Goal: Information Seeking & Learning: Check status

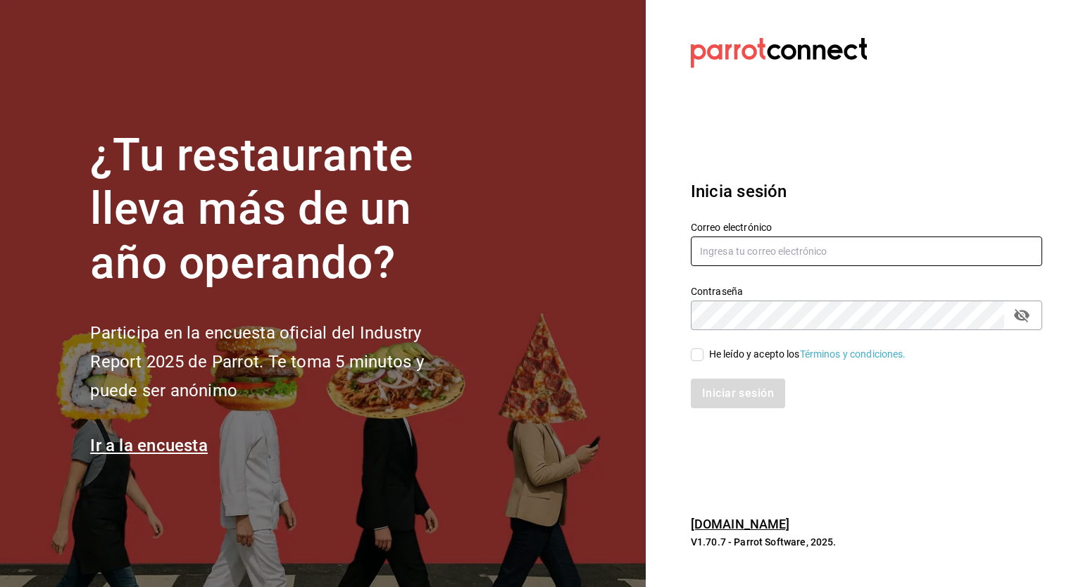
type input "[EMAIL_ADDRESS][DOMAIN_NAME]"
click at [696, 356] on input "He leído y acepto los Términos y condiciones." at bounding box center [697, 355] width 13 height 13
checkbox input "true"
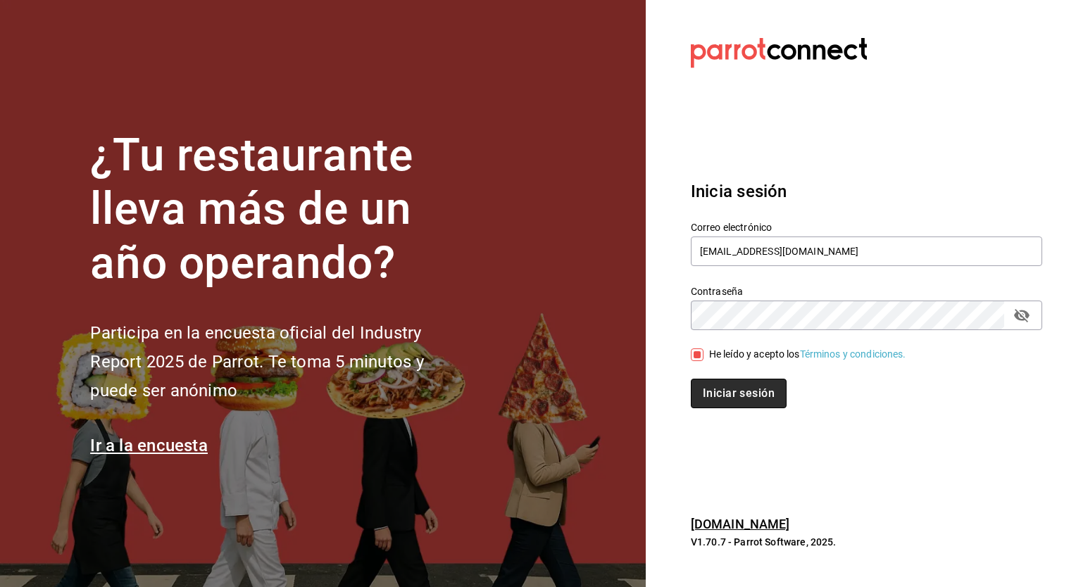
click at [711, 388] on button "Iniciar sesión" at bounding box center [739, 394] width 96 height 30
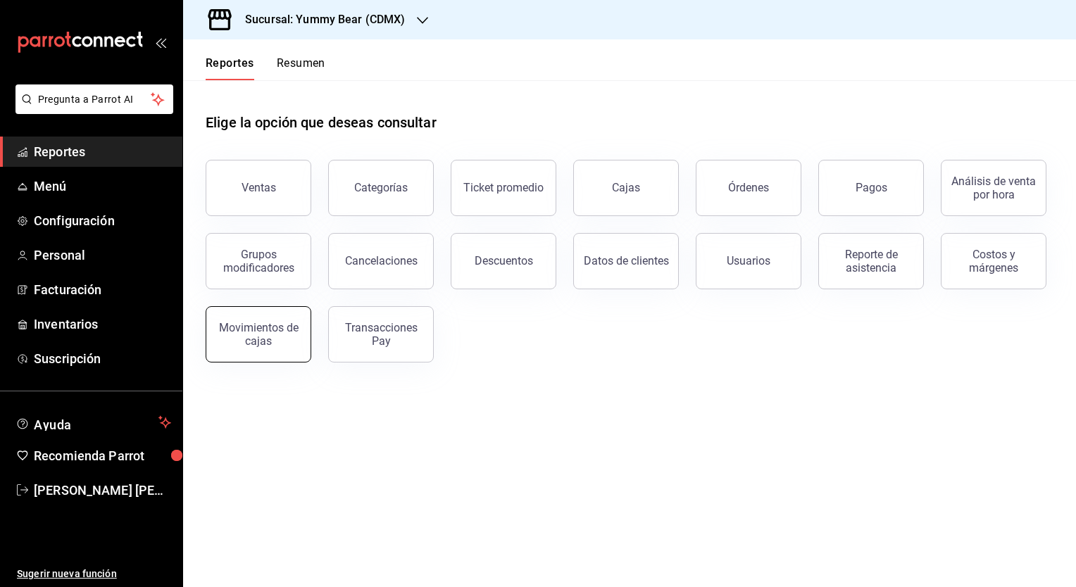
click at [240, 331] on div "Movimientos de cajas" at bounding box center [258, 334] width 87 height 27
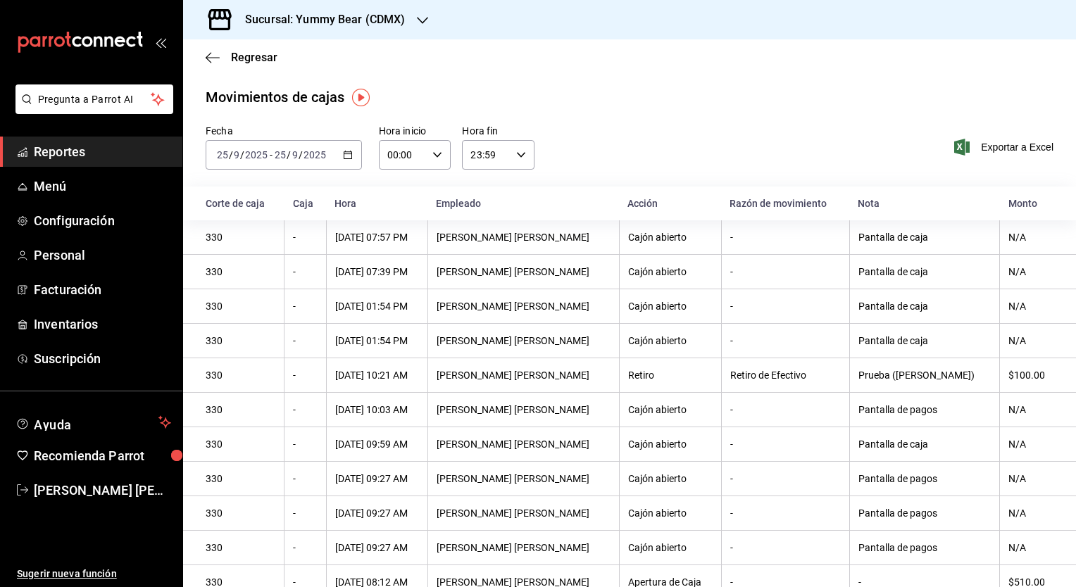
click at [326, 159] on div "[DATE] [DATE]" at bounding box center [300, 154] width 55 height 11
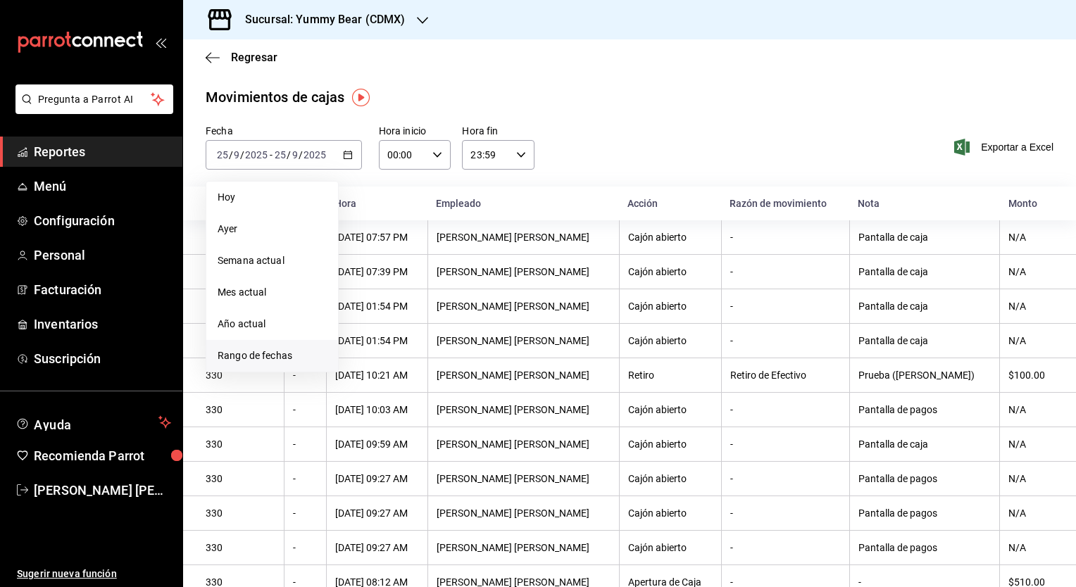
click at [264, 361] on span "Rango de fechas" at bounding box center [272, 356] width 109 height 15
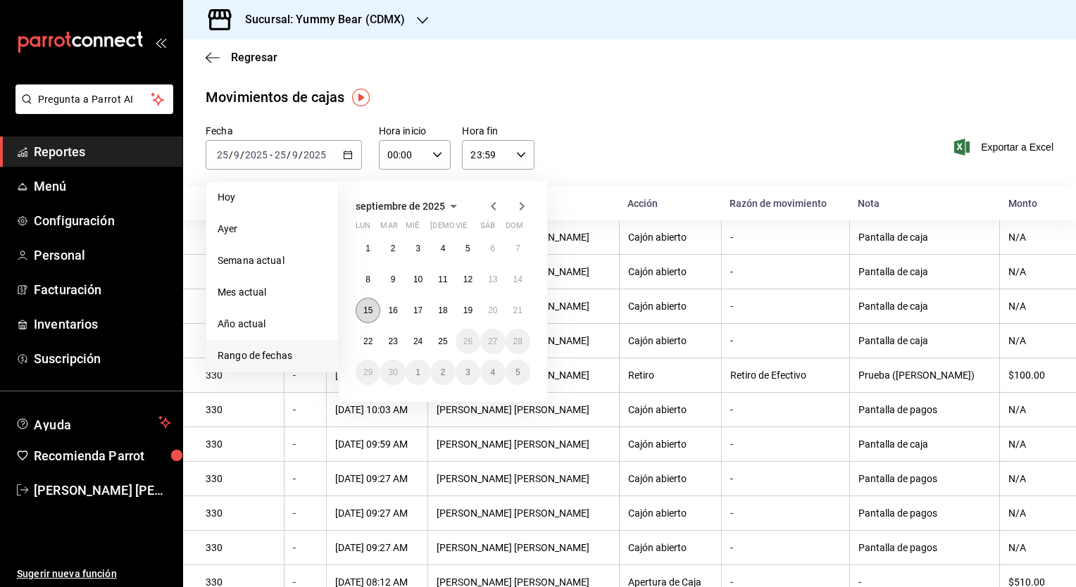
click at [366, 313] on abbr "15" at bounding box center [367, 311] width 9 height 10
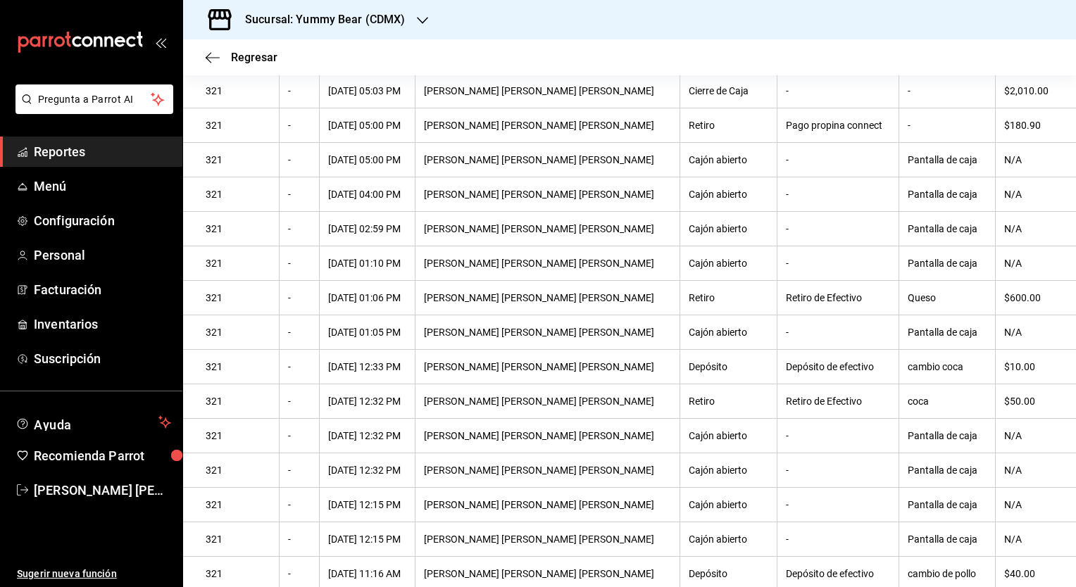
scroll to position [148, 0]
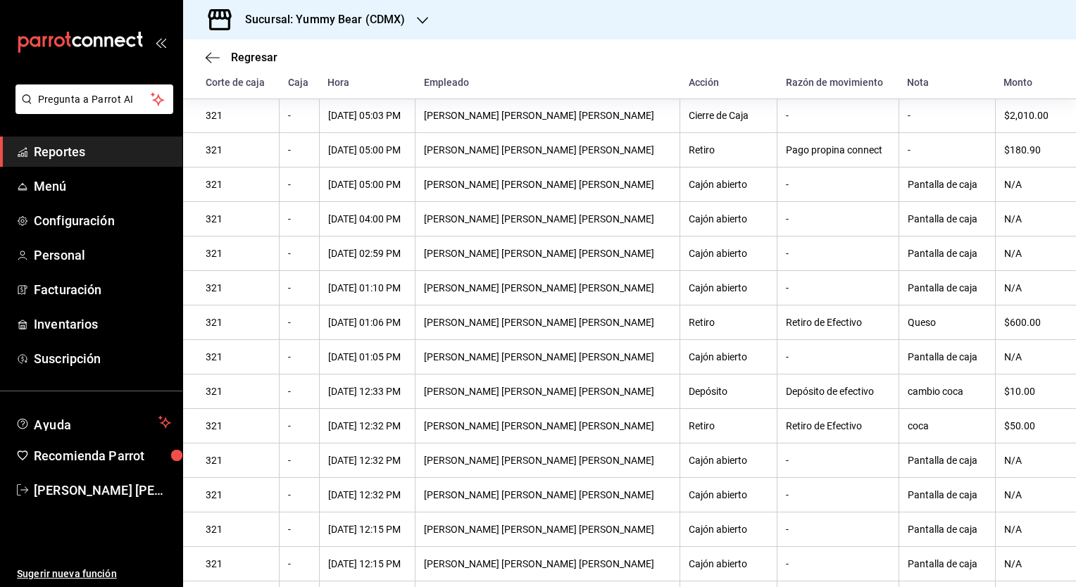
click at [908, 327] on div "Queso" at bounding box center [947, 322] width 79 height 11
drag, startPoint x: 894, startPoint y: 327, endPoint x: 917, endPoint y: 327, distance: 23.2
click at [917, 327] on div "Queso" at bounding box center [947, 322] width 79 height 11
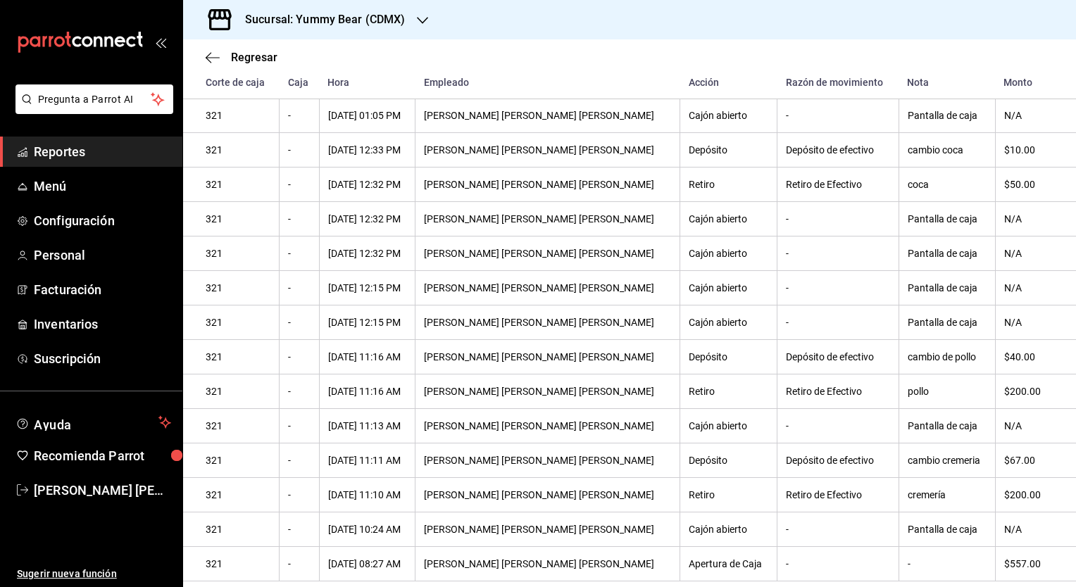
scroll to position [399, 0]
click at [422, 22] on icon "button" at bounding box center [422, 20] width 11 height 11
click at [287, 94] on span "Yummy Bear (Felix Parra)" at bounding box center [265, 92] width 142 height 15
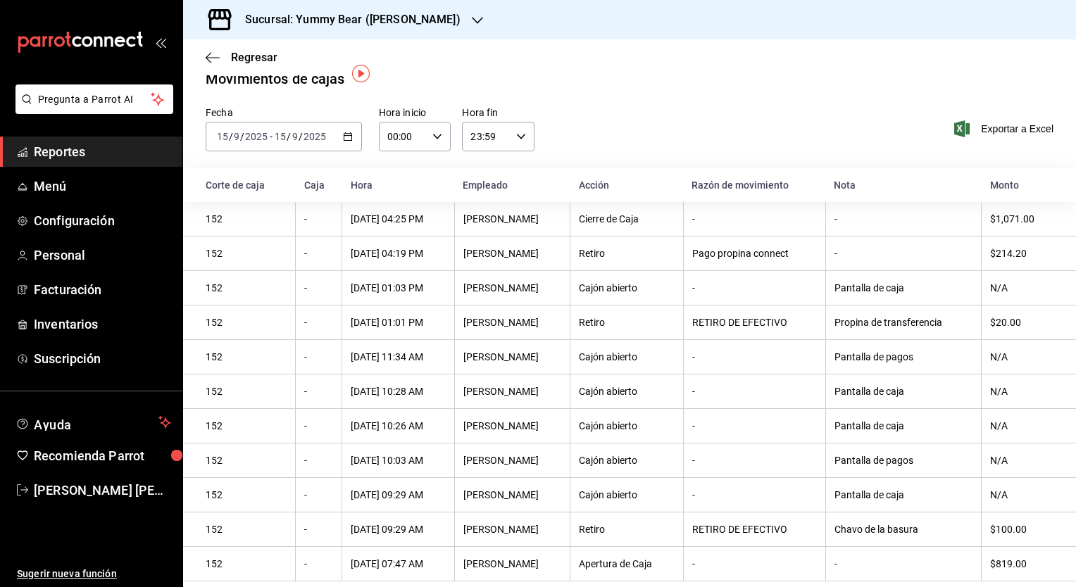
scroll to position [23, 0]
click at [1018, 524] on div "$100.00" at bounding box center [1021, 529] width 63 height 11
click at [1018, 522] on th "$100.00" at bounding box center [1029, 530] width 94 height 35
click at [472, 21] on icon "button" at bounding box center [477, 20] width 11 height 11
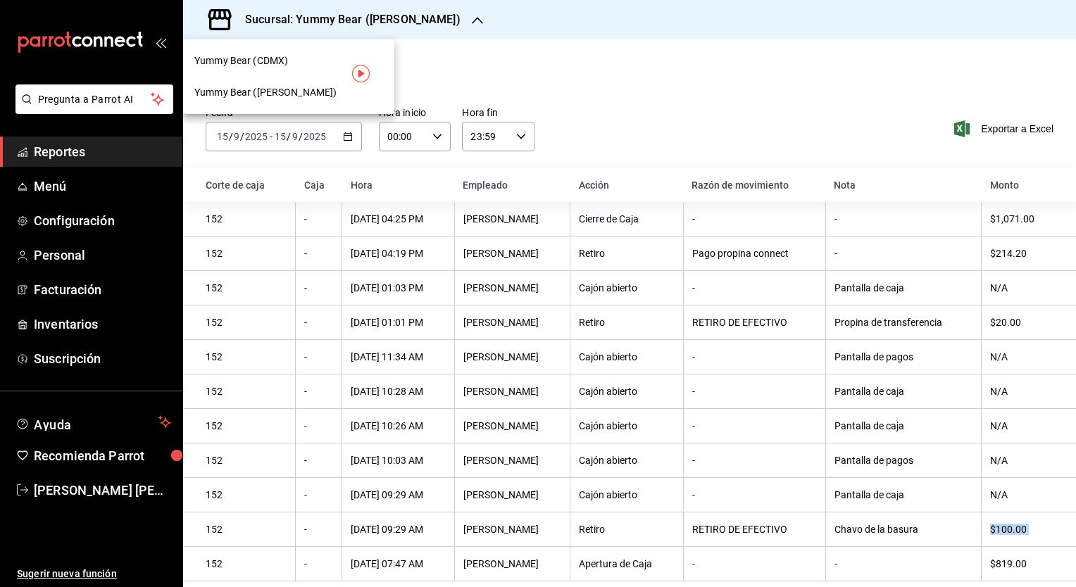
click at [306, 52] on div "Yummy Bear (CDMX)" at bounding box center [288, 61] width 211 height 32
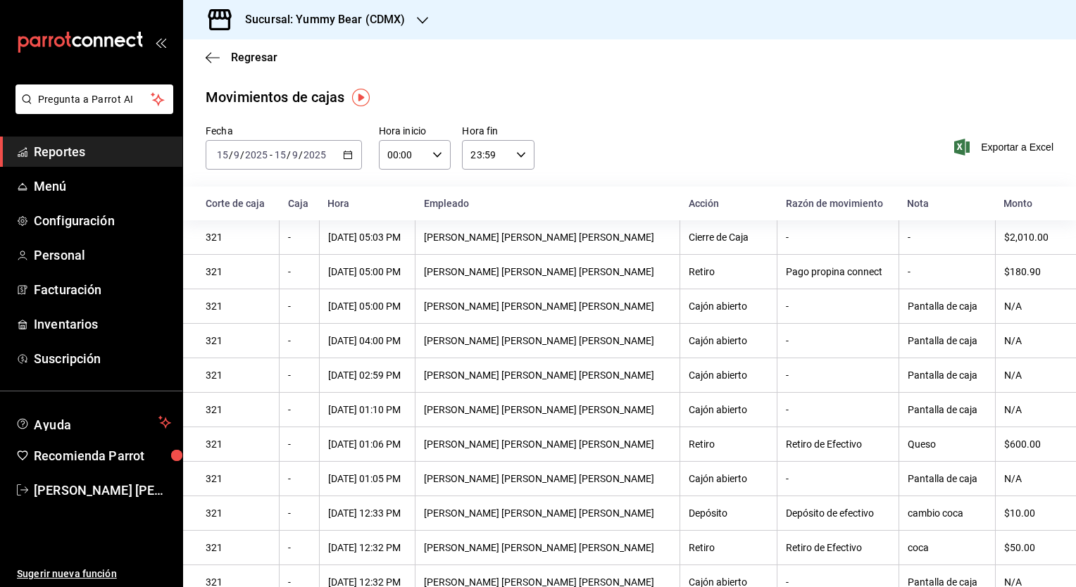
click at [304, 154] on input "2025" at bounding box center [315, 154] width 24 height 11
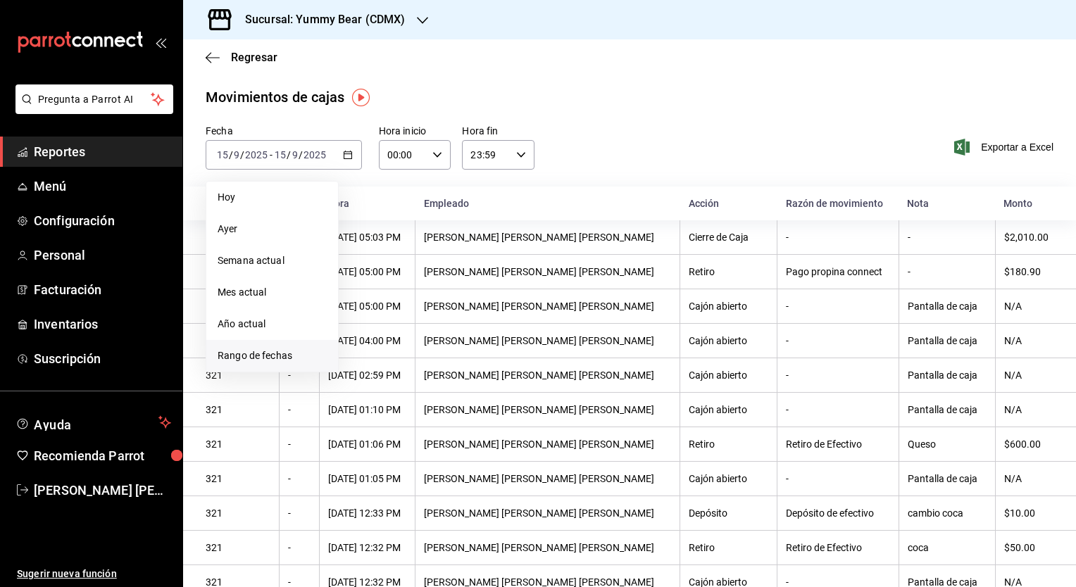
click at [250, 353] on span "Rango de fechas" at bounding box center [272, 356] width 109 height 15
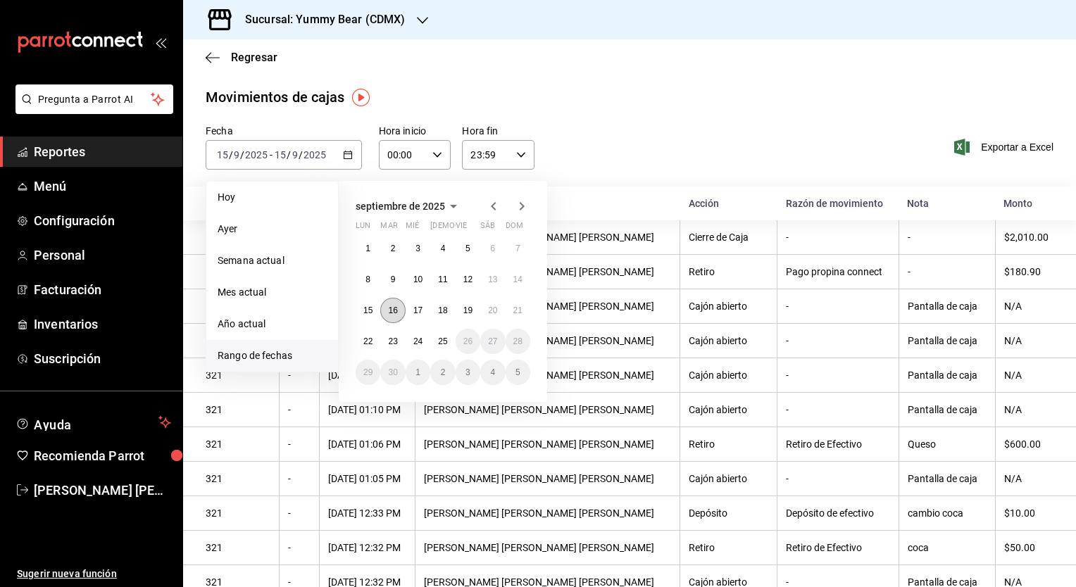
click at [394, 314] on abbr "16" at bounding box center [392, 311] width 9 height 10
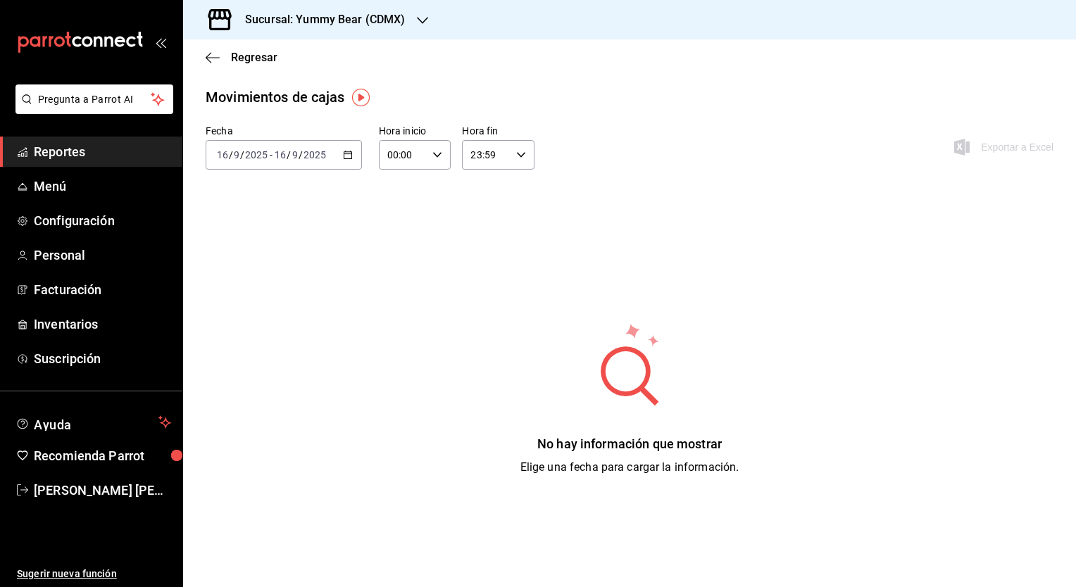
click at [426, 23] on div "Sucursal: Yummy Bear (CDMX)" at bounding box center [313, 19] width 239 height 39
click at [263, 98] on span "Yummy Bear (Felix Parra)" at bounding box center [265, 92] width 142 height 15
click at [281, 147] on div "2025-09-16 16 / 9 / 2025 - 2025-09-16 16 / 9 / 2025" at bounding box center [284, 155] width 156 height 30
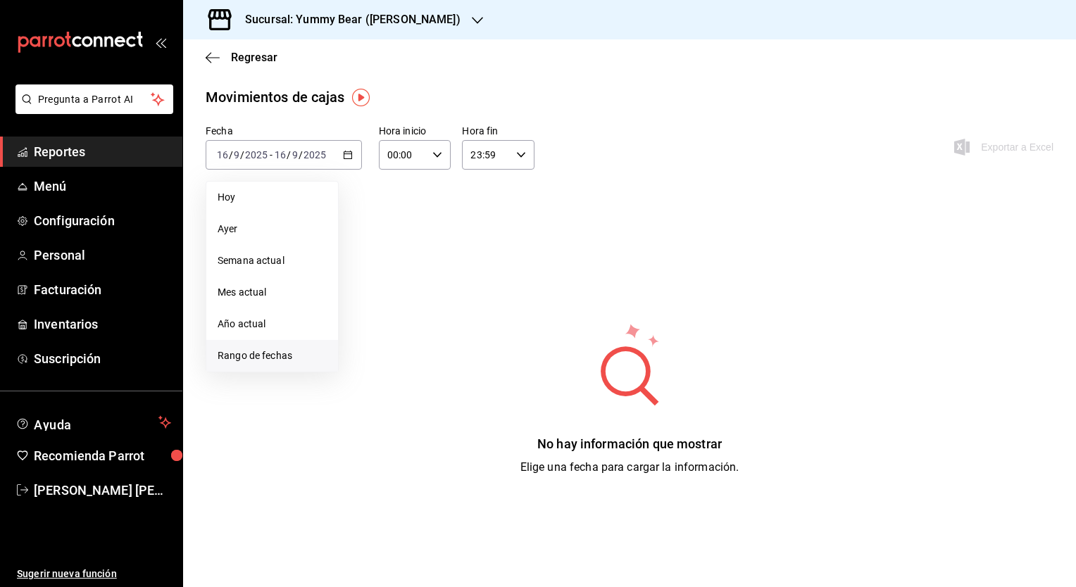
click at [242, 358] on span "Rango de fechas" at bounding box center [272, 356] width 109 height 15
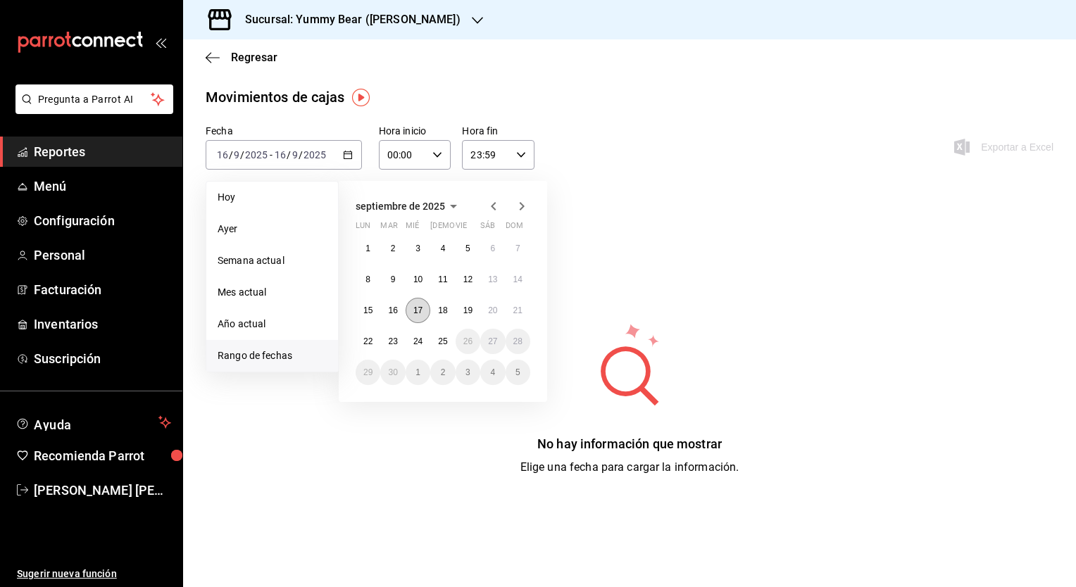
click at [419, 313] on abbr "17" at bounding box center [417, 311] width 9 height 10
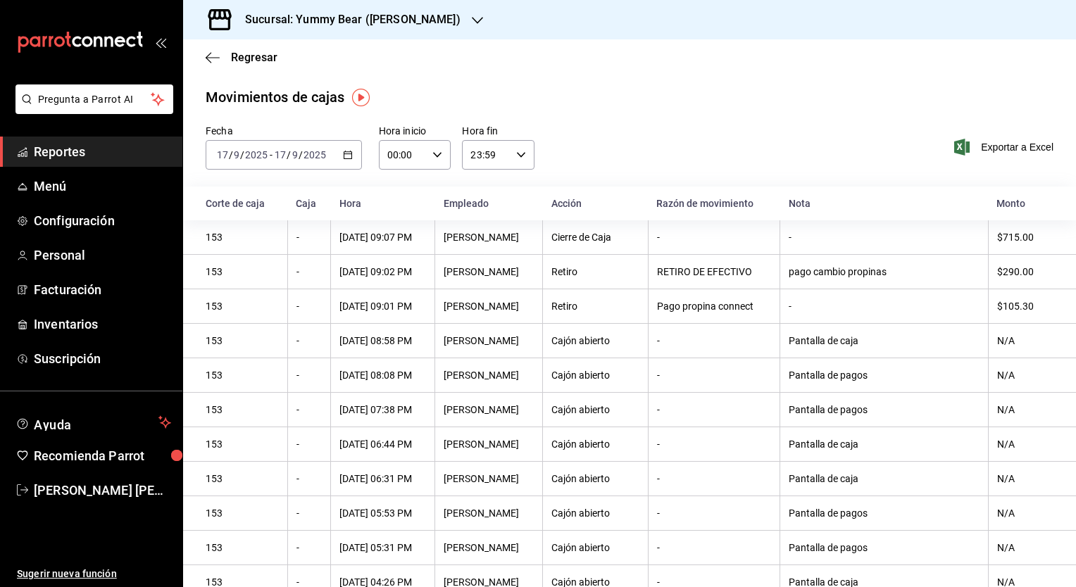
click at [472, 19] on icon "button" at bounding box center [477, 20] width 11 height 11
click at [278, 63] on span "Yummy Bear (CDMX)" at bounding box center [241, 61] width 94 height 15
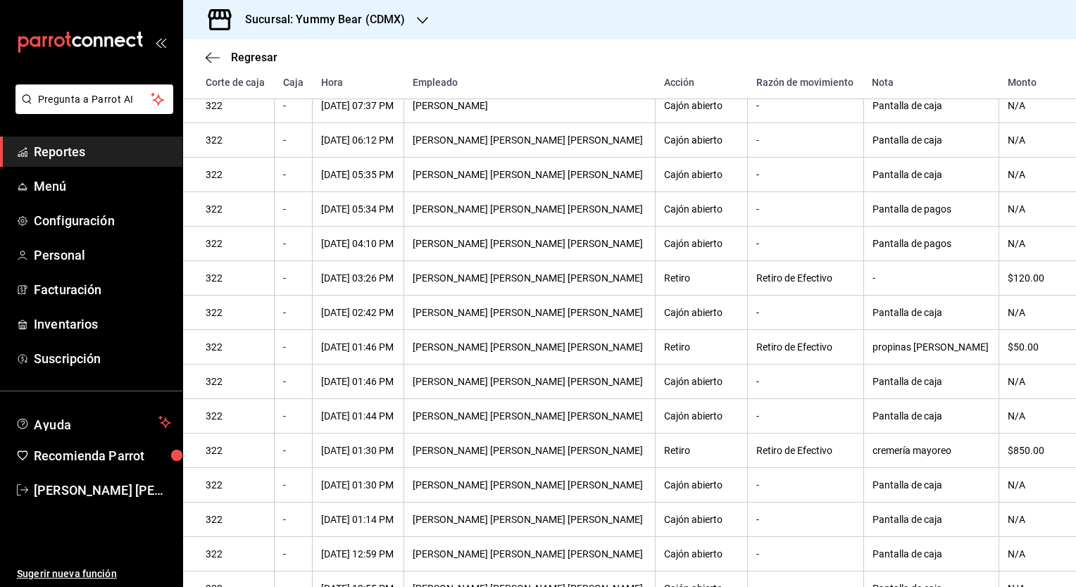
scroll to position [270, 0]
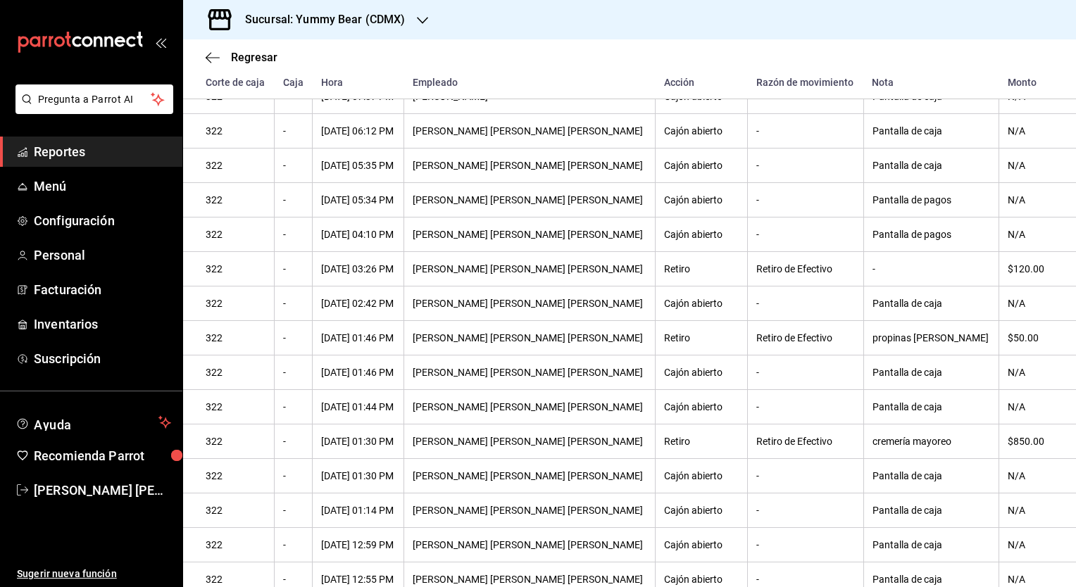
click at [1008, 447] on div "$850.00" at bounding box center [1031, 441] width 46 height 11
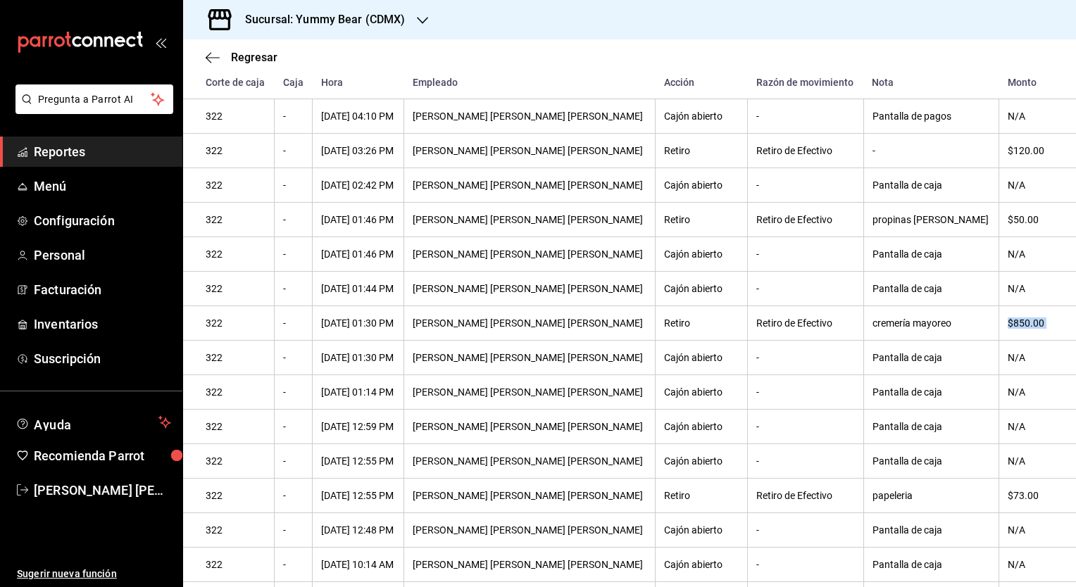
scroll to position [394, 0]
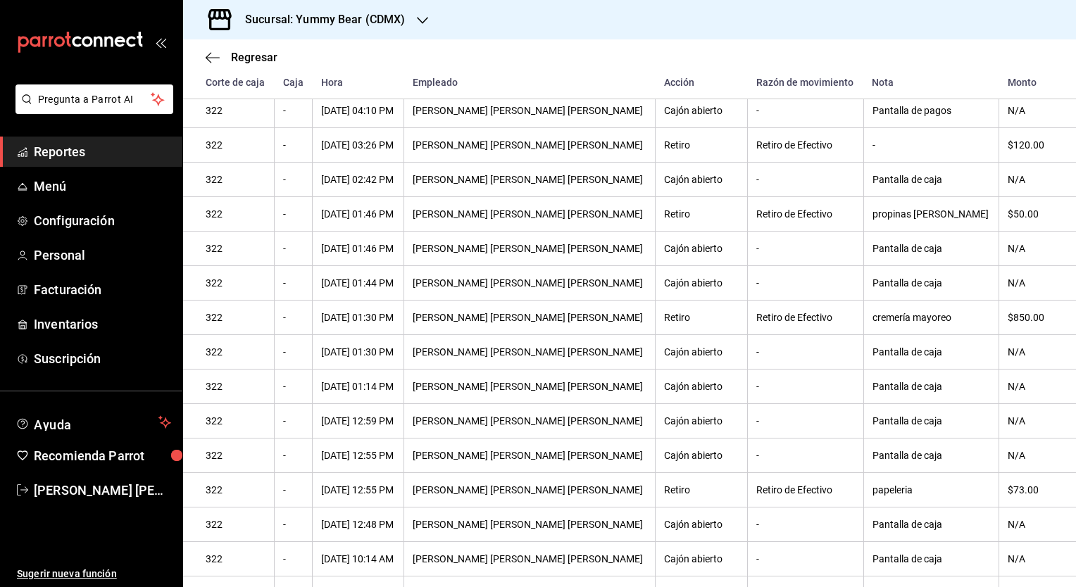
click at [1008, 496] on div "$73.00" at bounding box center [1031, 489] width 46 height 11
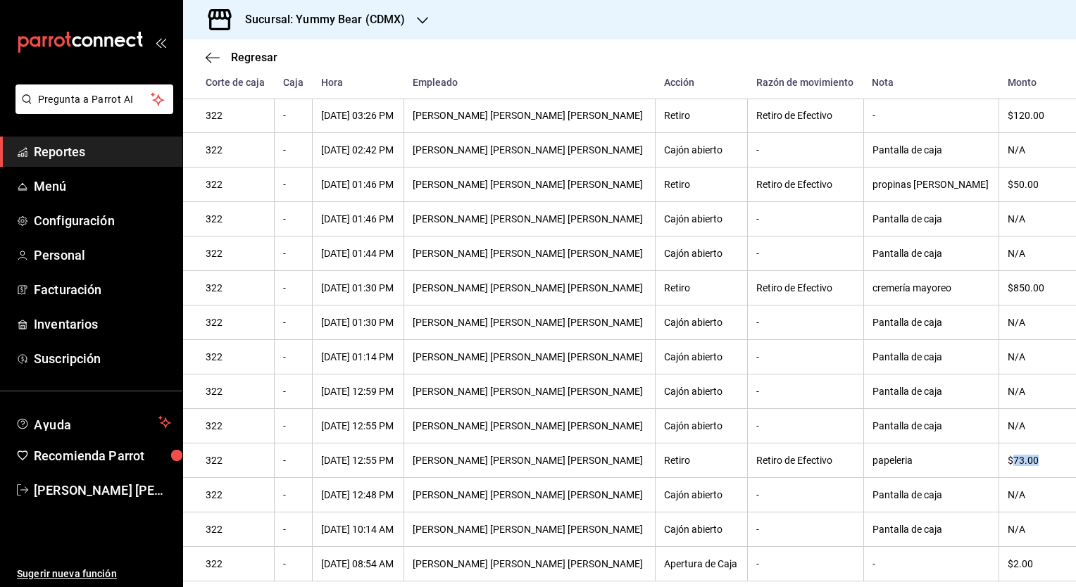
click at [424, 18] on icon "button" at bounding box center [422, 20] width 11 height 7
click at [256, 91] on span "Yummy Bear (Felix Parra)" at bounding box center [265, 92] width 142 height 15
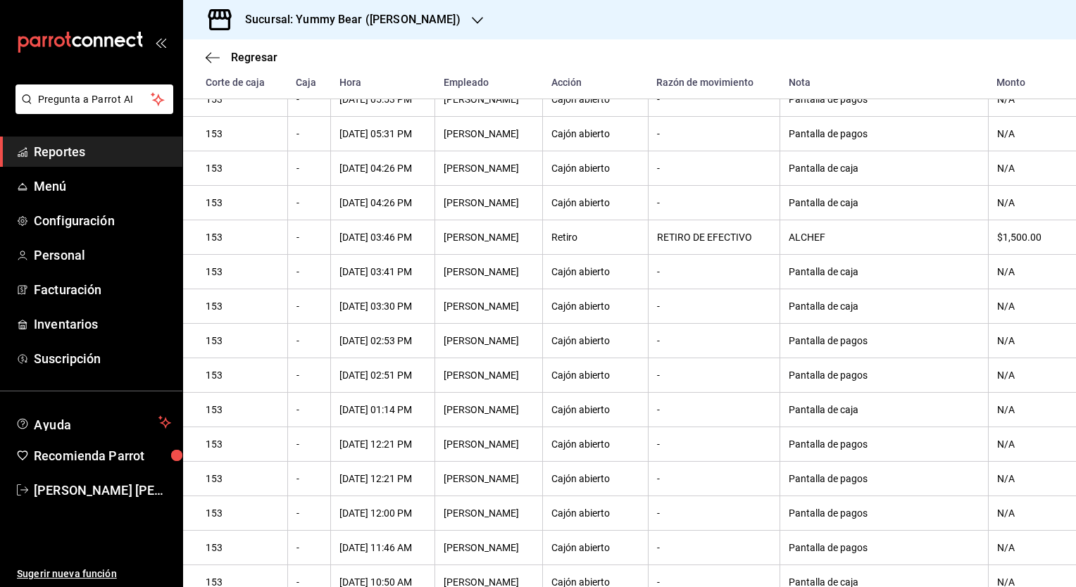
scroll to position [358, 0]
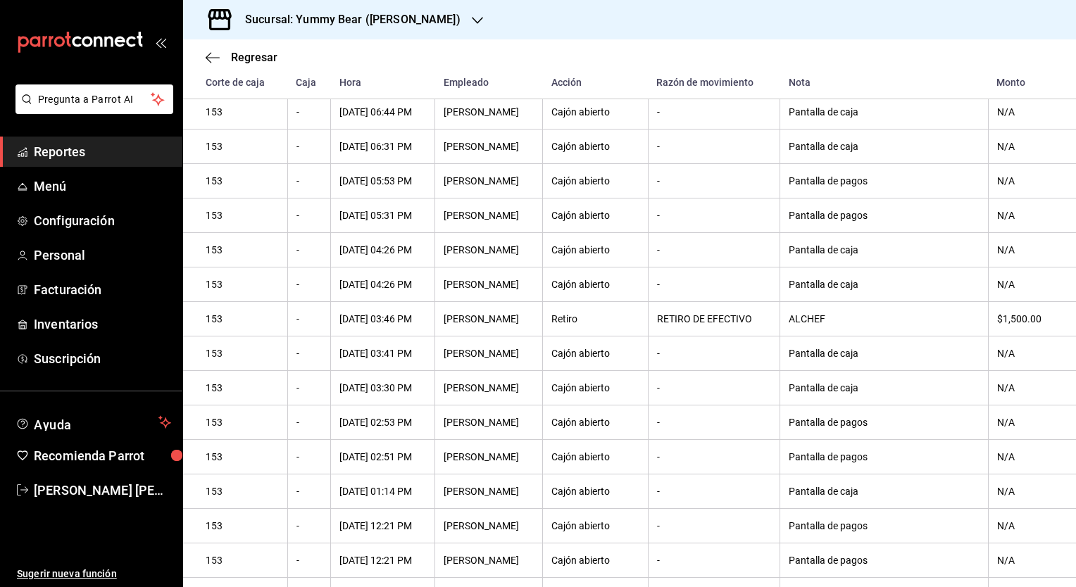
click at [1023, 323] on div "$1,500.00" at bounding box center [1025, 318] width 56 height 11
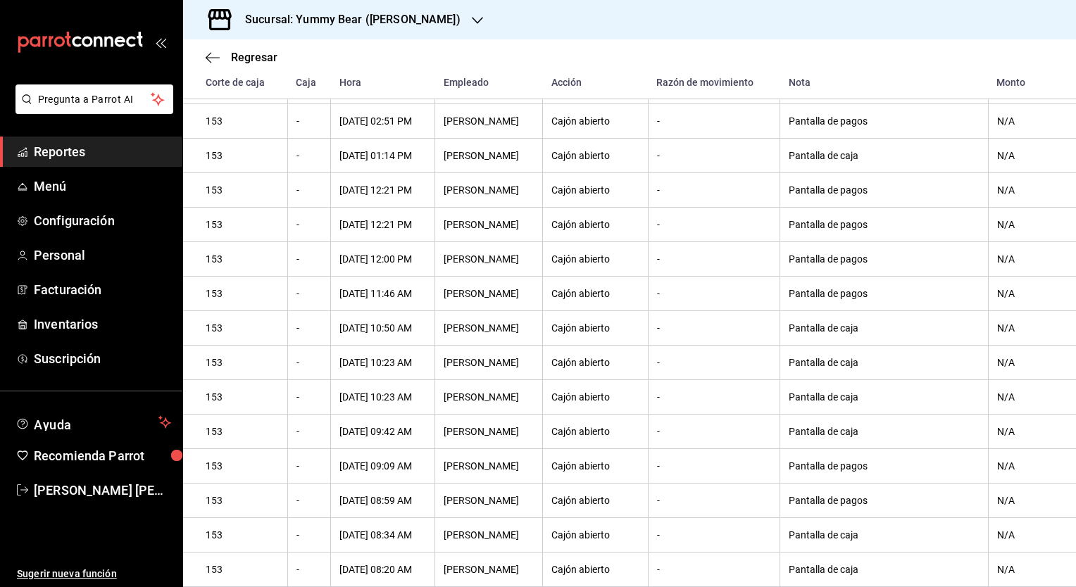
scroll to position [783, 0]
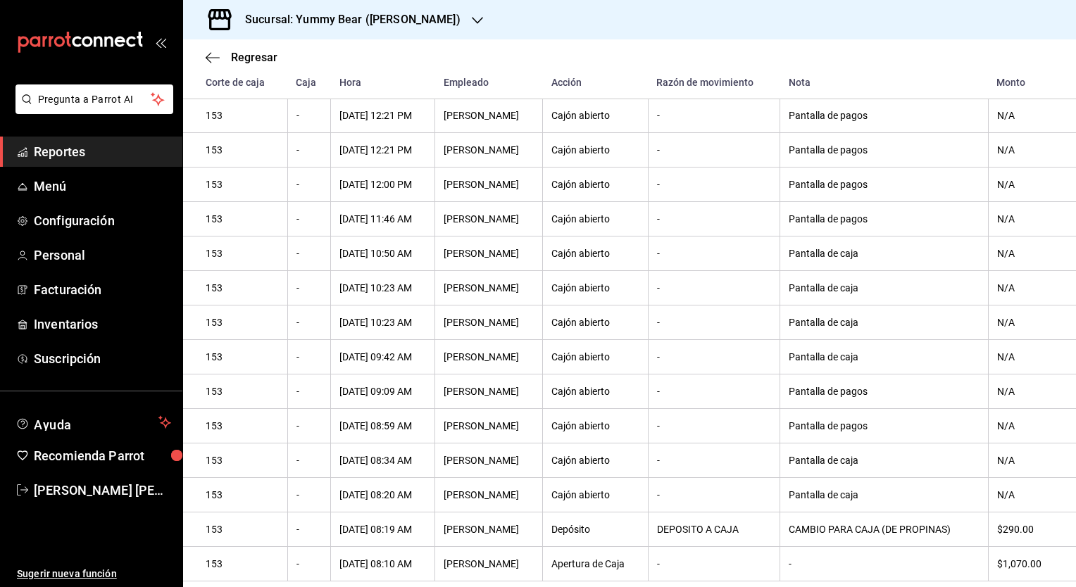
click at [472, 23] on icon "button" at bounding box center [477, 20] width 11 height 11
click at [304, 60] on div "Yummy Bear (CDMX)" at bounding box center [288, 61] width 189 height 15
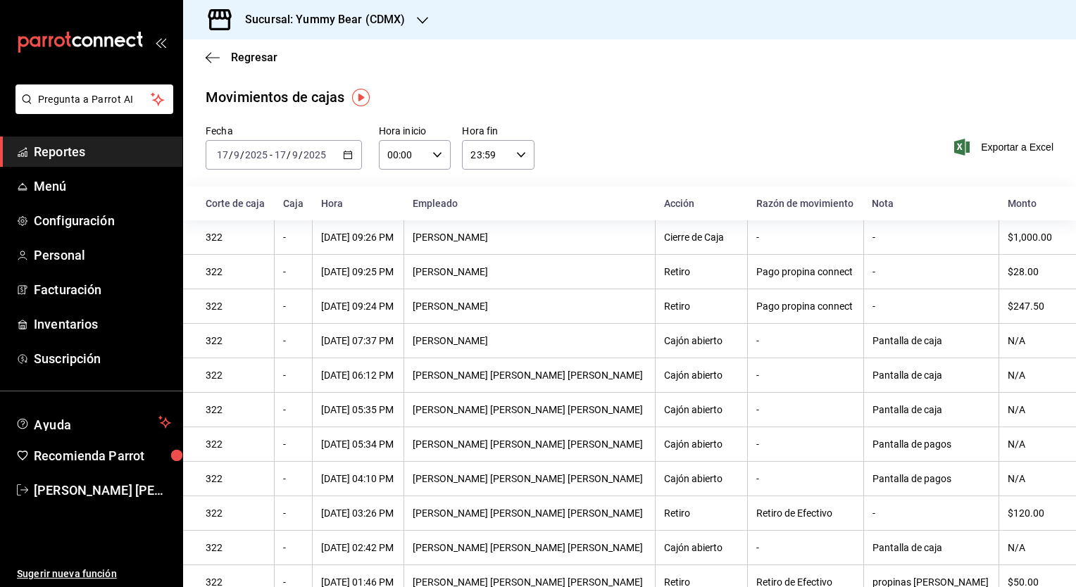
click at [284, 156] on input "17" at bounding box center [280, 154] width 13 height 11
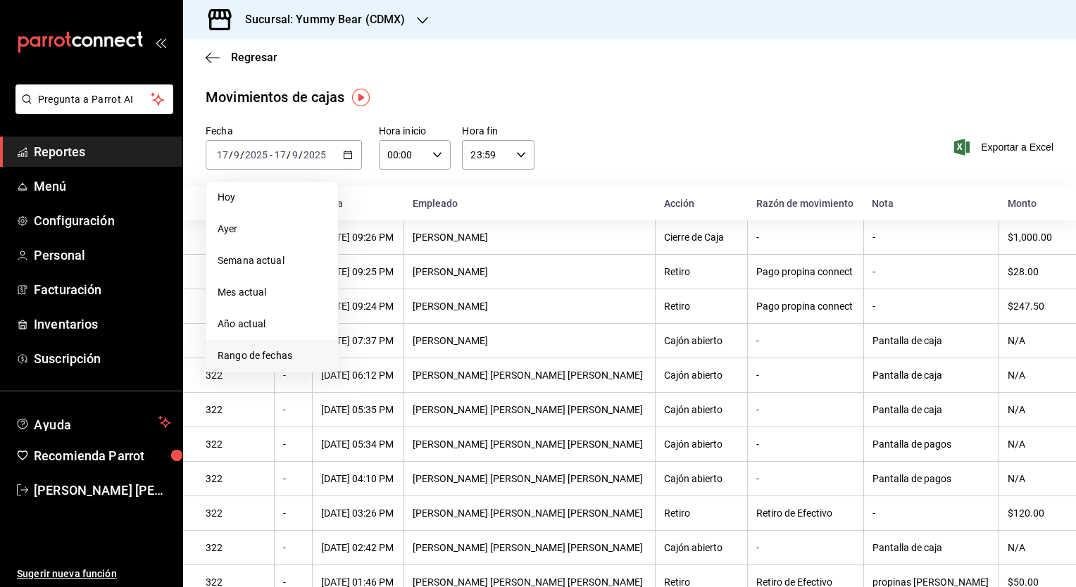
click at [246, 355] on span "Rango de fechas" at bounding box center [272, 356] width 109 height 15
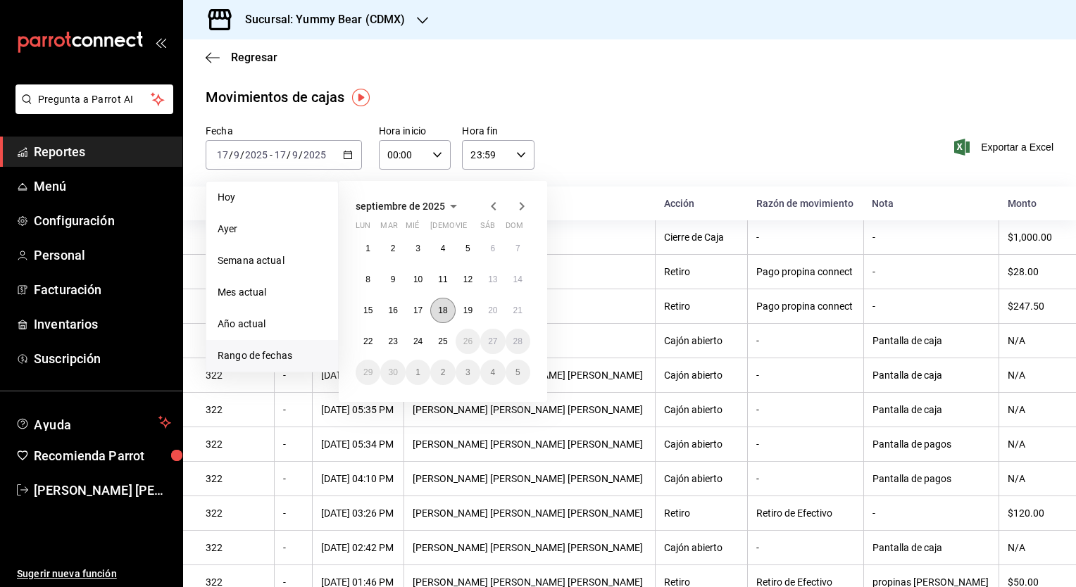
click at [436, 308] on button "18" at bounding box center [442, 310] width 25 height 25
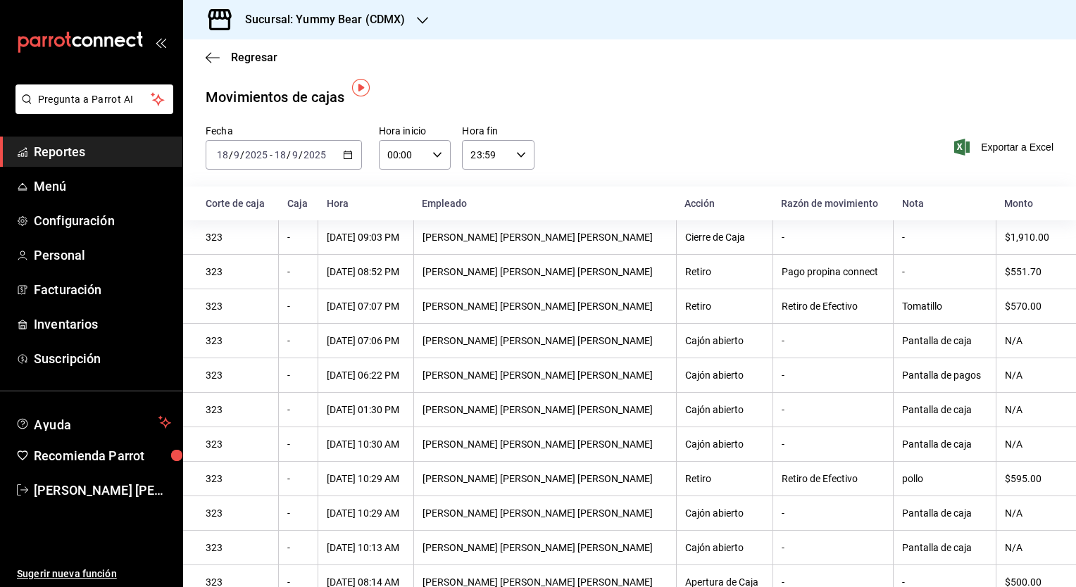
scroll to position [23, 0]
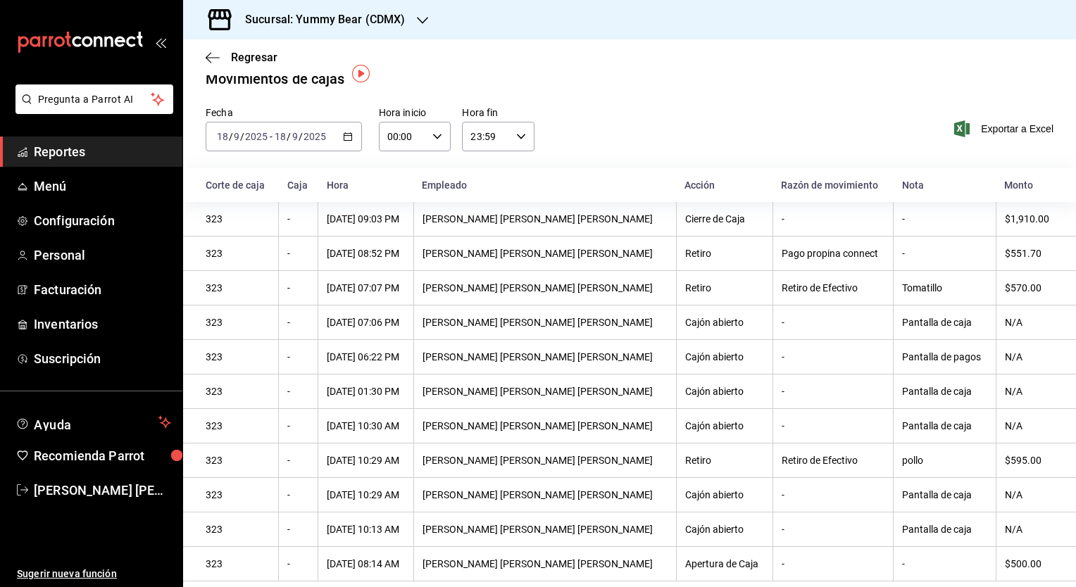
click at [1005, 284] on div "$570.00" at bounding box center [1029, 287] width 49 height 11
click at [1007, 463] on div "$595.00" at bounding box center [1029, 460] width 49 height 11
click at [1007, 462] on div "$595.00" at bounding box center [1029, 460] width 49 height 11
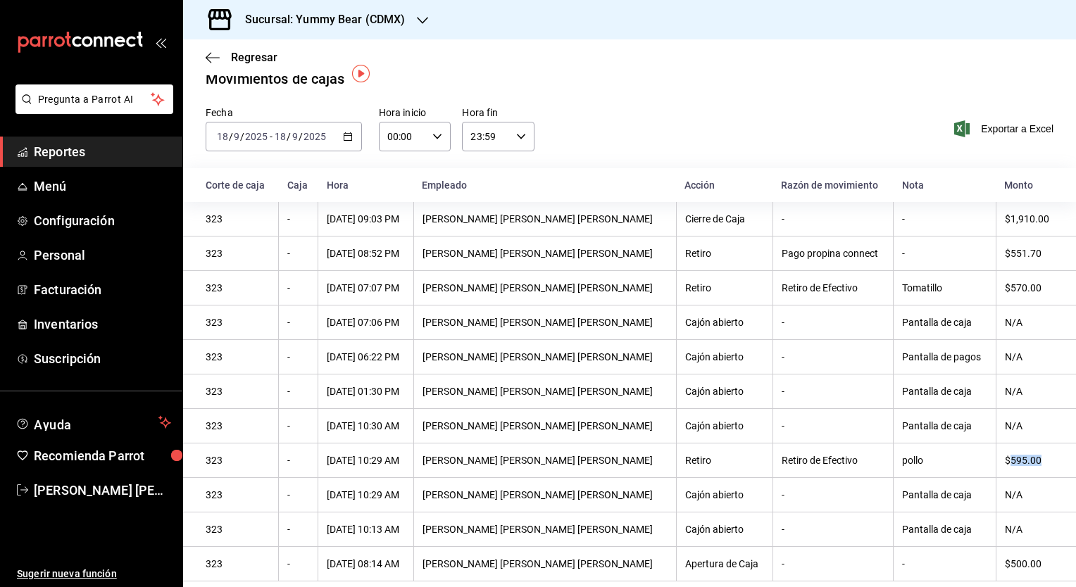
click at [1007, 462] on div "$595.00" at bounding box center [1029, 460] width 49 height 11
click at [412, 21] on div "Sucursal: Yummy Bear (CDMX)" at bounding box center [313, 19] width 239 height 39
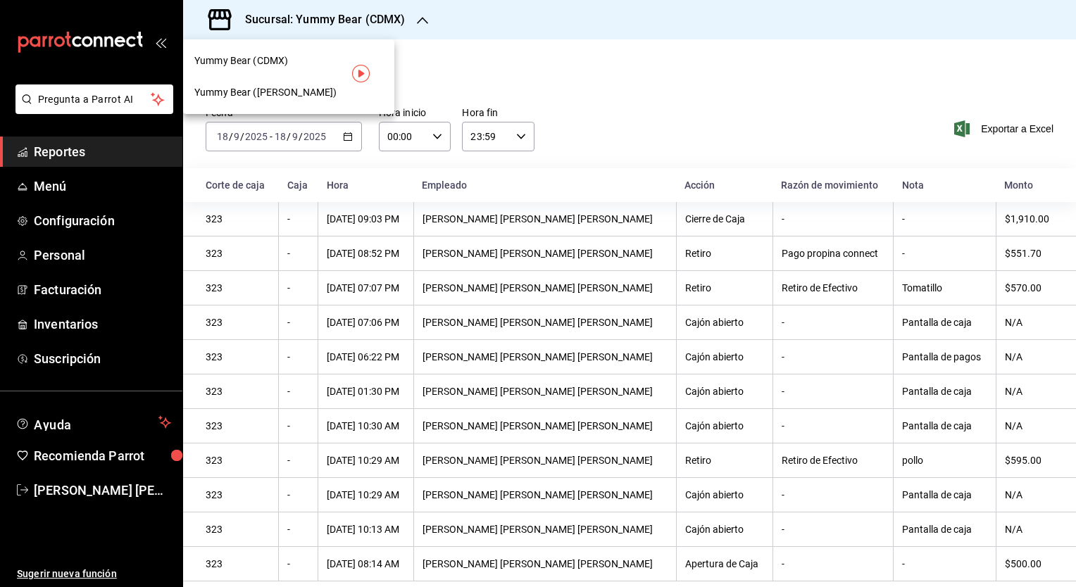
click at [323, 84] on div "Yummy Bear (Felix Parra)" at bounding box center [288, 93] width 211 height 32
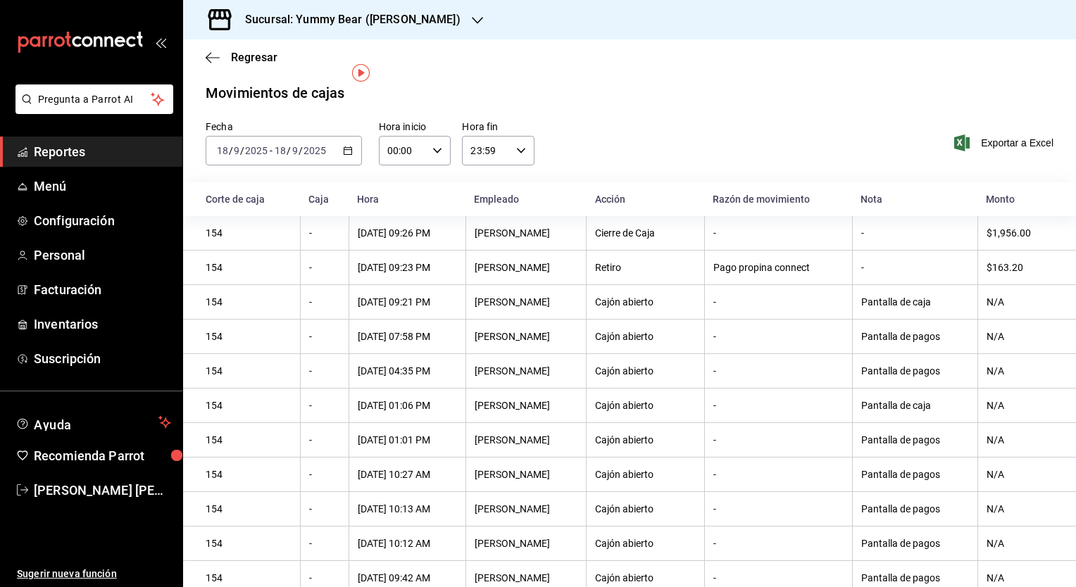
scroll to position [0, 0]
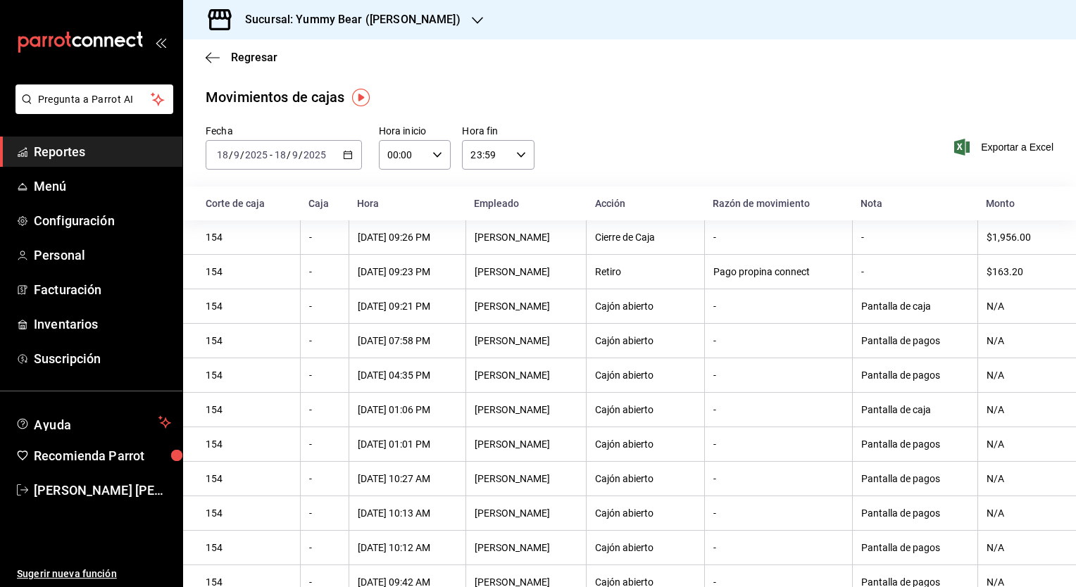
click at [276, 159] on input "18" at bounding box center [280, 154] width 13 height 11
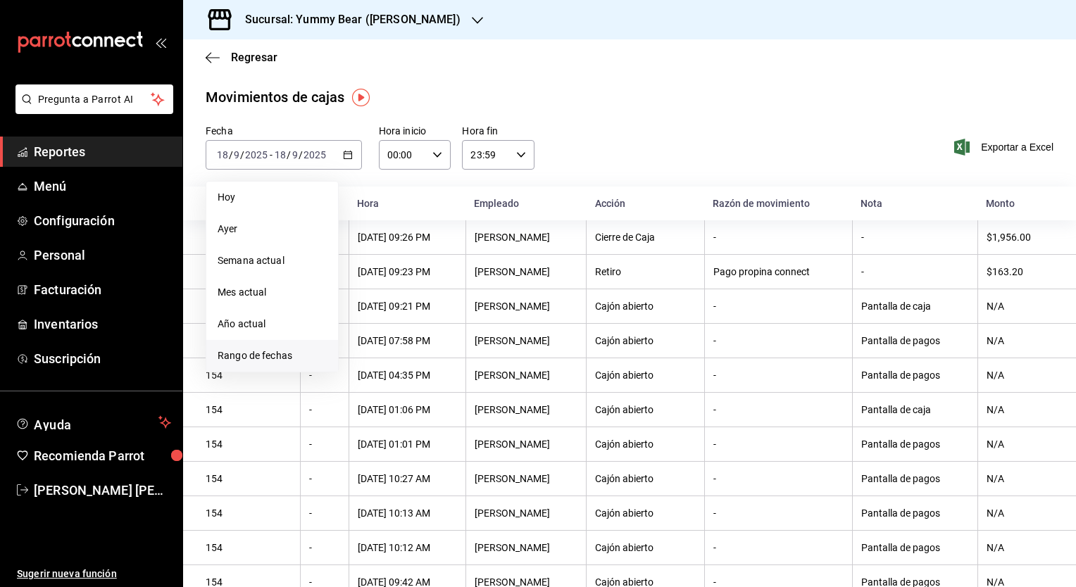
click at [239, 361] on span "Rango de fechas" at bounding box center [272, 356] width 109 height 15
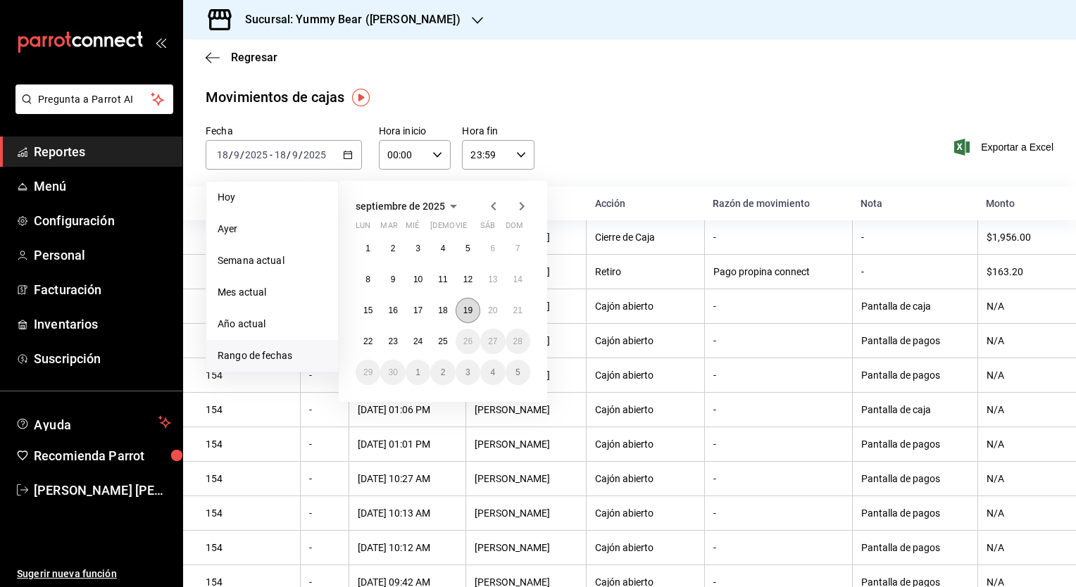
click at [470, 311] on abbr "19" at bounding box center [467, 311] width 9 height 10
click at [468, 311] on abbr "19" at bounding box center [467, 311] width 9 height 10
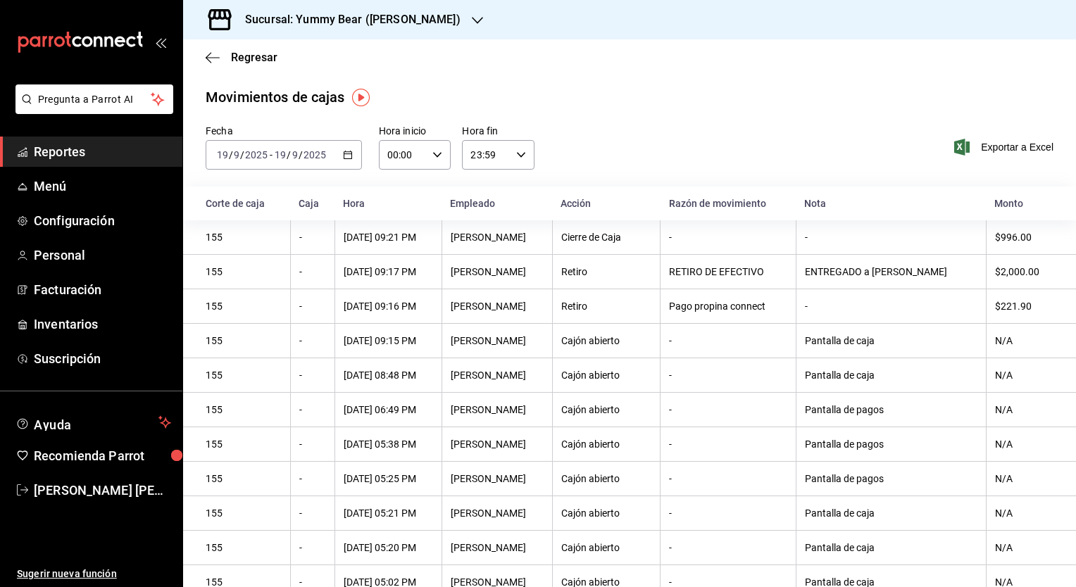
click at [472, 17] on icon "button" at bounding box center [477, 20] width 11 height 11
click at [318, 65] on div "Yummy Bear (CDMX)" at bounding box center [288, 61] width 189 height 15
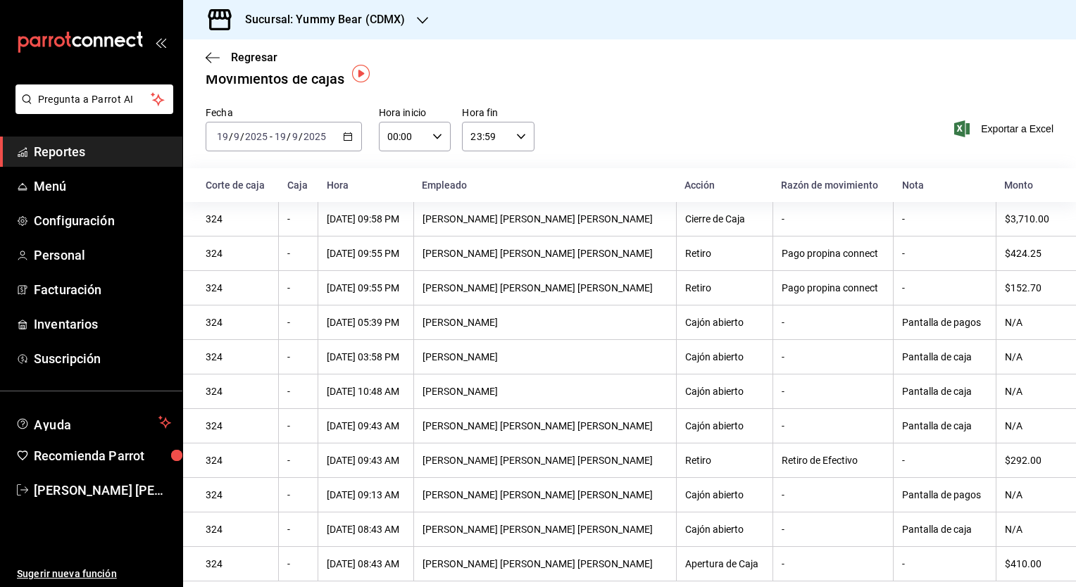
scroll to position [23, 0]
click at [1011, 456] on div "$292.00" at bounding box center [1029, 460] width 49 height 11
click at [1011, 455] on div "$292.00" at bounding box center [1029, 460] width 49 height 11
drag, startPoint x: 1011, startPoint y: 455, endPoint x: 1006, endPoint y: 465, distance: 11.0
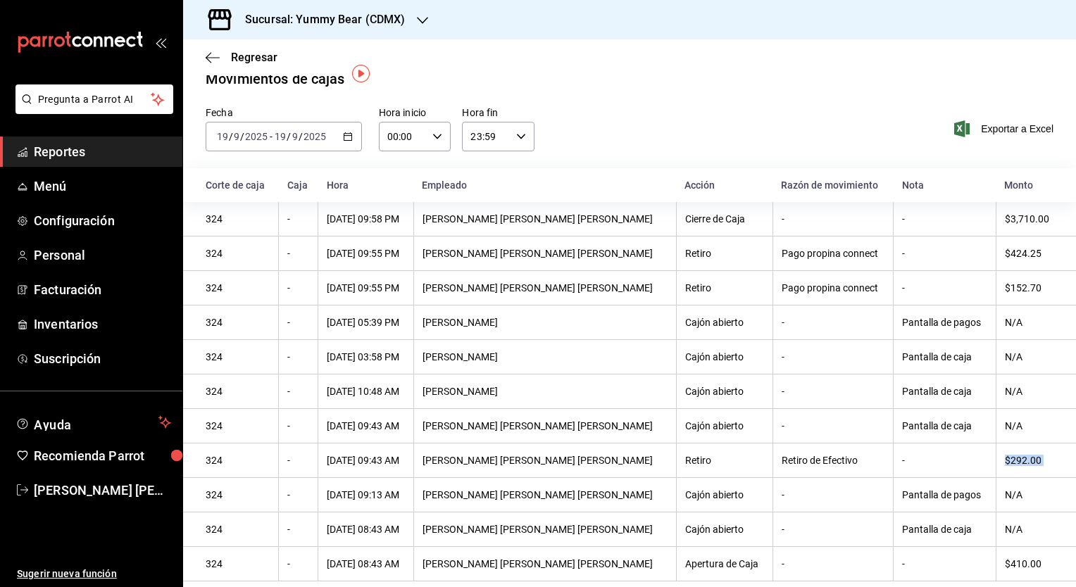
click at [1006, 465] on th "$292.00" at bounding box center [1036, 461] width 80 height 35
click at [428, 20] on div "Sucursal: Yummy Bear (CDMX)" at bounding box center [313, 19] width 239 height 39
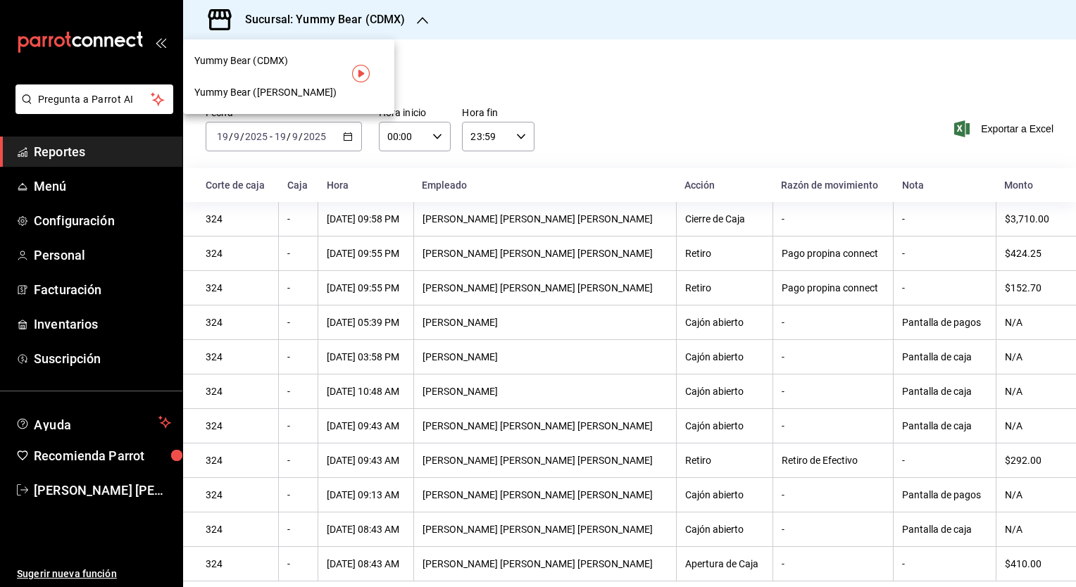
click at [270, 88] on span "Yummy Bear (Felix Parra)" at bounding box center [265, 92] width 142 height 15
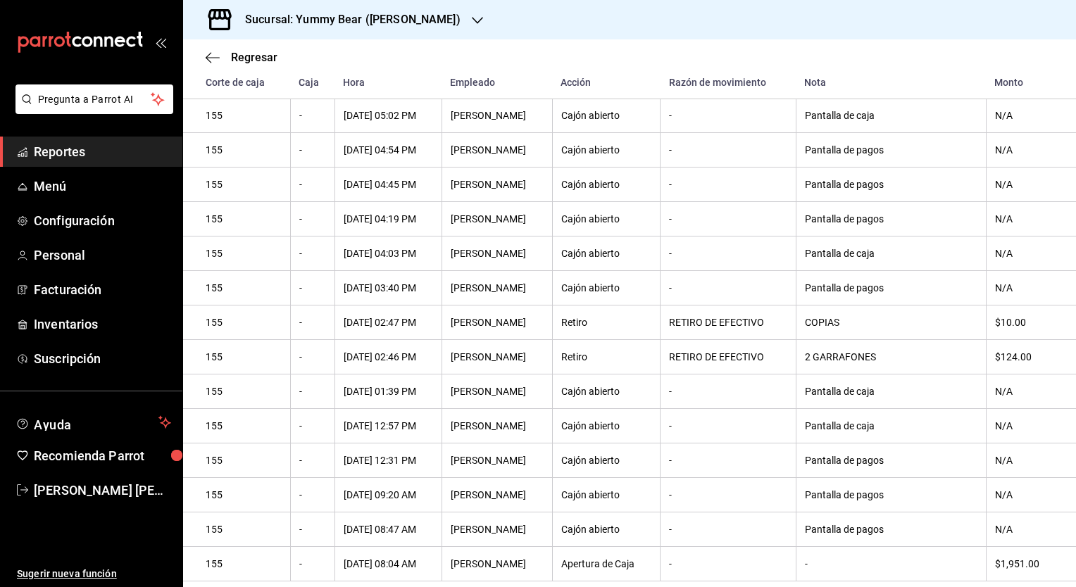
scroll to position [503, 0]
click at [1004, 318] on div "$10.00" at bounding box center [1024, 322] width 58 height 11
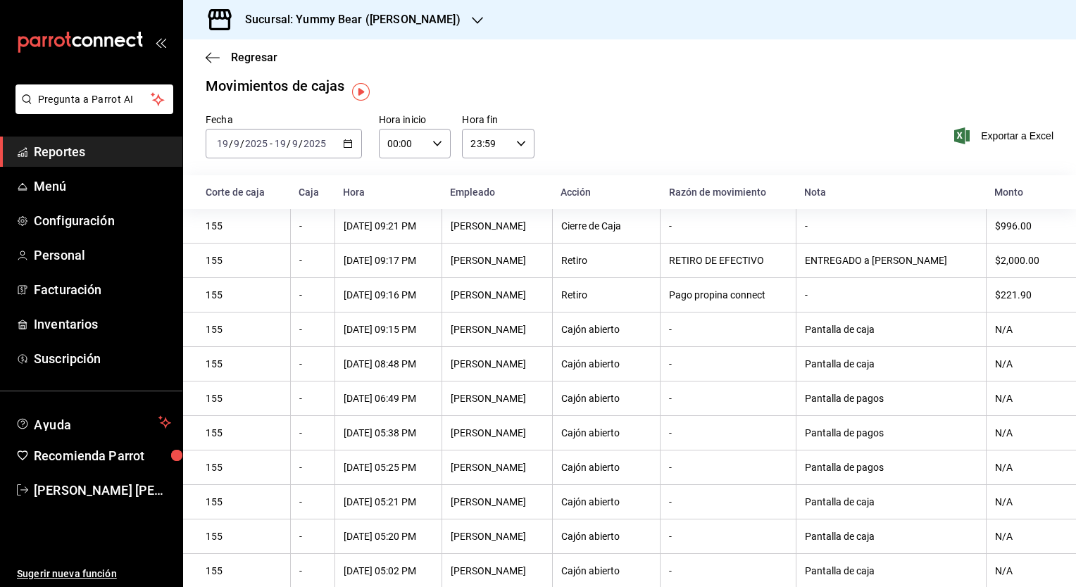
scroll to position [0, 0]
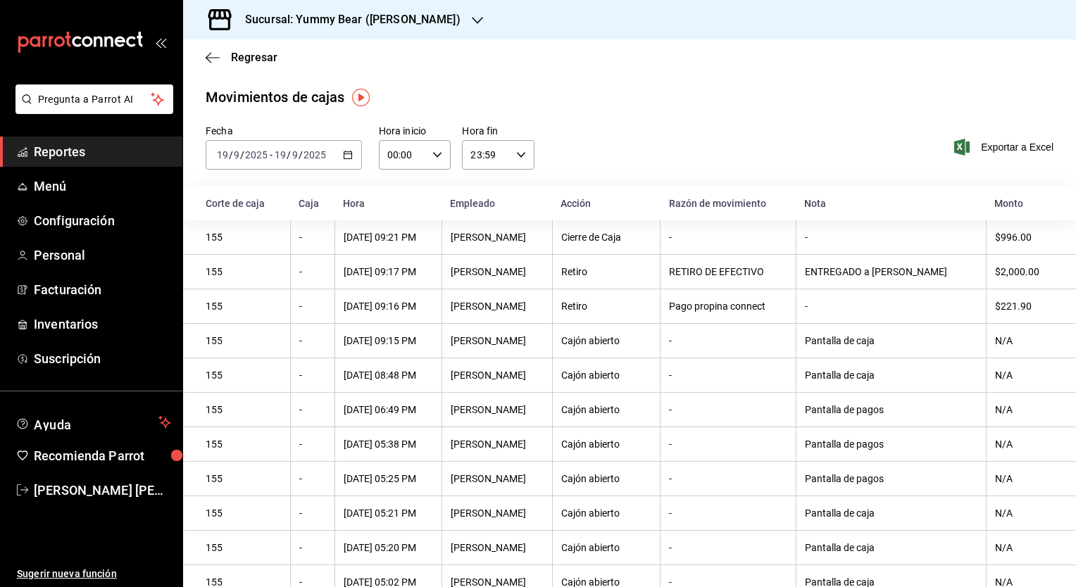
click at [1013, 280] on th "$2,000.00" at bounding box center [1031, 272] width 90 height 35
drag, startPoint x: 1013, startPoint y: 280, endPoint x: 1006, endPoint y: 275, distance: 9.6
click at [1006, 275] on div "$2,000.00" at bounding box center [1024, 271] width 58 height 11
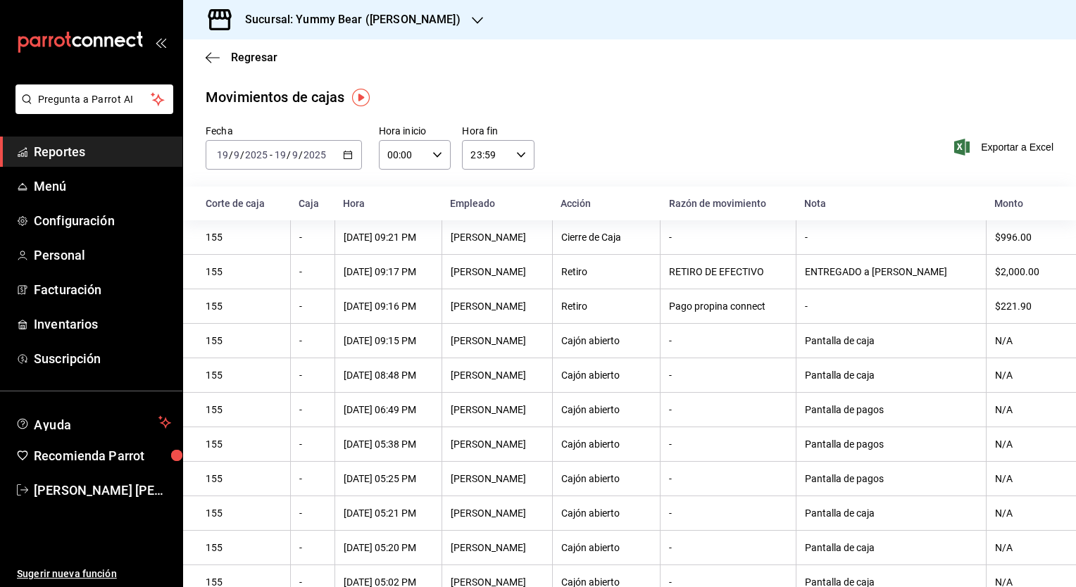
click at [299, 161] on span "/" at bounding box center [301, 154] width 4 height 11
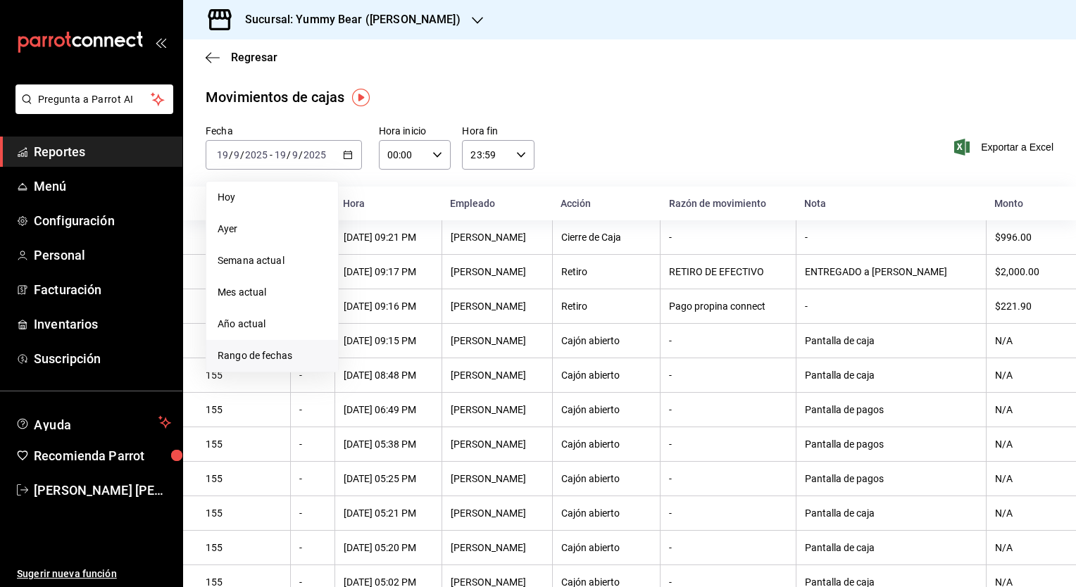
click at [242, 359] on span "Rango de fechas" at bounding box center [272, 356] width 109 height 15
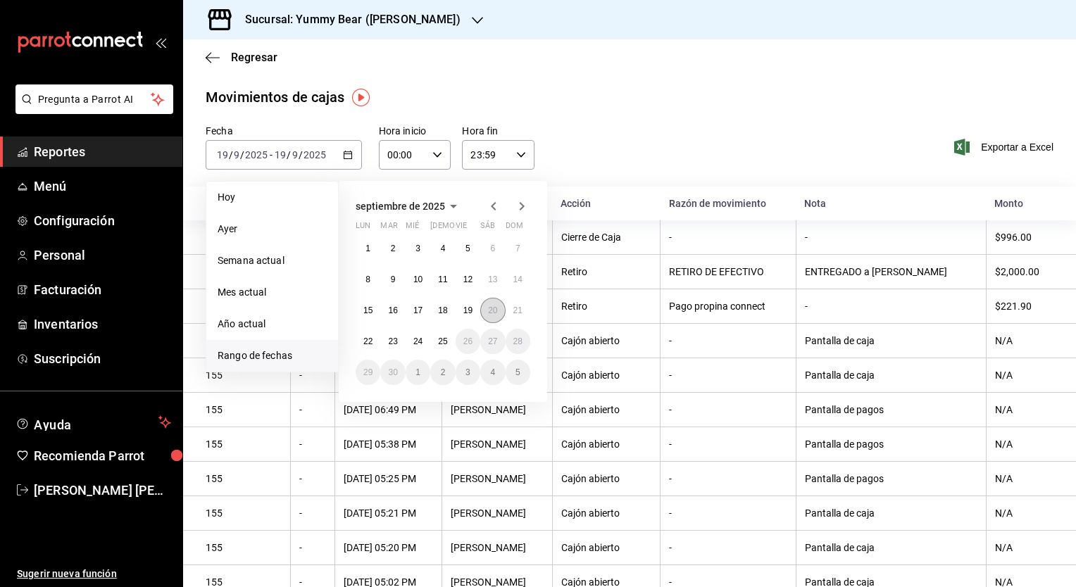
click at [495, 311] on abbr "20" at bounding box center [492, 311] width 9 height 10
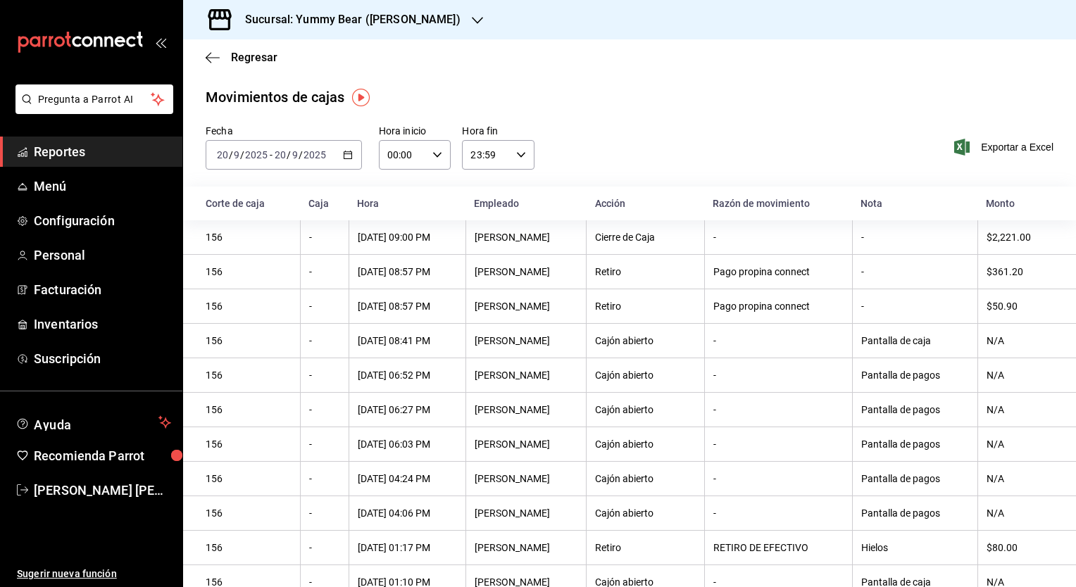
click at [472, 21] on icon "button" at bounding box center [477, 20] width 11 height 11
click at [320, 63] on div "Yummy Bear (CDMX)" at bounding box center [288, 61] width 189 height 15
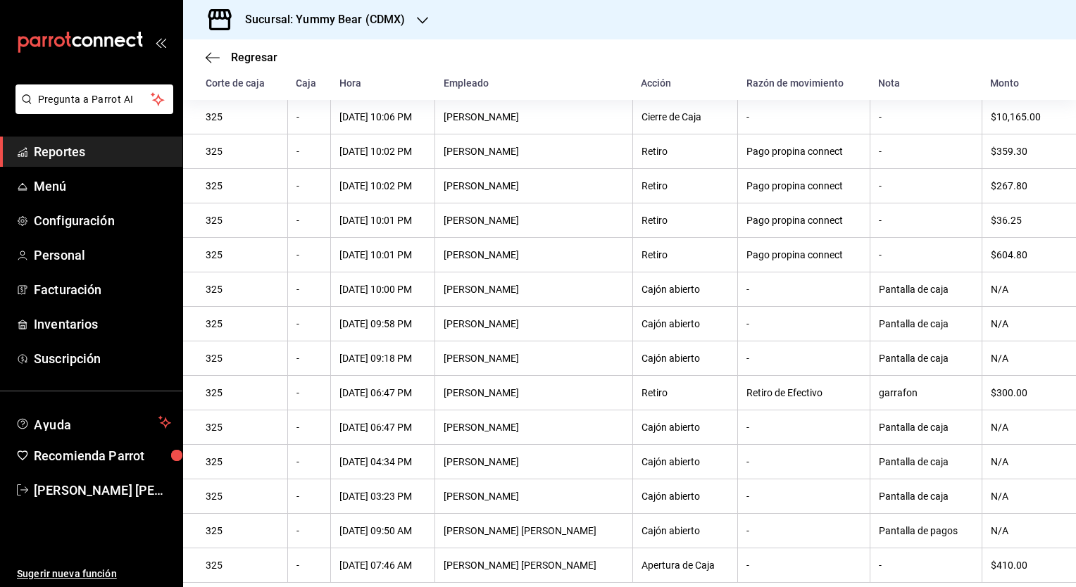
scroll to position [128, 0]
click at [420, 16] on icon "button" at bounding box center [422, 20] width 11 height 11
click at [278, 100] on div "Yummy Bear (Felix Parra)" at bounding box center [288, 93] width 211 height 32
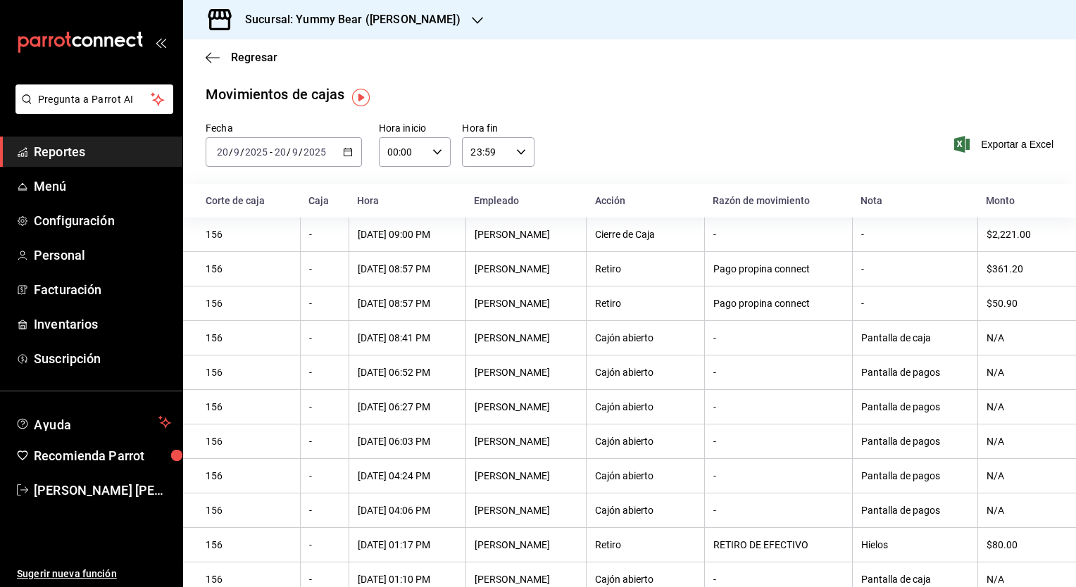
scroll to position [0, 0]
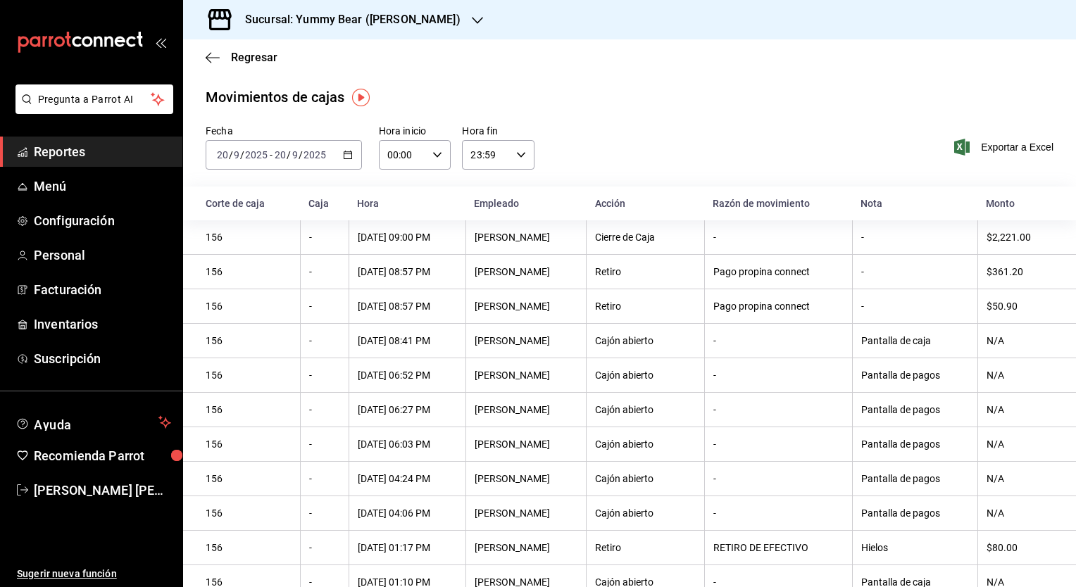
click at [304, 155] on input "2025" at bounding box center [315, 154] width 24 height 11
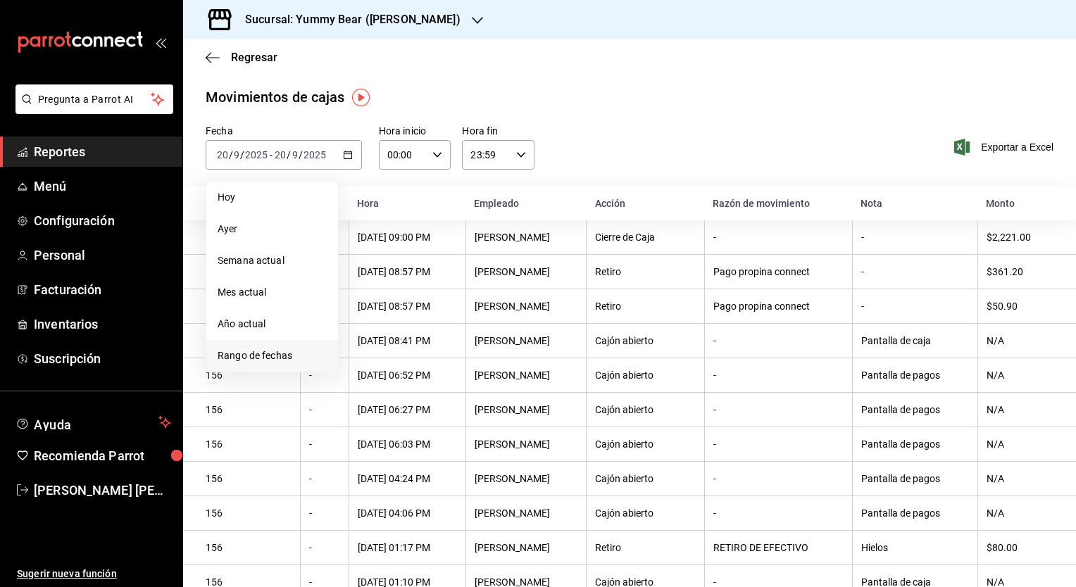
click at [253, 353] on span "Rango de fechas" at bounding box center [272, 356] width 109 height 15
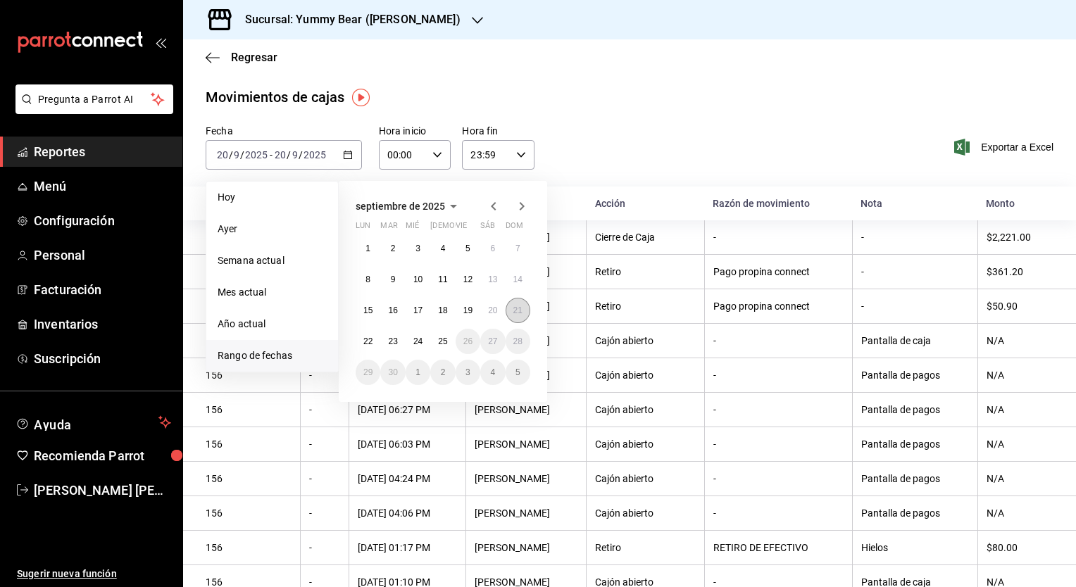
click at [516, 313] on abbr "21" at bounding box center [517, 311] width 9 height 10
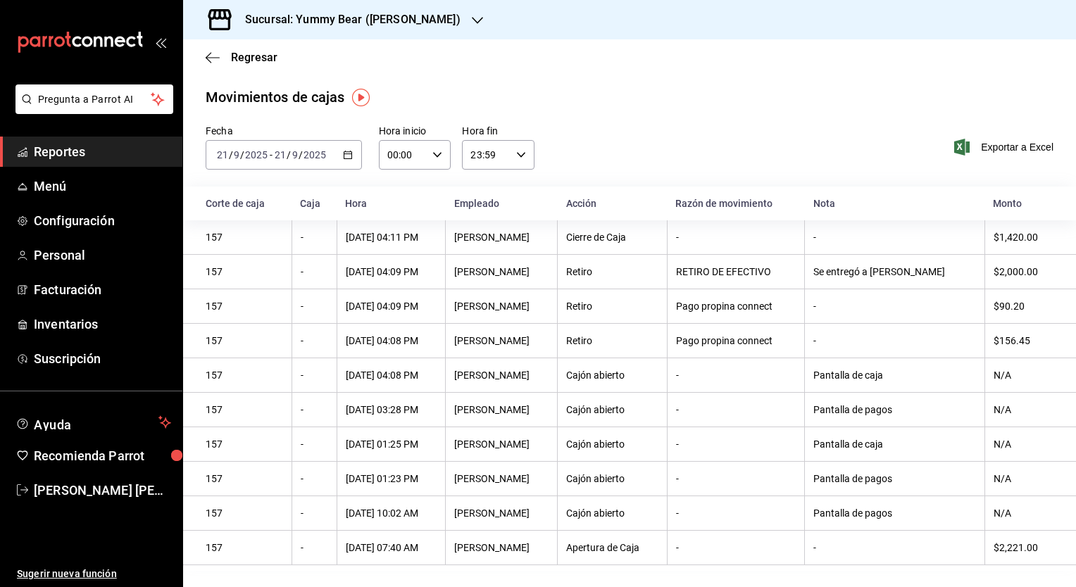
click at [472, 20] on icon "button" at bounding box center [477, 20] width 11 height 11
click at [305, 54] on div "Yummy Bear (CDMX)" at bounding box center [288, 61] width 189 height 15
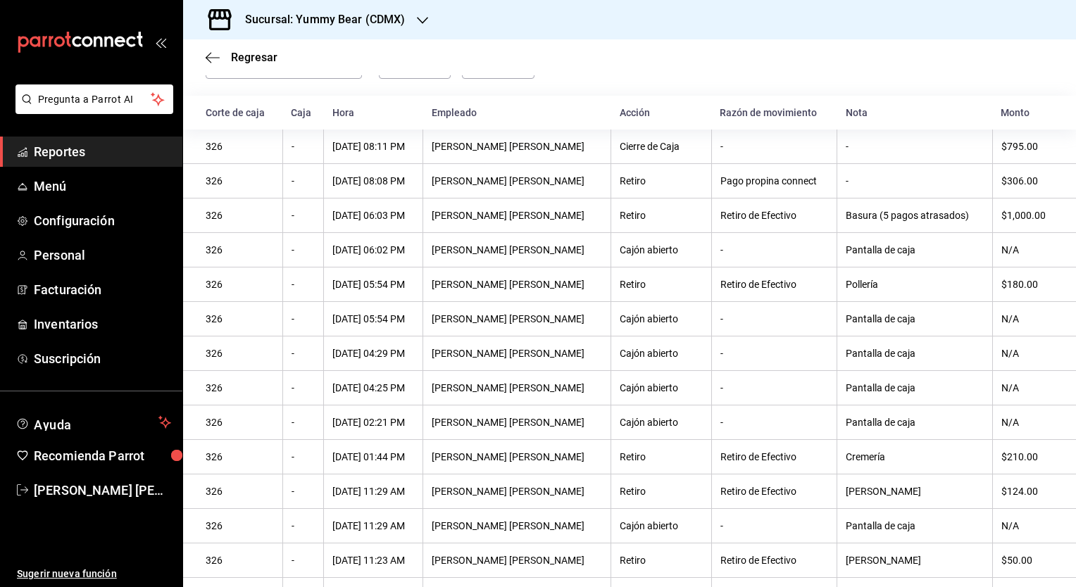
scroll to position [93, 0]
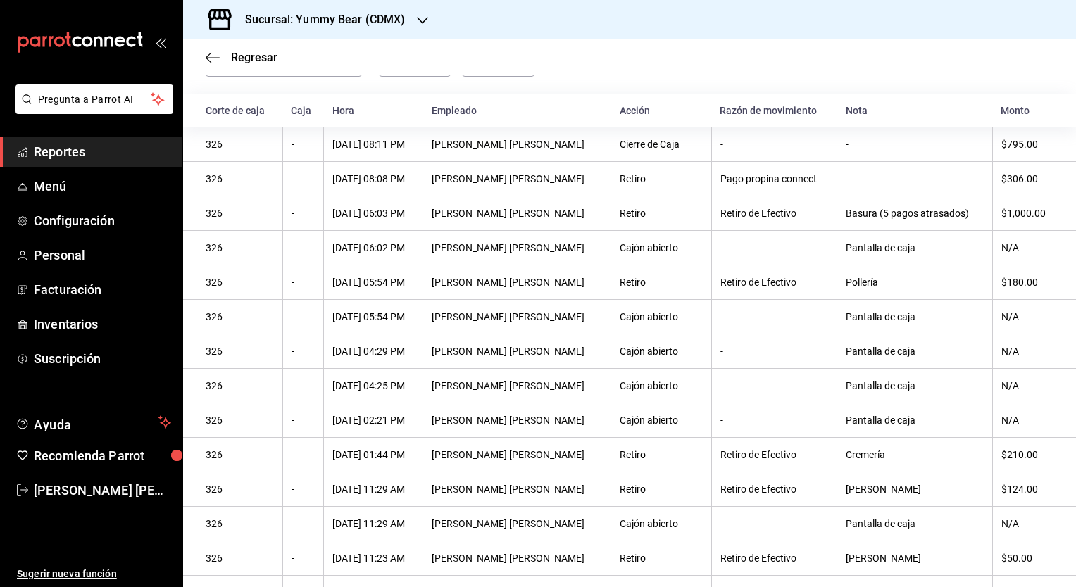
click at [915, 216] on div "Basura (5 pagos atrasados)" at bounding box center [915, 213] width 138 height 11
drag, startPoint x: 915, startPoint y: 216, endPoint x: 882, endPoint y: 218, distance: 33.2
click at [882, 218] on div "Basura (5 pagos atrasados)" at bounding box center [915, 213] width 138 height 11
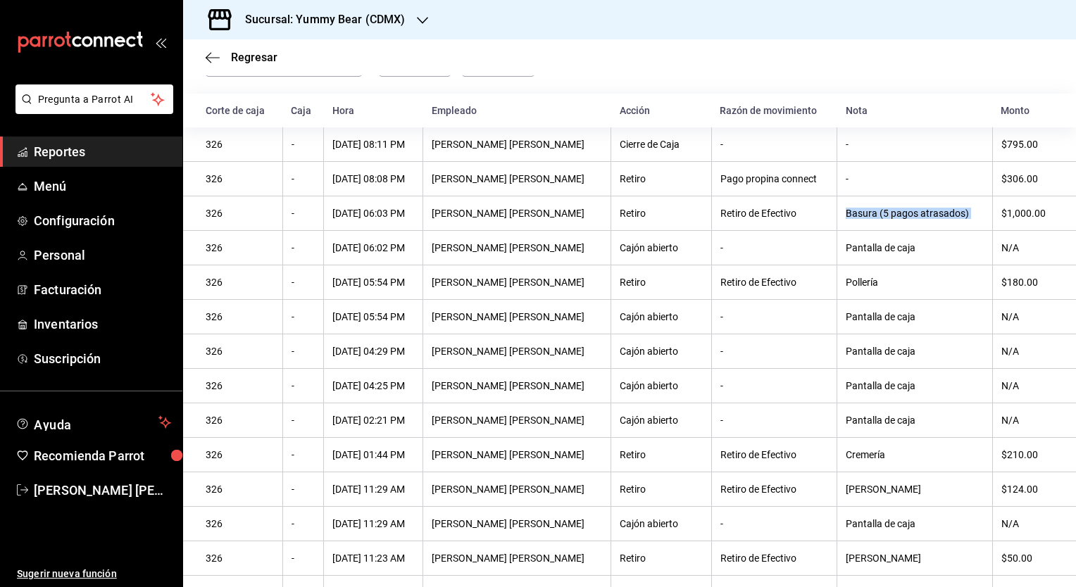
click at [882, 218] on div "Basura (5 pagos atrasados)" at bounding box center [915, 213] width 138 height 11
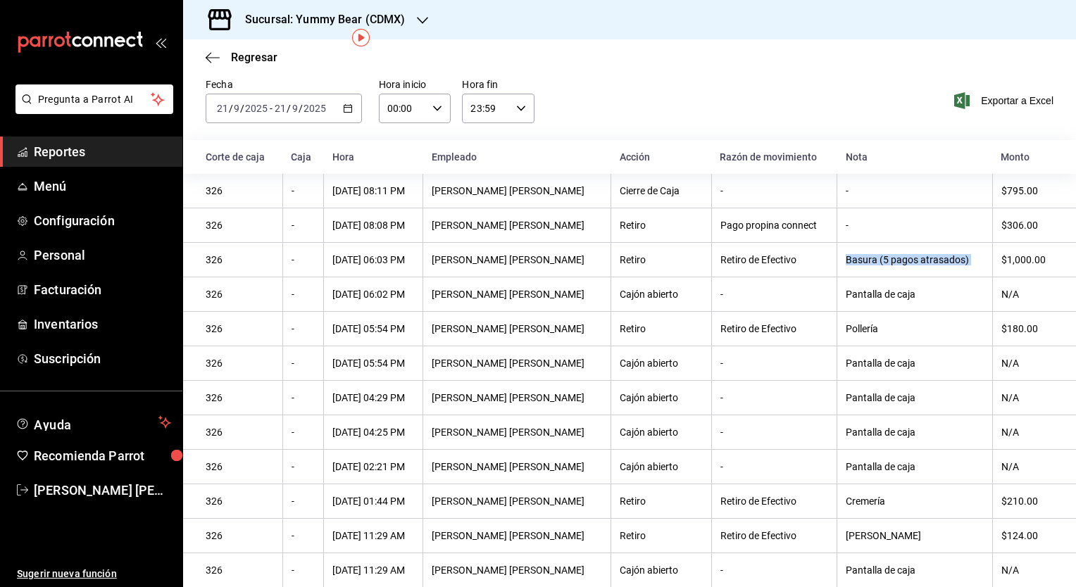
scroll to position [23, 0]
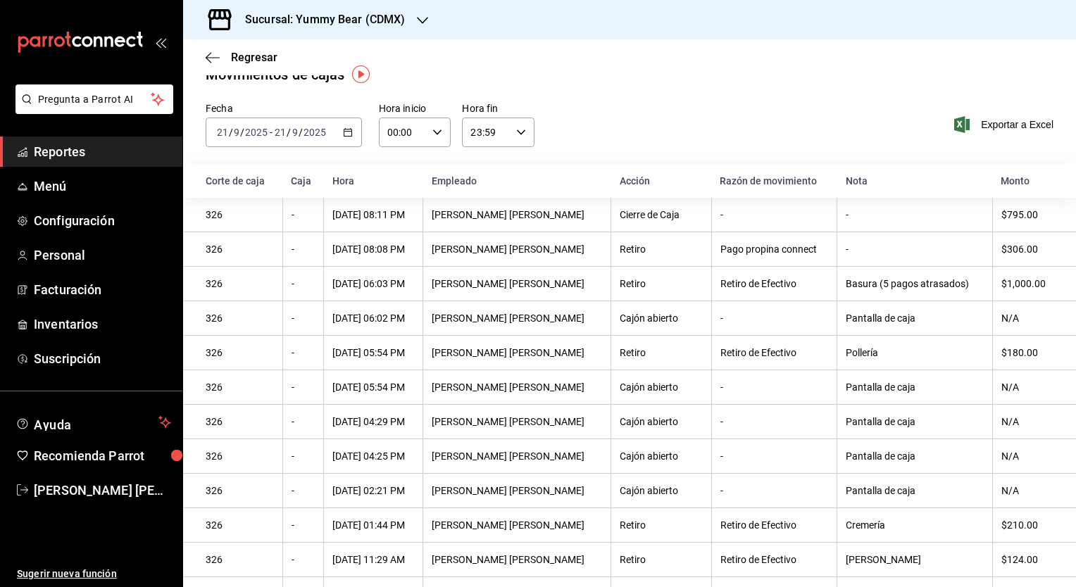
click at [773, 289] on div "Retiro de Efectivo" at bounding box center [774, 283] width 108 height 11
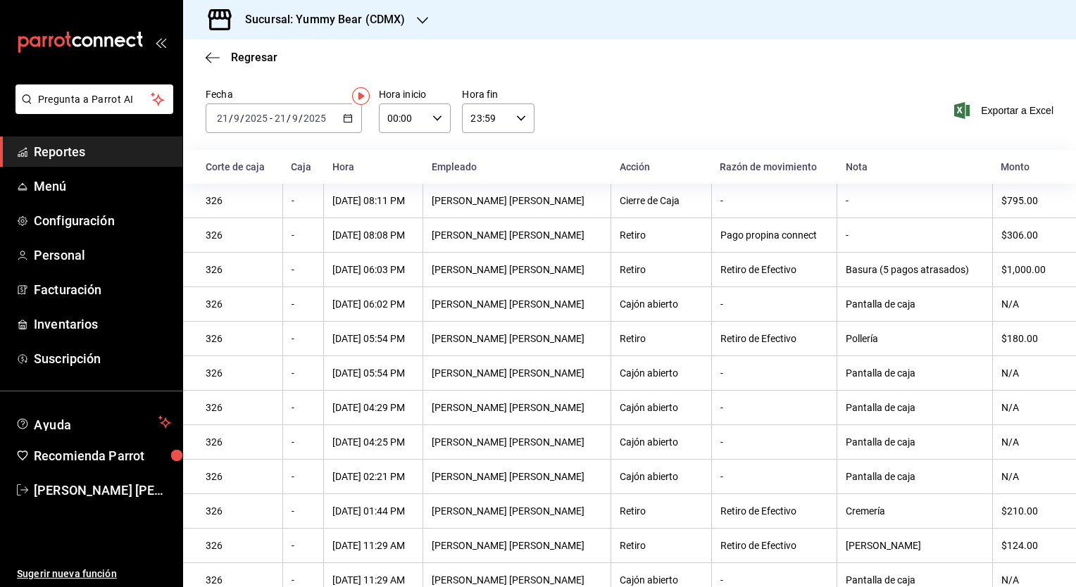
scroll to position [0, 0]
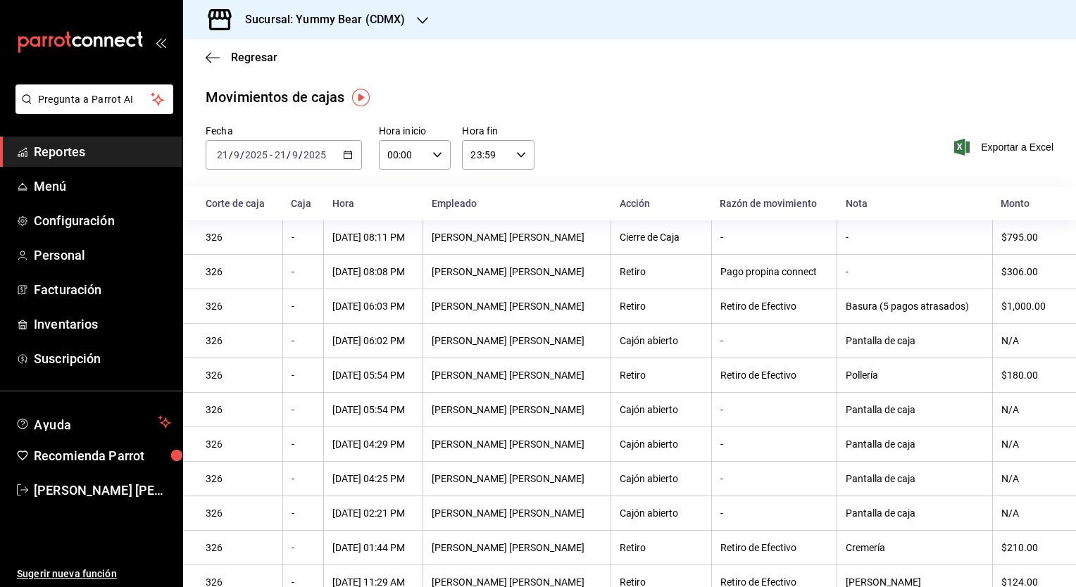
click at [281, 161] on input "21" at bounding box center [280, 154] width 13 height 11
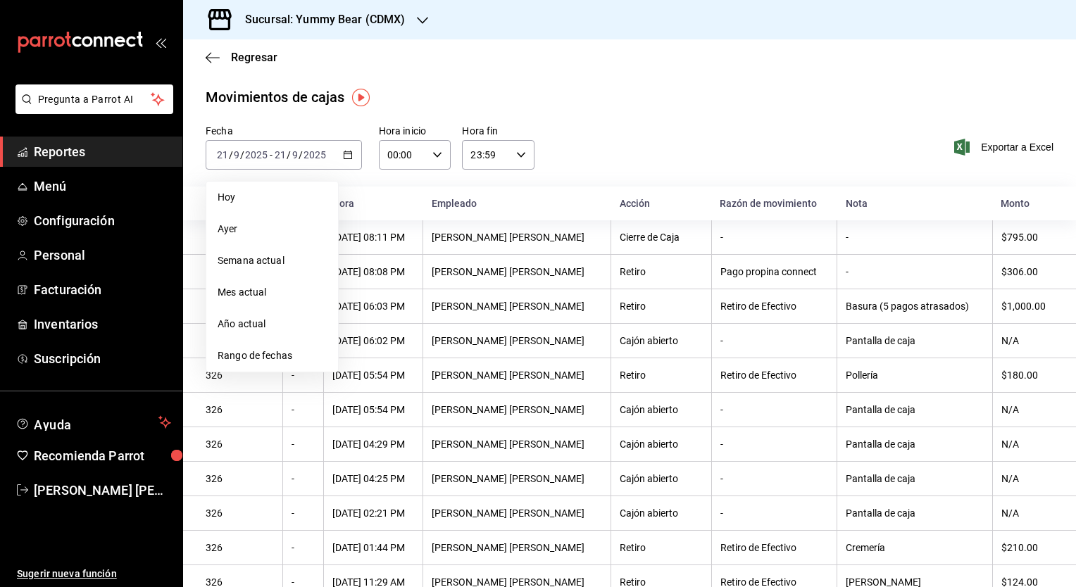
click at [546, 299] on th "Cesar Julian Jímenez Galván" at bounding box center [517, 306] width 188 height 35
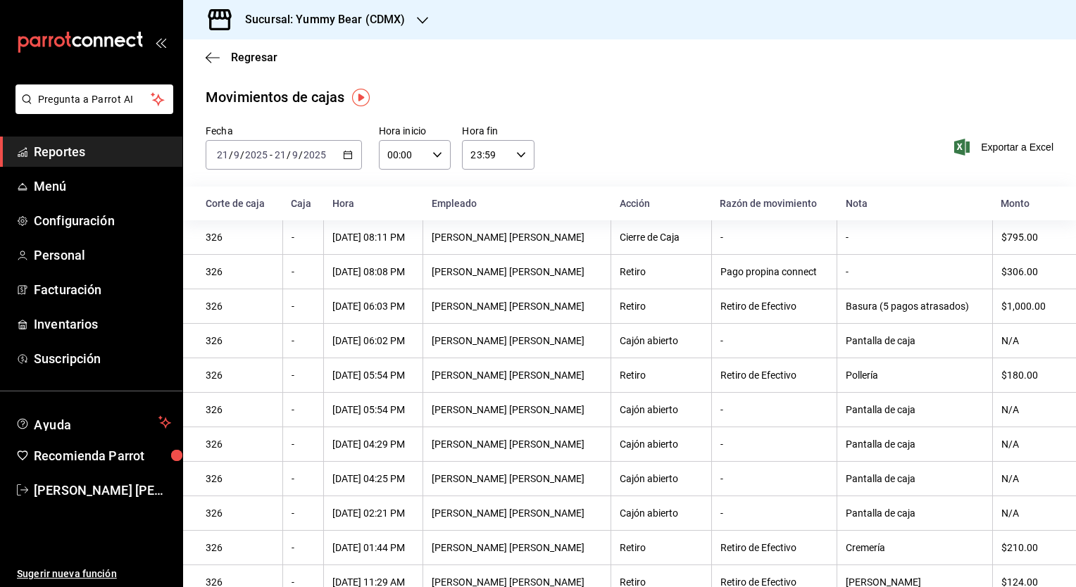
click at [1004, 308] on div "$1,000.00" at bounding box center [1027, 306] width 52 height 11
click at [1006, 307] on div "$1,000.00" at bounding box center [1027, 306] width 52 height 11
click at [1006, 306] on div "$1,000.00" at bounding box center [1027, 306] width 52 height 11
drag, startPoint x: 1006, startPoint y: 306, endPoint x: 915, endPoint y: 310, distance: 91.6
click at [915, 310] on div "Basura (5 pagos atrasados)" at bounding box center [915, 306] width 138 height 11
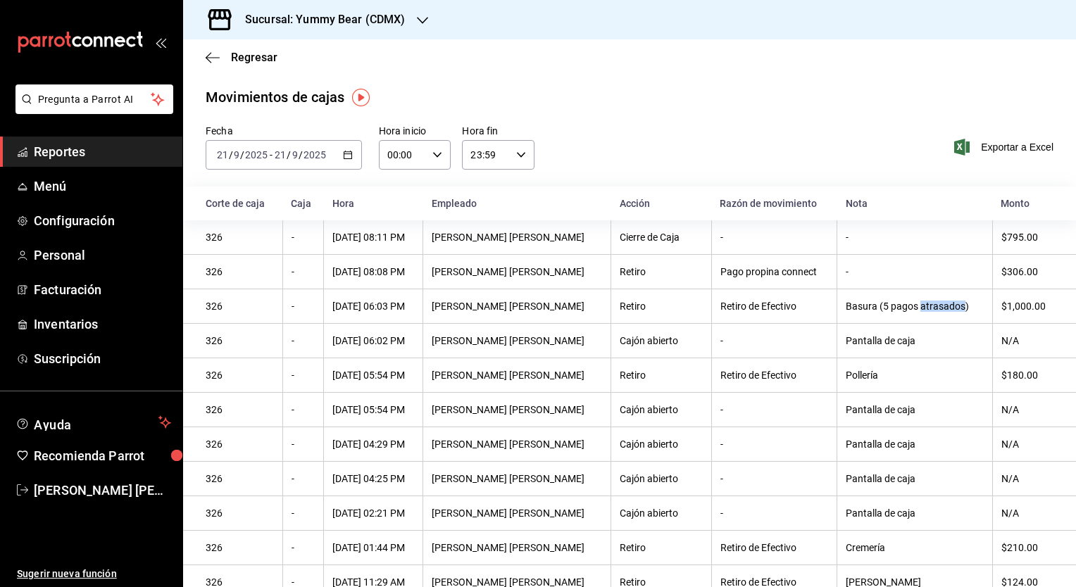
click at [915, 310] on div "Basura (5 pagos atrasados)" at bounding box center [915, 306] width 138 height 11
drag, startPoint x: 915, startPoint y: 310, endPoint x: 1003, endPoint y: 305, distance: 88.2
click at [1003, 305] on div "$1,000.00" at bounding box center [1027, 306] width 52 height 11
click at [1019, 380] on div "$180.00" at bounding box center [1027, 375] width 52 height 11
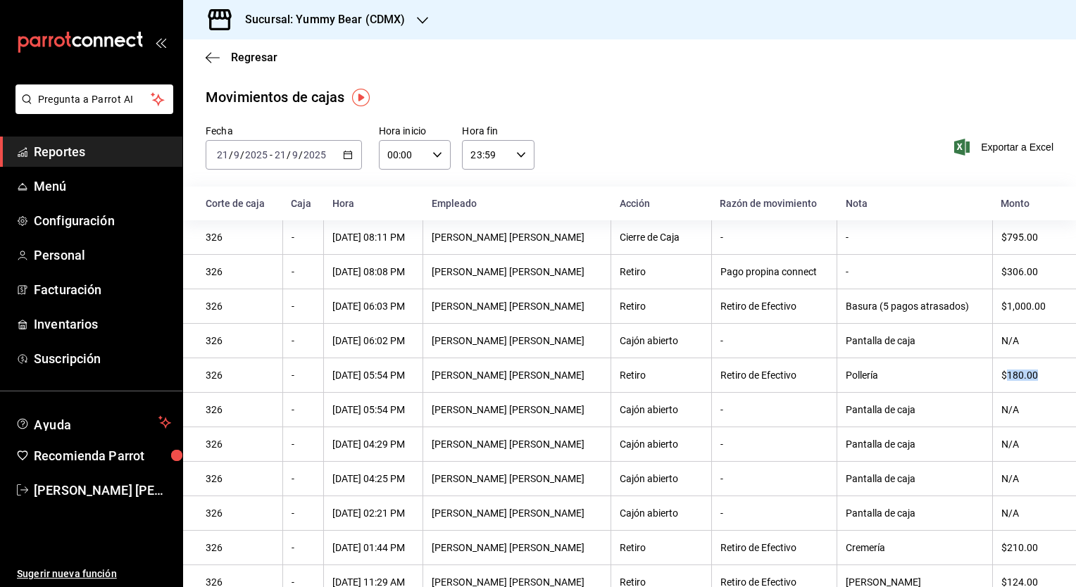
click at [1019, 380] on div "$180.00" at bounding box center [1027, 375] width 52 height 11
drag, startPoint x: 1019, startPoint y: 380, endPoint x: 1052, endPoint y: 392, distance: 35.4
click at [1053, 392] on th "$180.00" at bounding box center [1034, 375] width 84 height 35
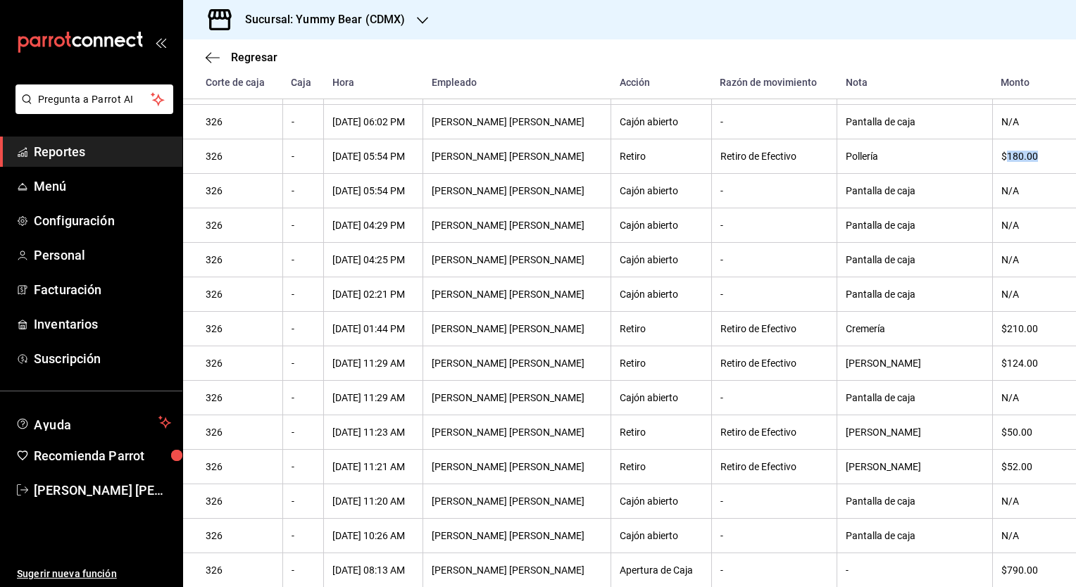
scroll to position [259, 0]
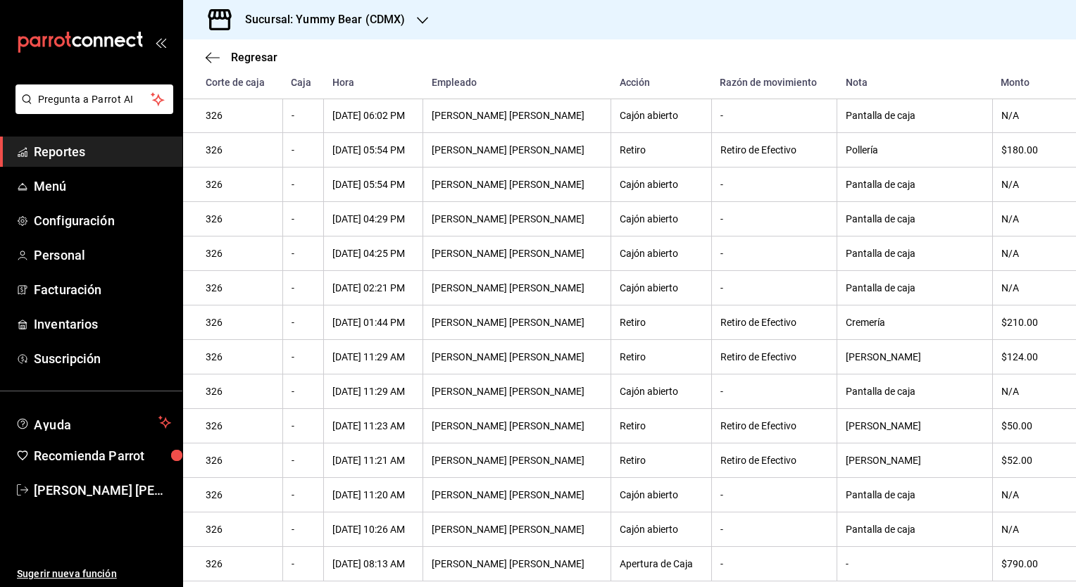
click at [414, 17] on div "Sucursal: Yummy Bear (CDMX)" at bounding box center [313, 19] width 239 height 39
click at [270, 92] on span "Yummy Bear (Felix Parra)" at bounding box center [265, 92] width 142 height 15
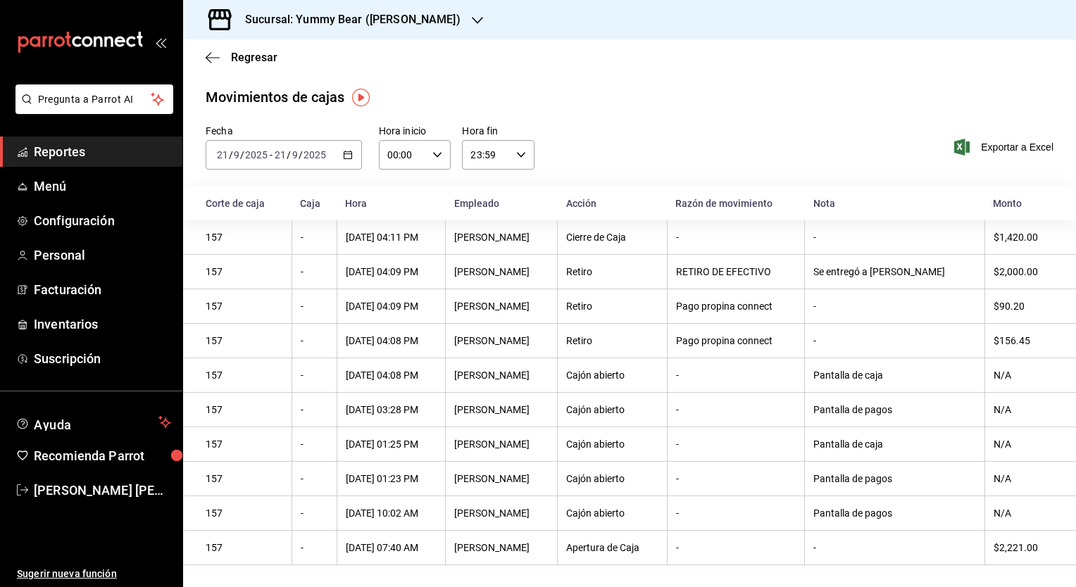
click at [321, 158] on input "2025" at bounding box center [315, 154] width 24 height 11
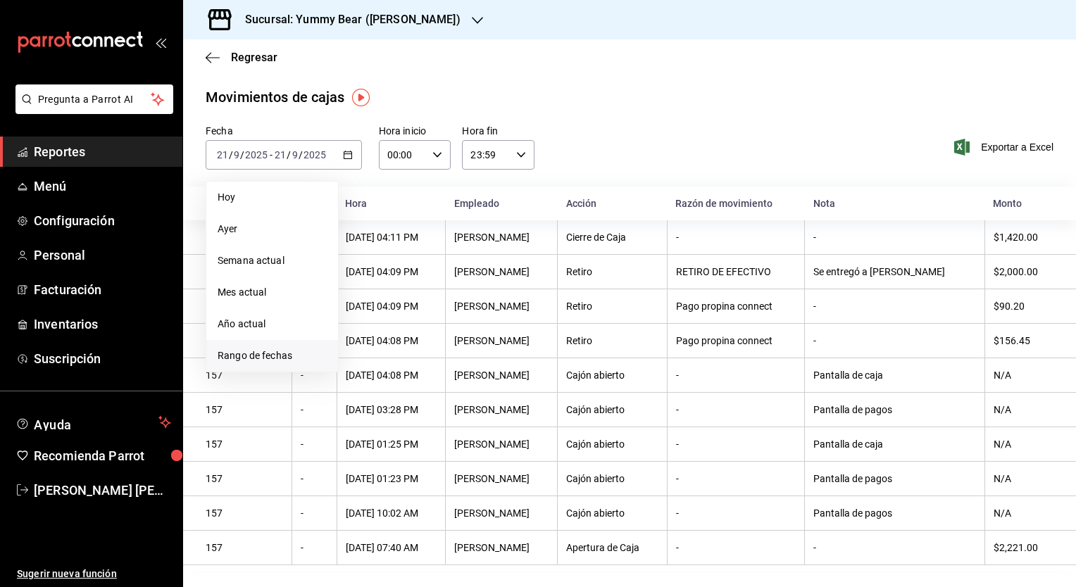
click at [235, 349] on span "Rango de fechas" at bounding box center [272, 356] width 109 height 15
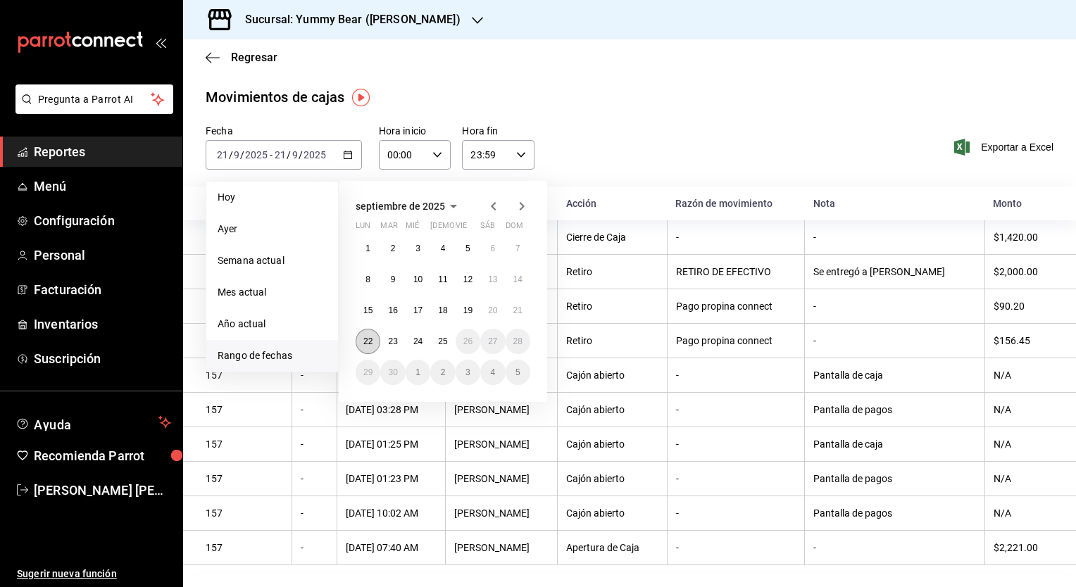
click at [372, 345] on abbr "22" at bounding box center [367, 342] width 9 height 10
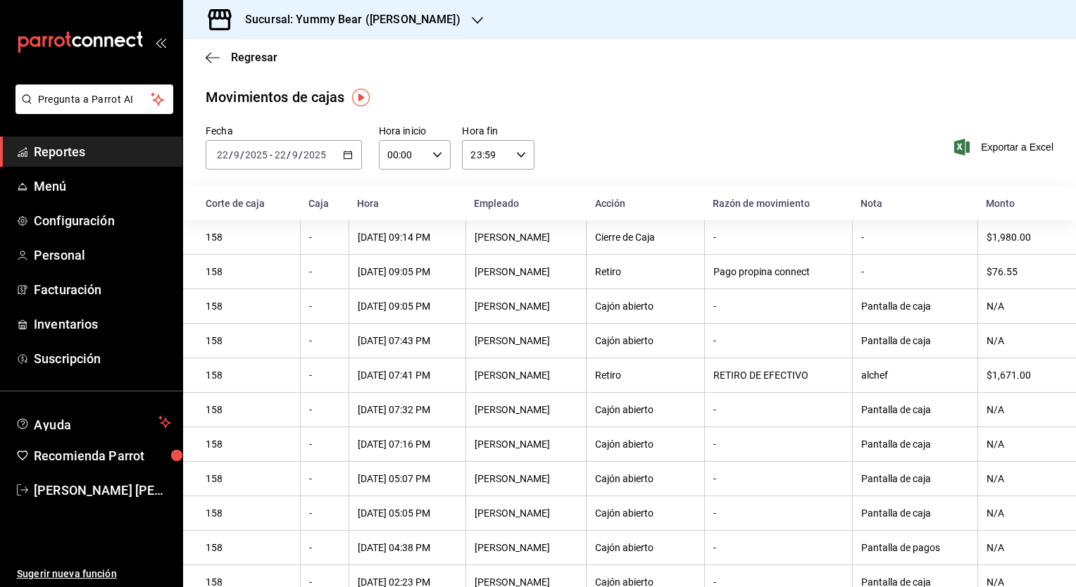
click at [472, 15] on icon "button" at bounding box center [477, 20] width 11 height 11
click at [273, 60] on span "Yummy Bear (CDMX)" at bounding box center [241, 61] width 94 height 15
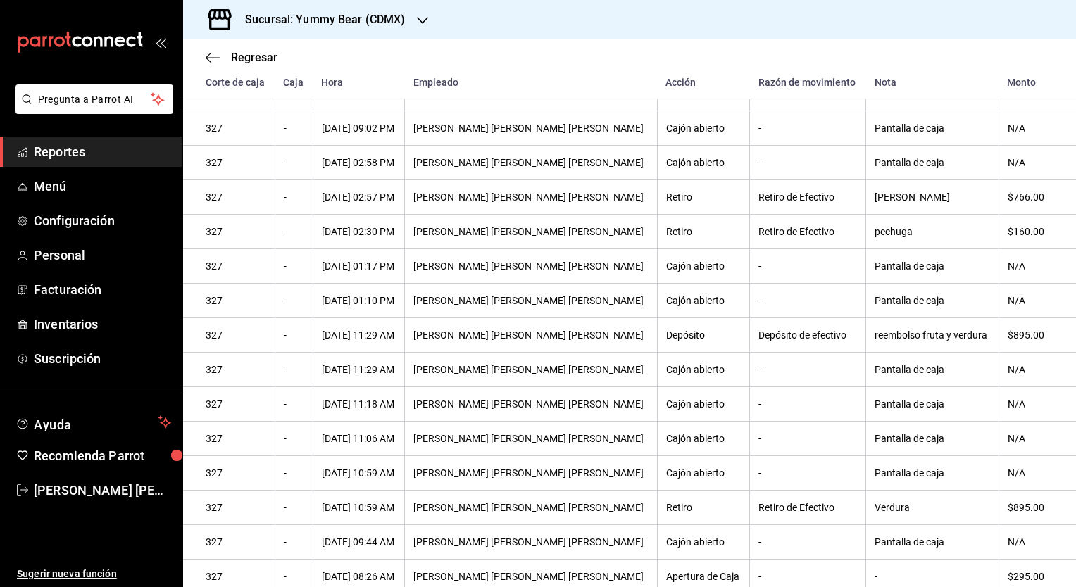
scroll to position [294, 0]
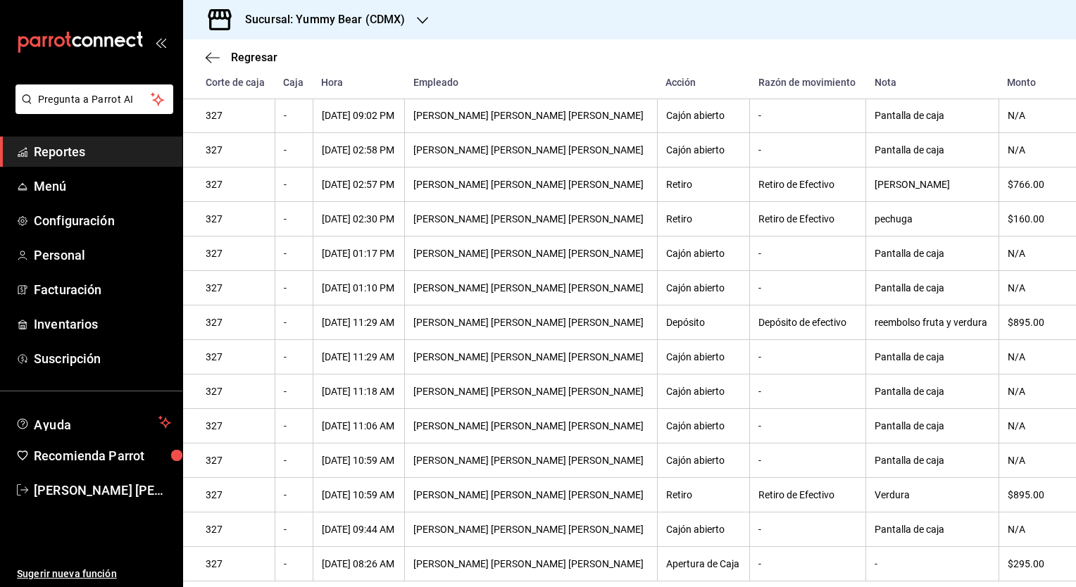
click at [422, 17] on icon "button" at bounding box center [422, 20] width 11 height 11
click at [231, 92] on span "Yummy Bear (Felix Parra)" at bounding box center [265, 92] width 142 height 15
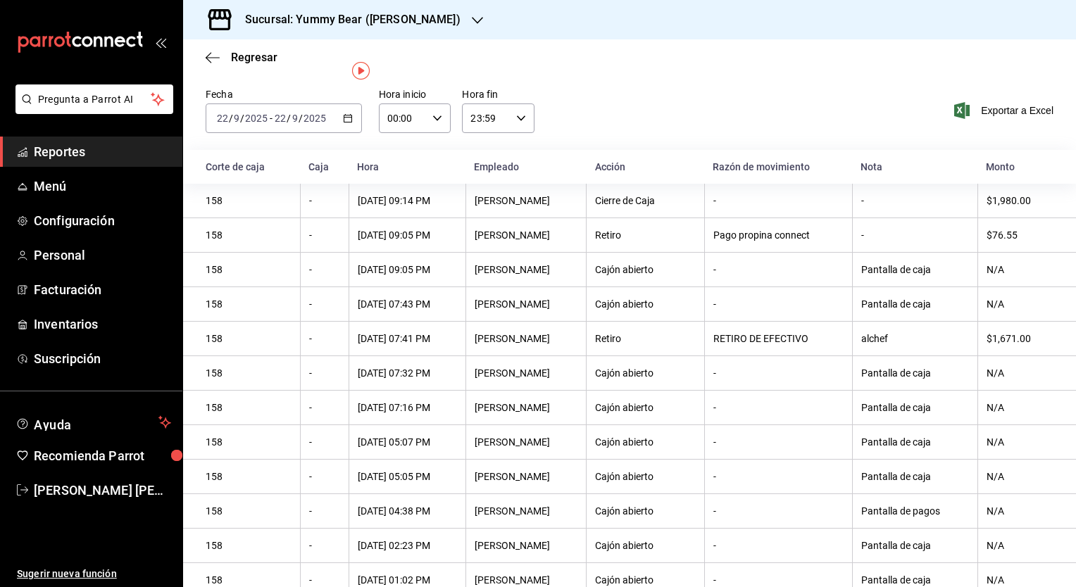
scroll to position [0, 0]
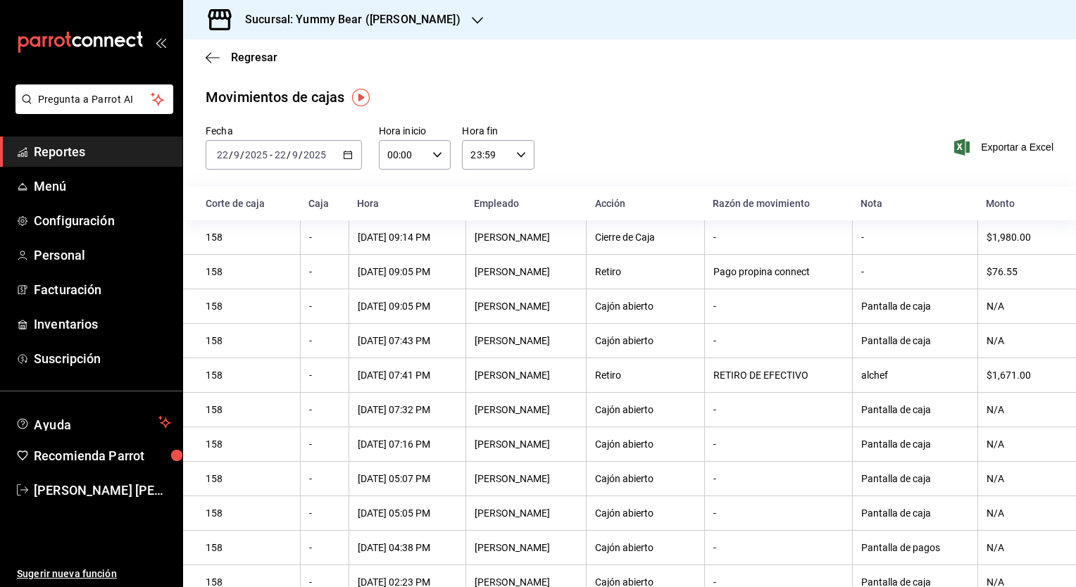
click at [250, 154] on input "2025" at bounding box center [256, 154] width 24 height 11
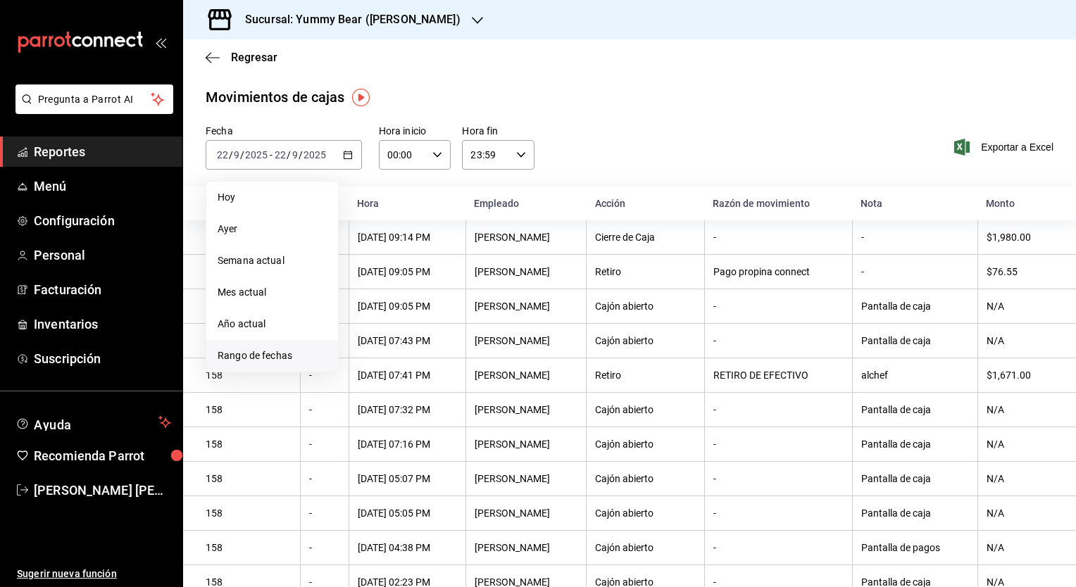
click at [244, 357] on span "Rango de fechas" at bounding box center [272, 356] width 109 height 15
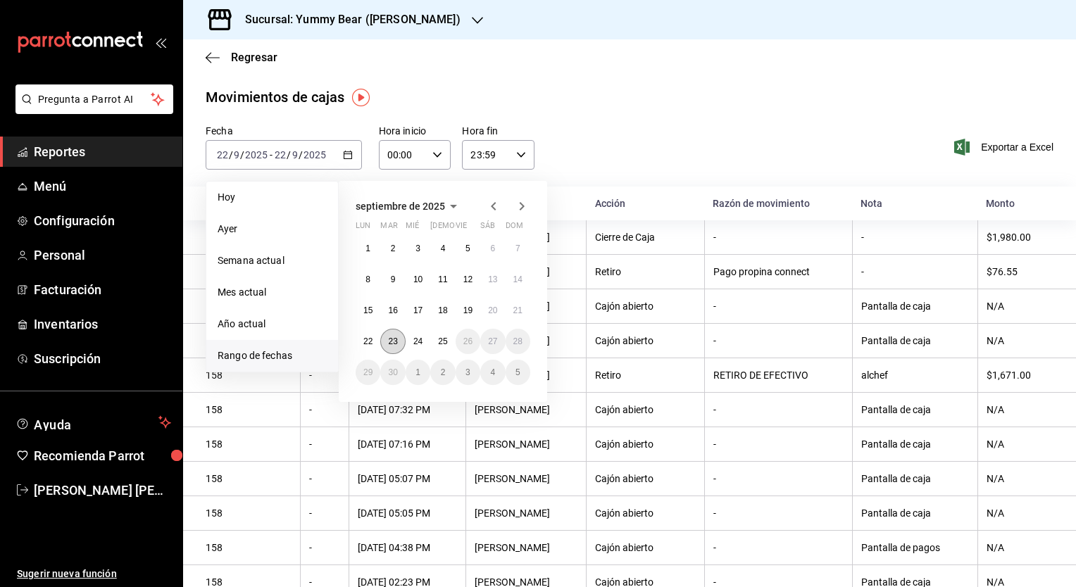
click at [392, 341] on abbr "23" at bounding box center [392, 342] width 9 height 10
click at [392, 340] on abbr "23" at bounding box center [392, 342] width 9 height 10
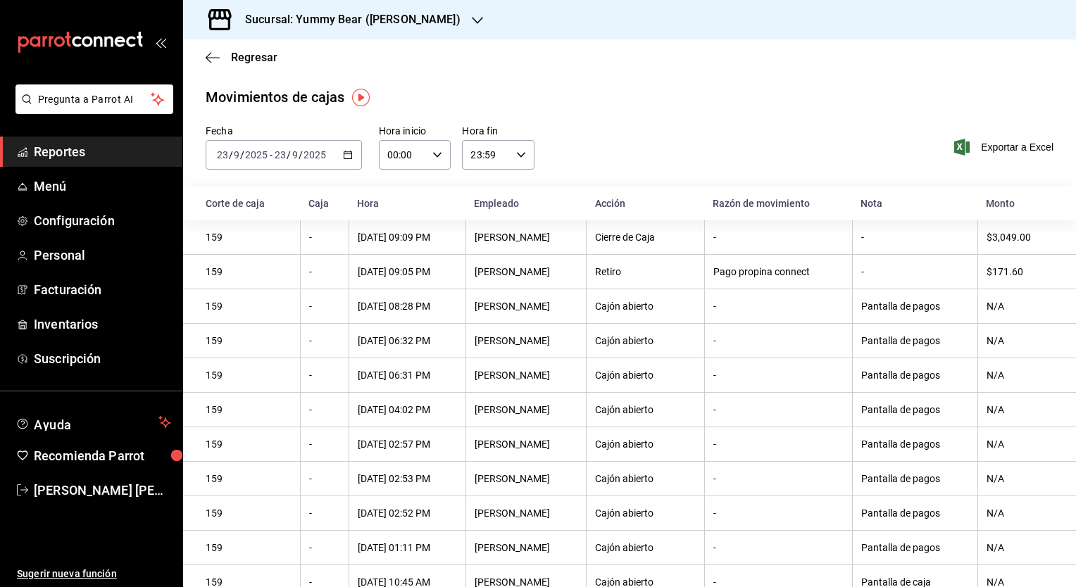
click at [472, 21] on icon "button" at bounding box center [477, 20] width 11 height 11
click at [323, 56] on div "Yummy Bear (CDMX)" at bounding box center [288, 61] width 189 height 15
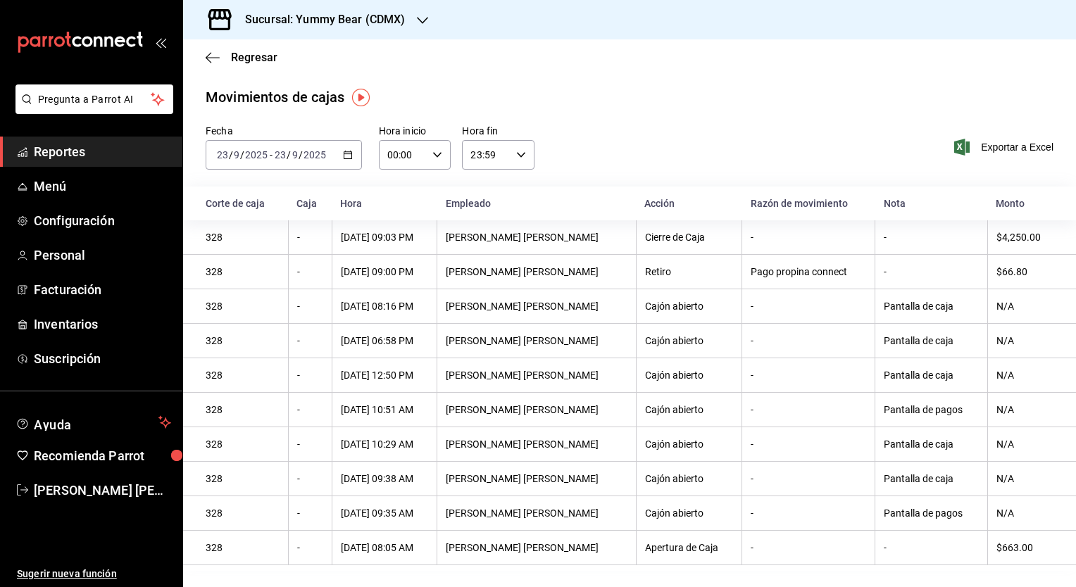
click at [417, 18] on icon "button" at bounding box center [422, 20] width 11 height 11
click at [263, 93] on span "Yummy Bear (Felix Parra)" at bounding box center [265, 92] width 142 height 15
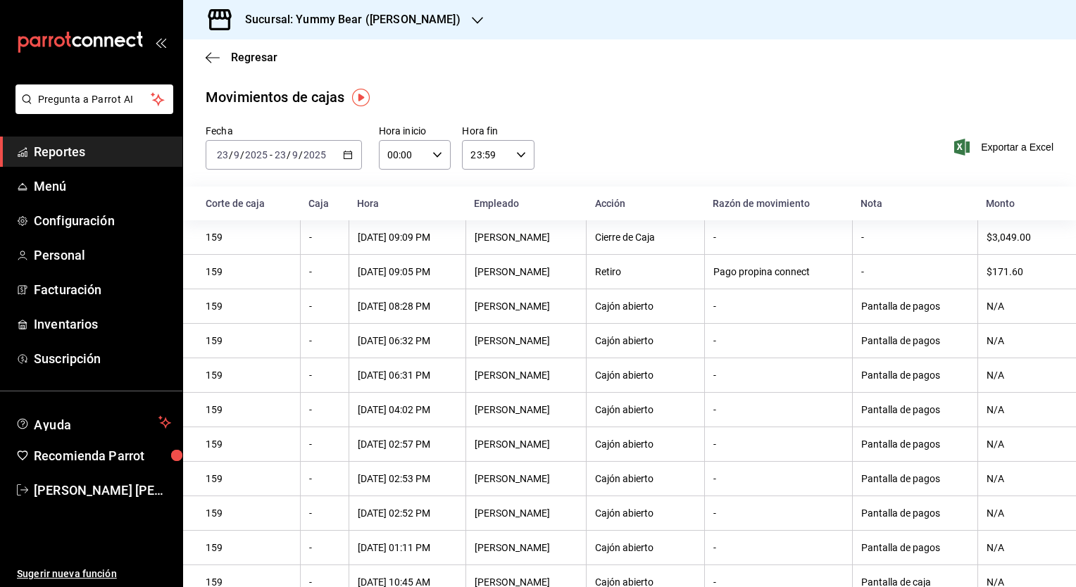
click at [295, 159] on input "9" at bounding box center [295, 154] width 7 height 11
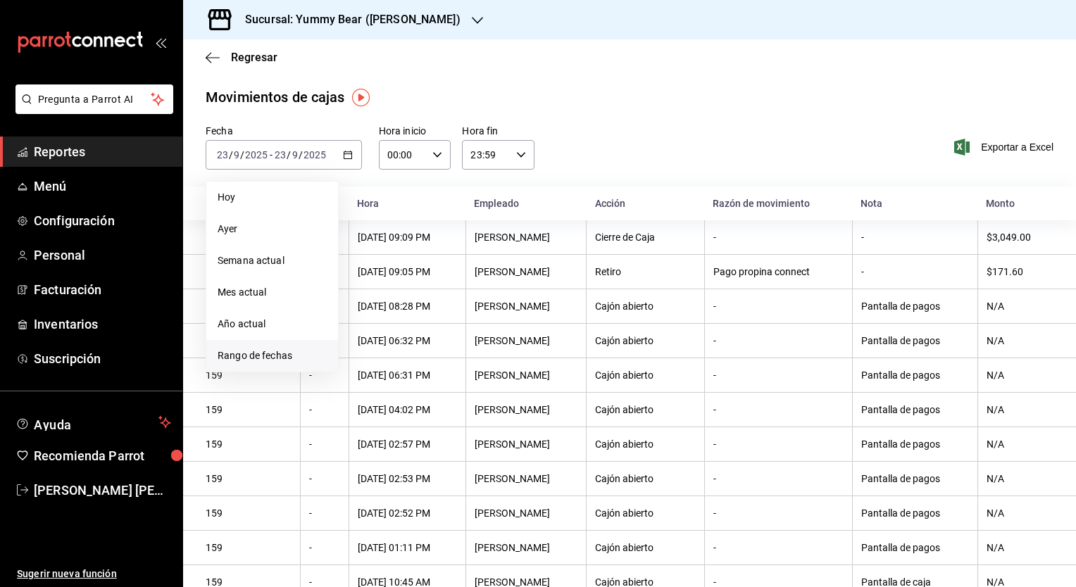
click at [253, 358] on span "Rango de fechas" at bounding box center [272, 356] width 109 height 15
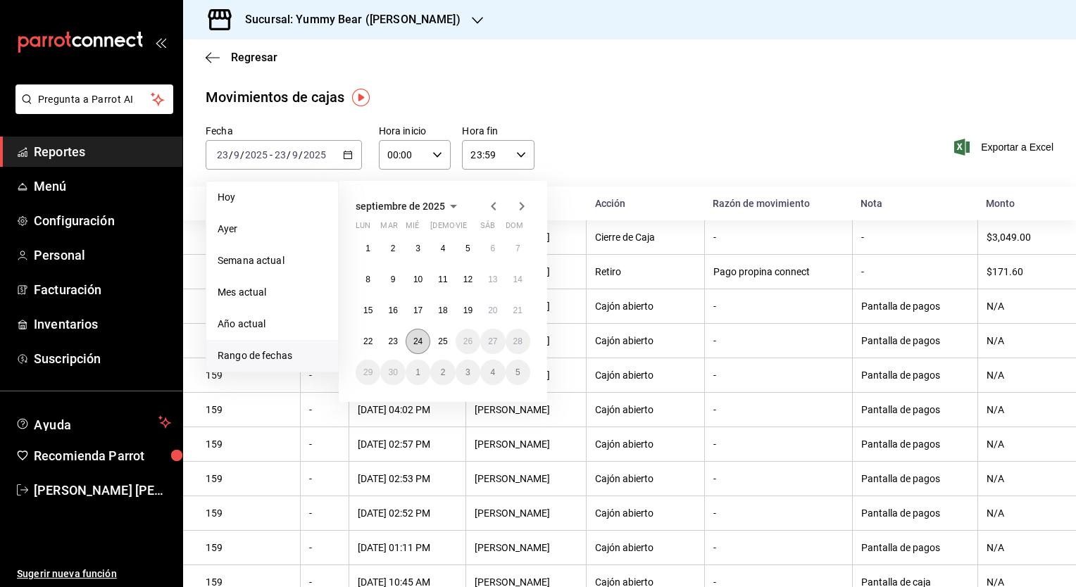
click at [414, 337] on abbr "24" at bounding box center [417, 342] width 9 height 10
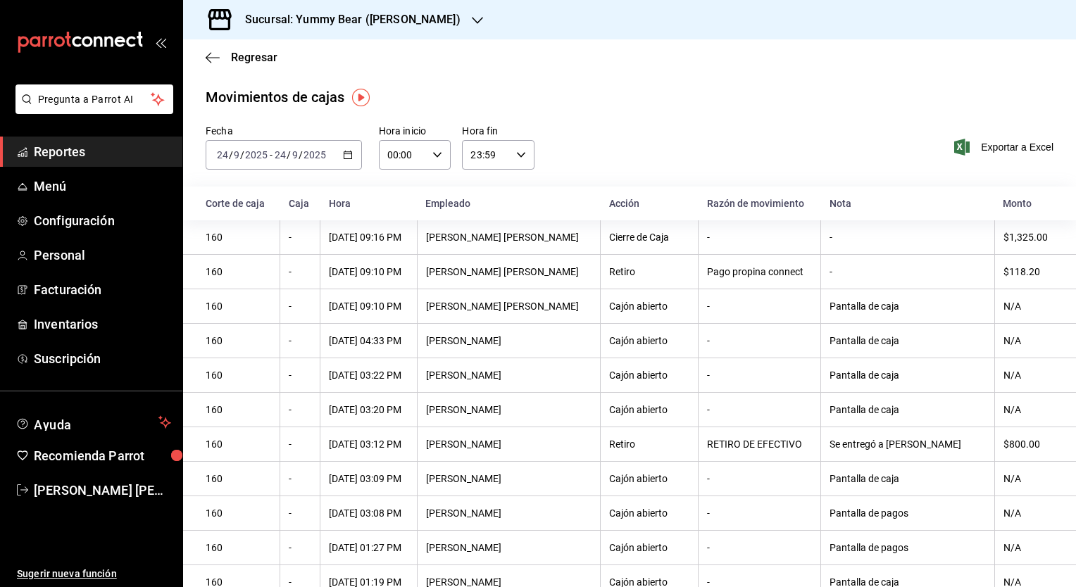
click at [472, 18] on icon "button" at bounding box center [477, 20] width 11 height 11
click at [324, 58] on div "Yummy Bear (CDMX)" at bounding box center [288, 61] width 189 height 15
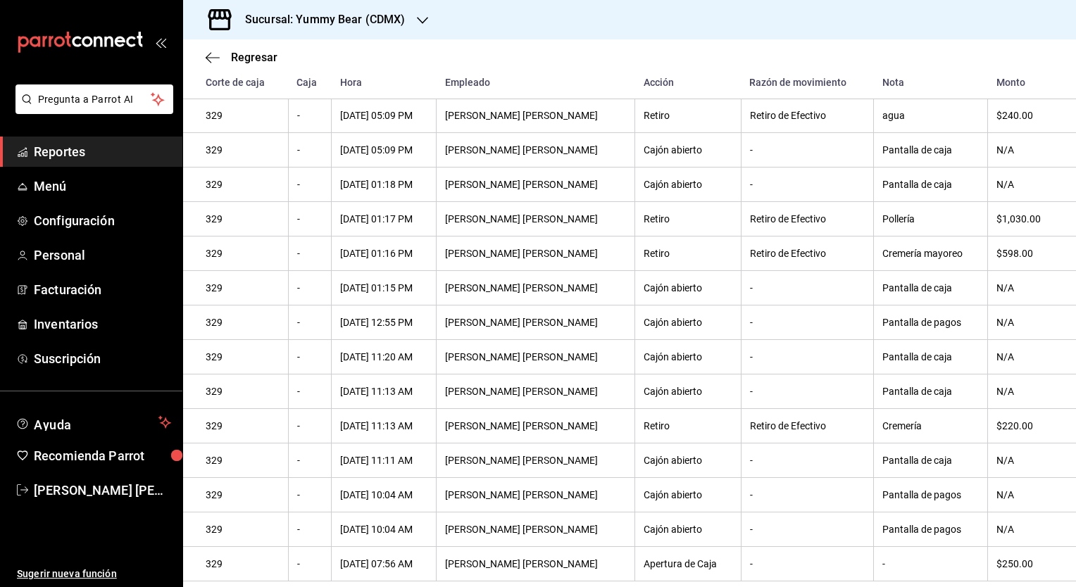
scroll to position [224, 0]
click at [420, 21] on icon "button" at bounding box center [422, 20] width 11 height 7
click at [279, 86] on span "Yummy Bear (Felix Parra)" at bounding box center [265, 92] width 142 height 15
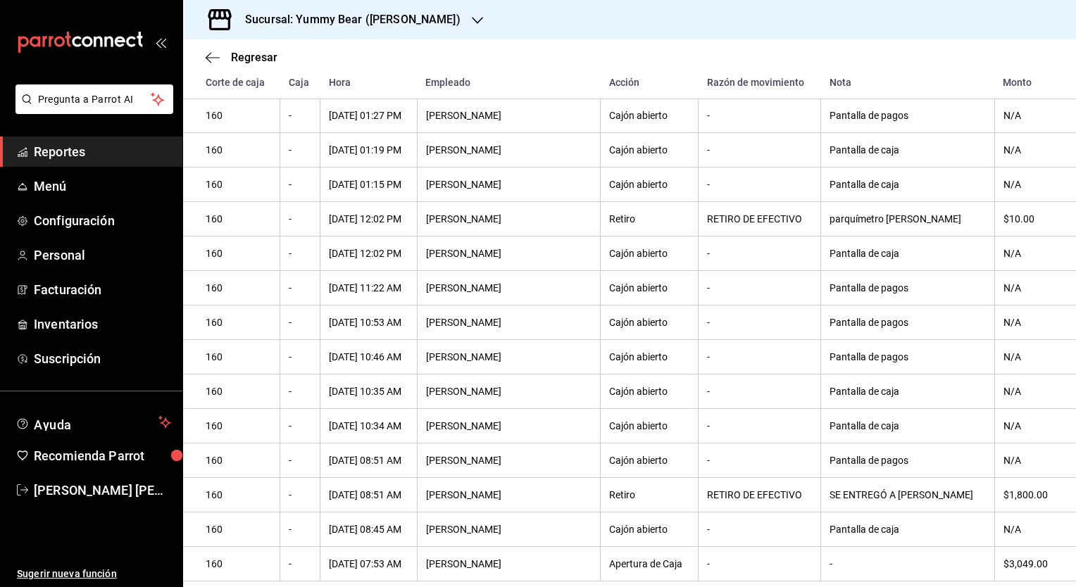
scroll to position [468, 0]
click at [920, 466] on th "Pantalla de pagos" at bounding box center [907, 461] width 173 height 35
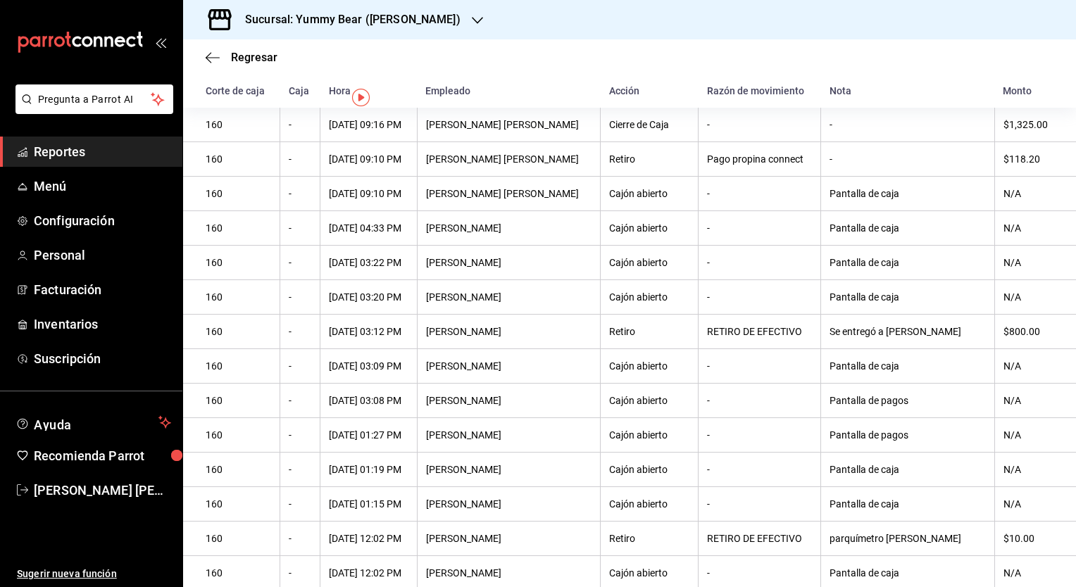
scroll to position [0, 0]
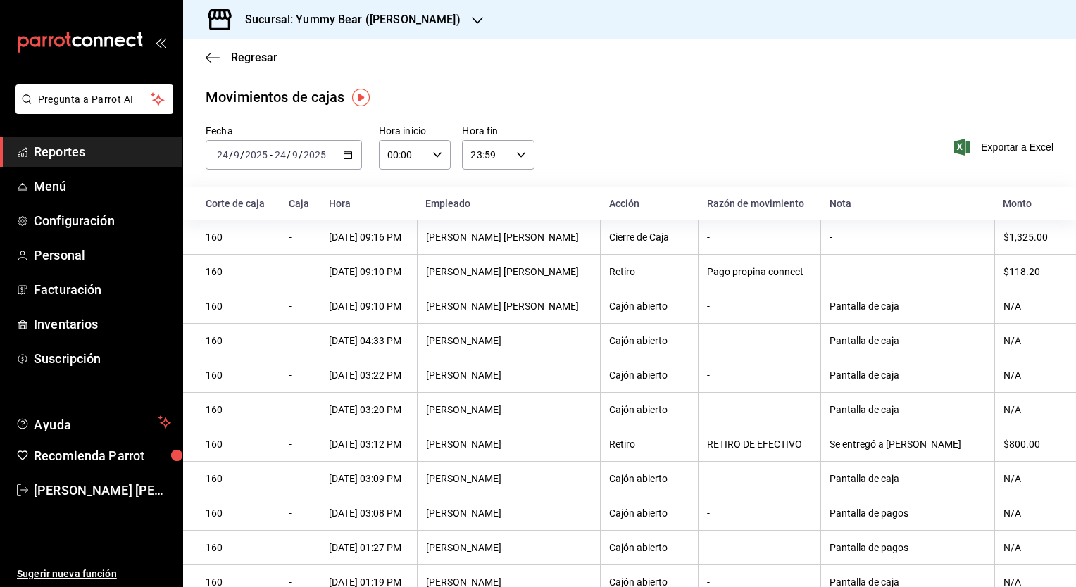
click at [243, 151] on span "/" at bounding box center [242, 154] width 4 height 11
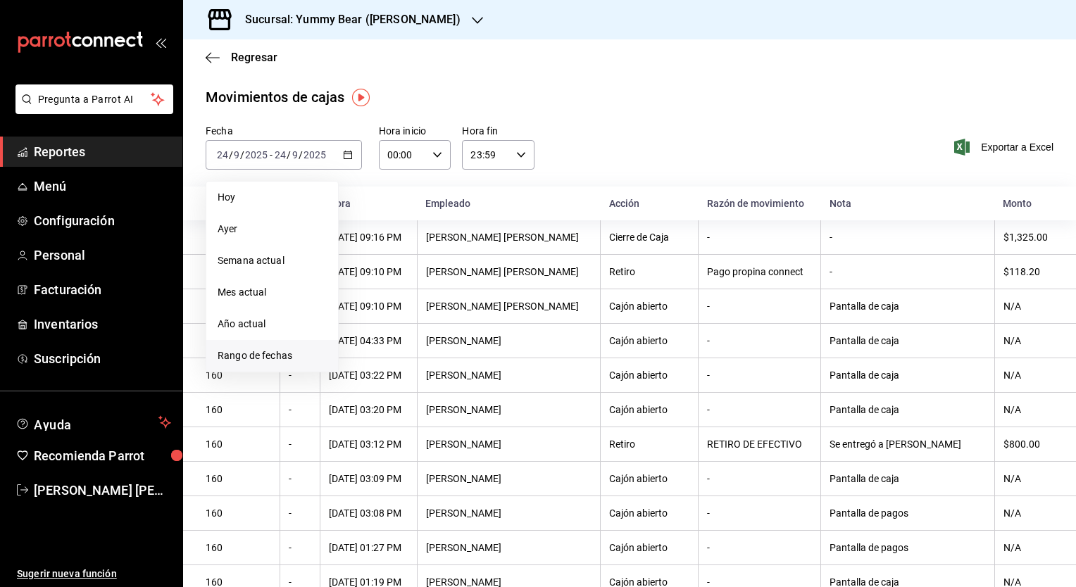
click at [237, 356] on span "Rango de fechas" at bounding box center [272, 356] width 109 height 15
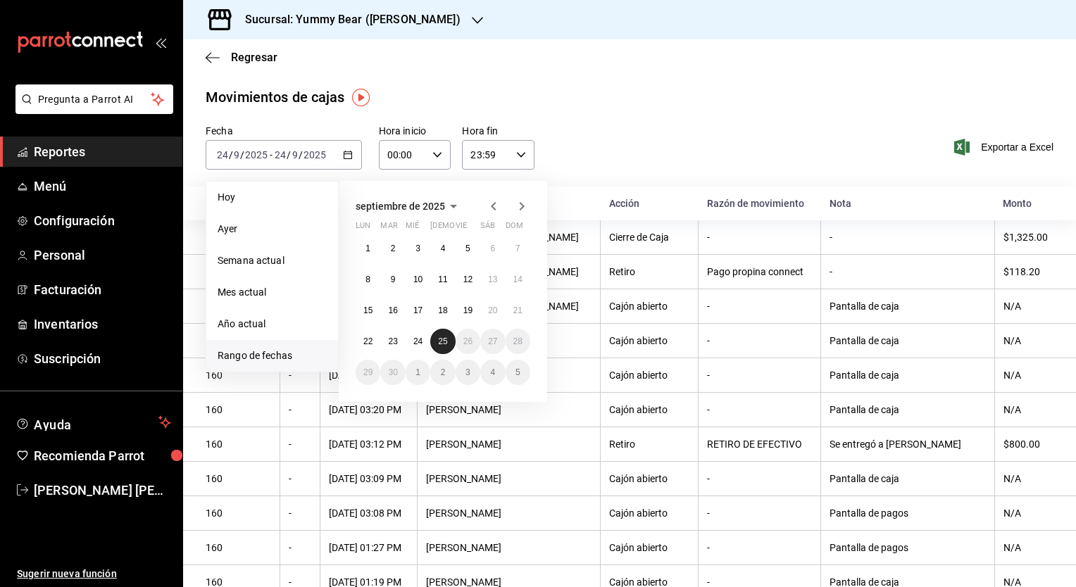
click at [437, 344] on button "25" at bounding box center [442, 341] width 25 height 25
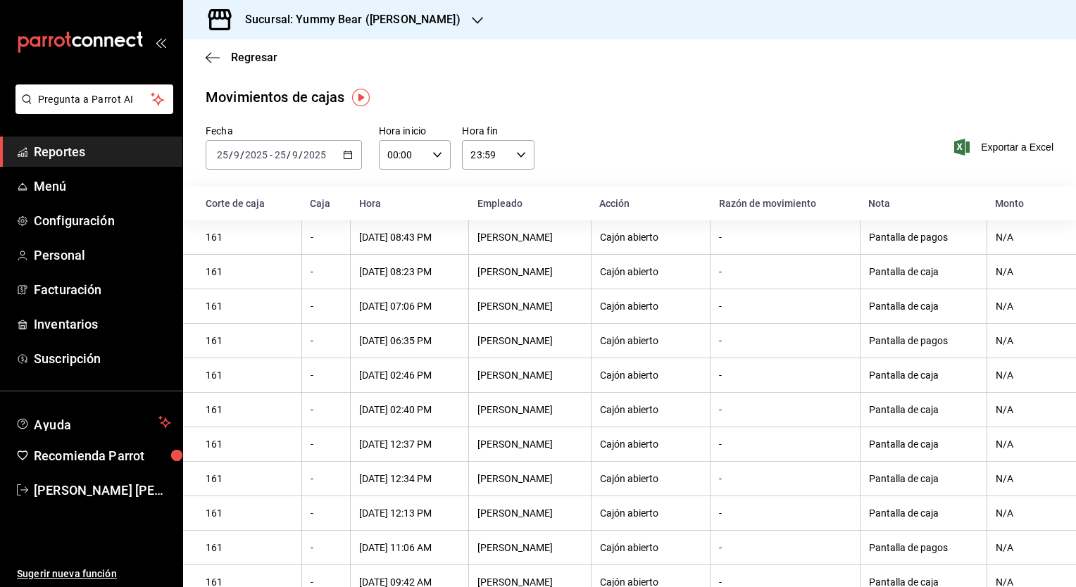
click at [472, 17] on icon "button" at bounding box center [477, 20] width 11 height 11
click at [314, 61] on div "Yummy Bear (CDMX)" at bounding box center [288, 61] width 189 height 15
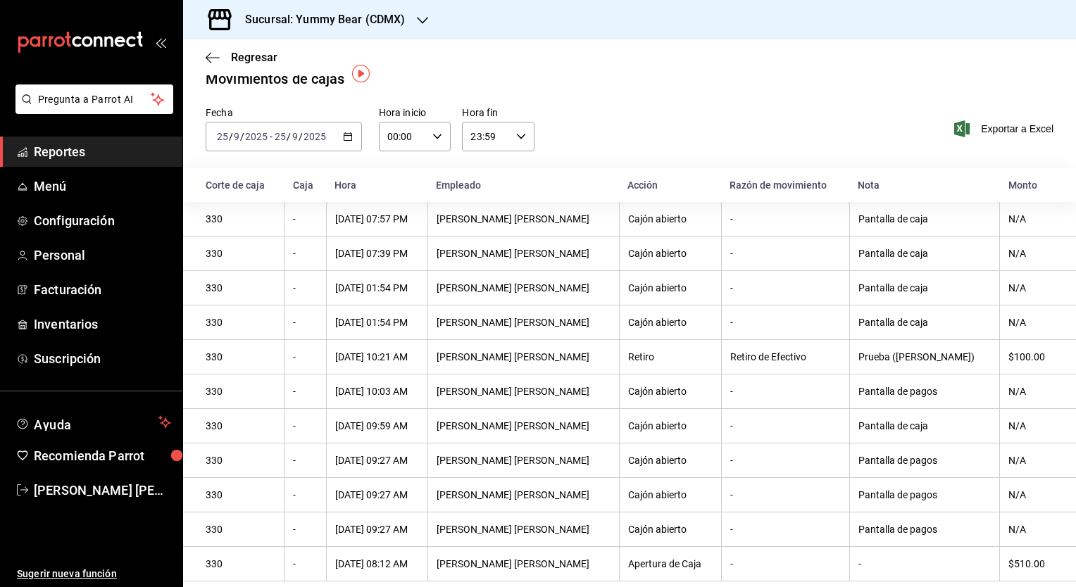
scroll to position [23, 0]
click at [927, 358] on div "Prueba (Ezequiel)" at bounding box center [924, 356] width 132 height 11
drag, startPoint x: 927, startPoint y: 358, endPoint x: 1003, endPoint y: 354, distance: 76.2
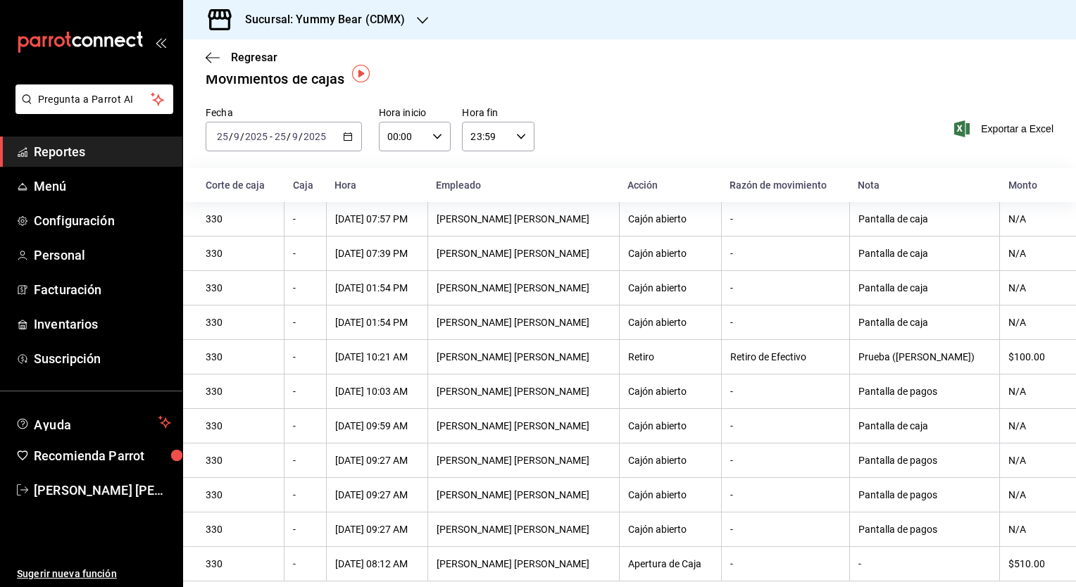
click at [1008, 354] on div "$100.00" at bounding box center [1030, 356] width 45 height 11
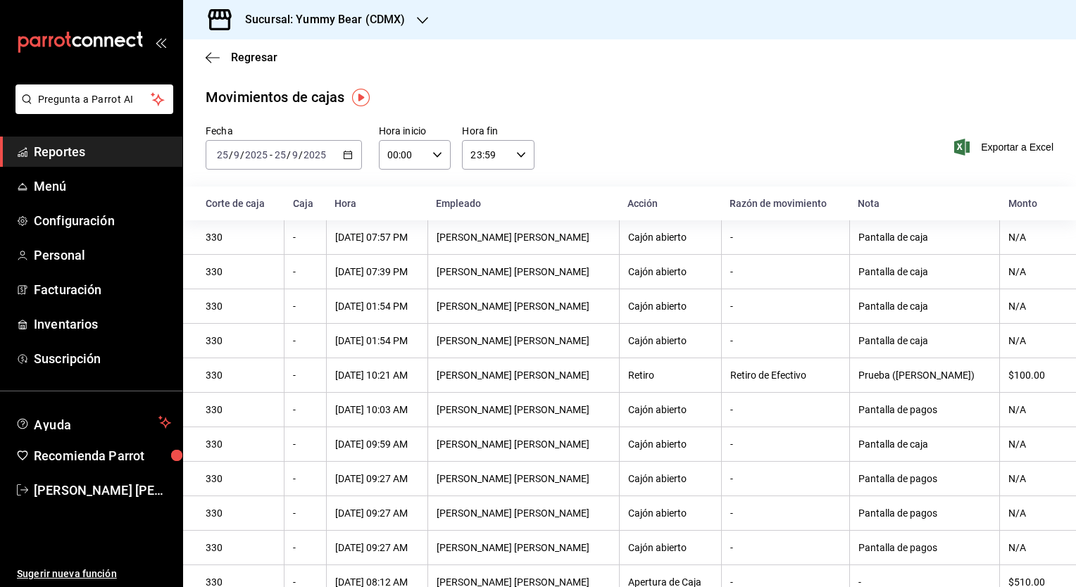
click at [405, 22] on div "Sucursal: Yummy Bear (CDMX)" at bounding box center [313, 19] width 239 height 39
click at [265, 98] on span "Yummy Bear (Felix Parra)" at bounding box center [265, 92] width 142 height 15
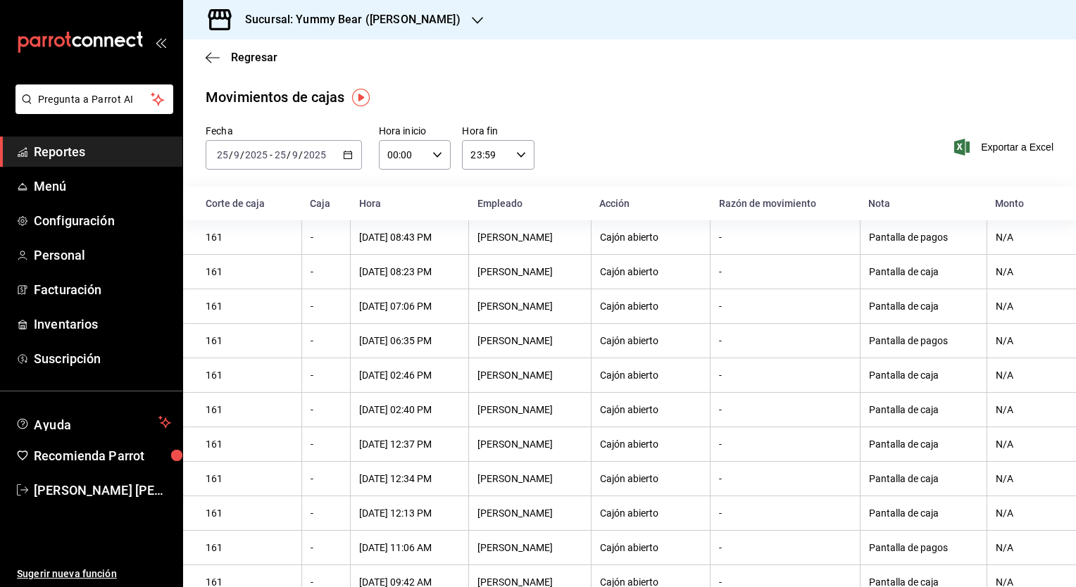
click at [303, 154] on input "2025" at bounding box center [315, 154] width 24 height 11
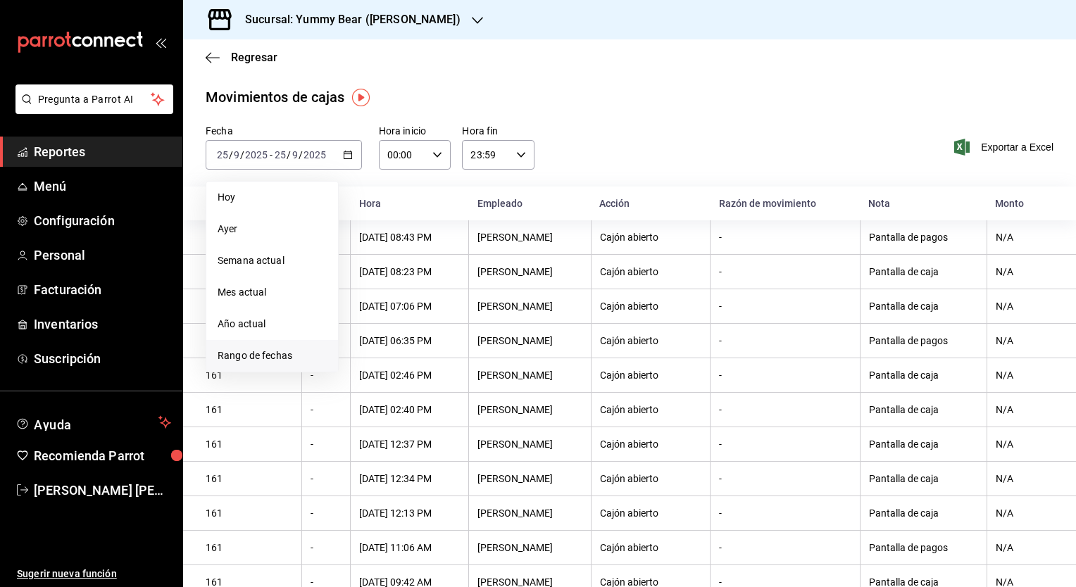
click at [246, 347] on li "Rango de fechas" at bounding box center [272, 356] width 132 height 32
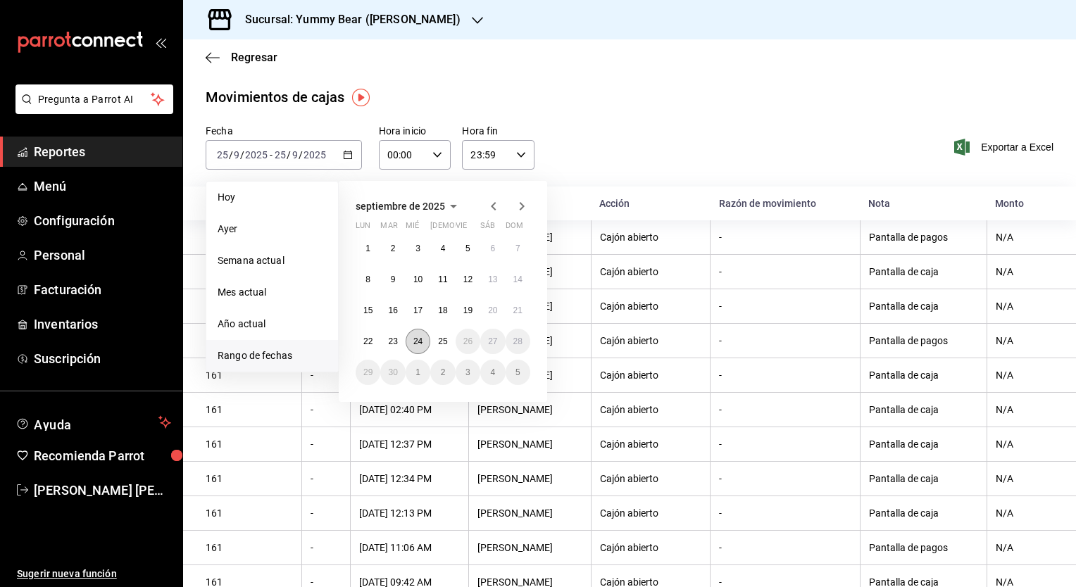
click at [422, 340] on abbr "24" at bounding box center [417, 342] width 9 height 10
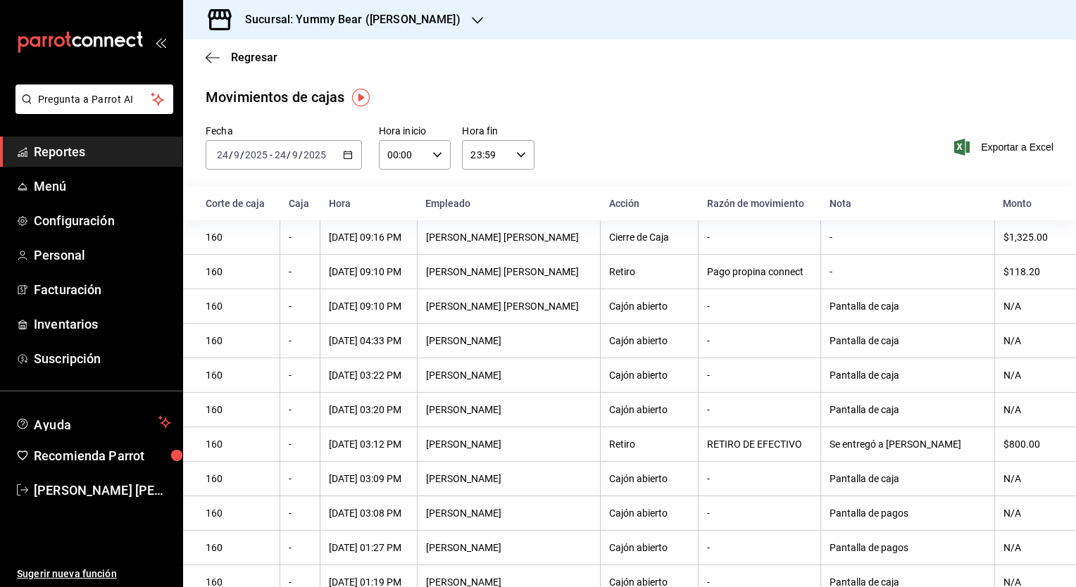
click at [1020, 232] on div "$1,325.00" at bounding box center [1028, 237] width 50 height 11
click at [1020, 233] on div "$1,325.00" at bounding box center [1028, 237] width 50 height 11
click at [1019, 235] on div "$1,325.00" at bounding box center [1028, 237] width 50 height 11
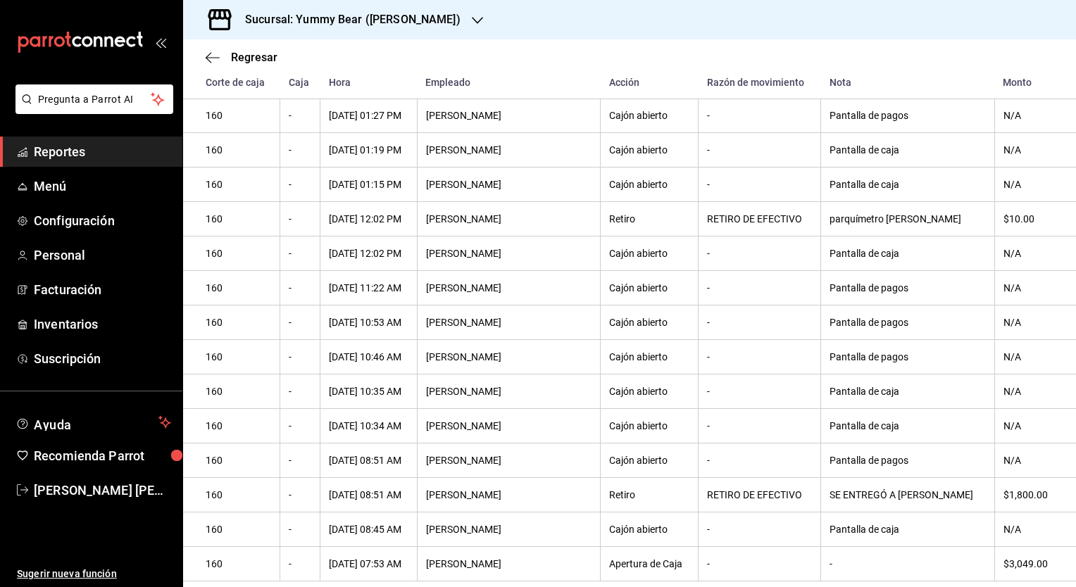
scroll to position [468, 0]
click at [1016, 565] on div "$3,049.00" at bounding box center [1028, 563] width 50 height 11
drag, startPoint x: 1016, startPoint y: 565, endPoint x: 975, endPoint y: 334, distance: 234.7
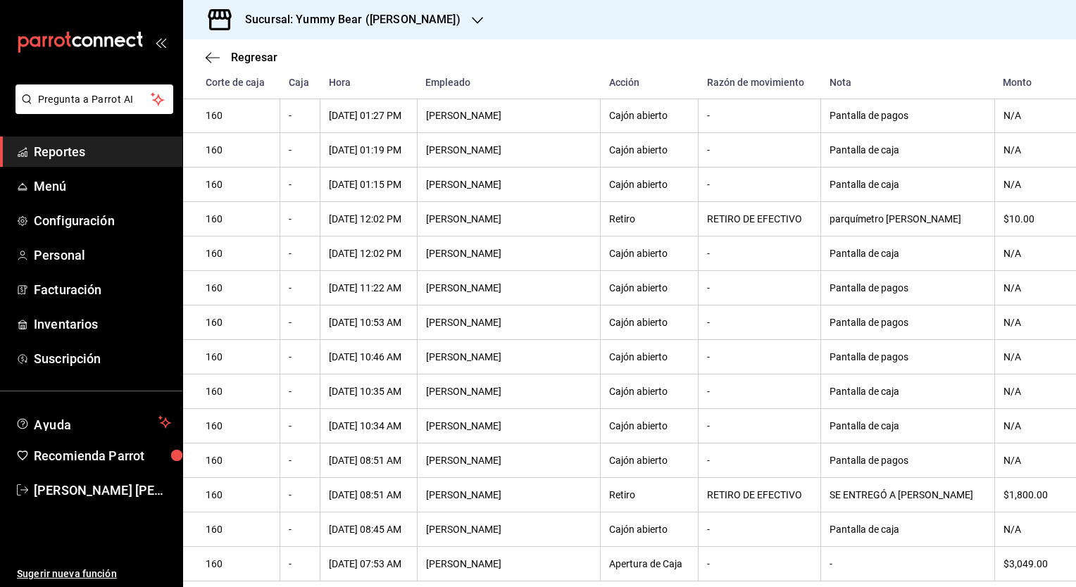
click at [975, 334] on th "Pantalla de pagos" at bounding box center [907, 323] width 173 height 35
click at [1014, 497] on div "$1,800.00" at bounding box center [1028, 494] width 50 height 11
click at [1015, 497] on div "$1,800.00" at bounding box center [1028, 494] width 50 height 11
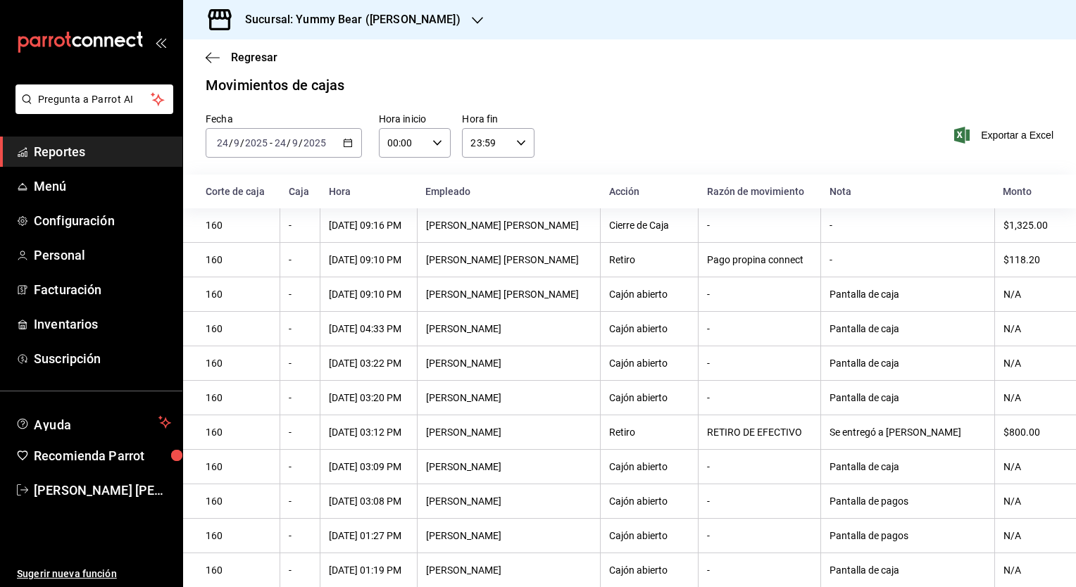
scroll to position [0, 0]
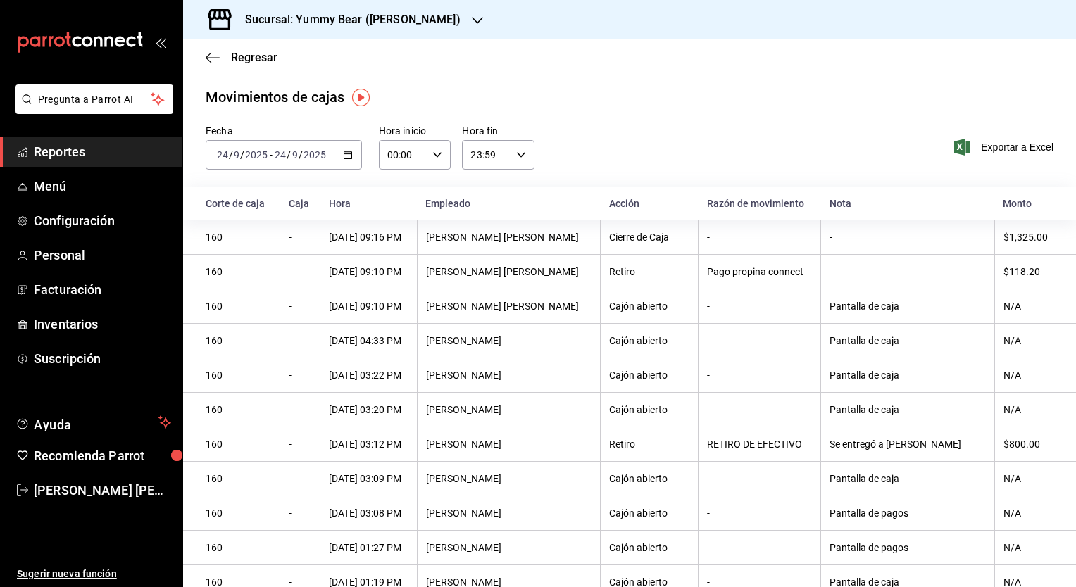
click at [323, 159] on input "2025" at bounding box center [315, 154] width 24 height 11
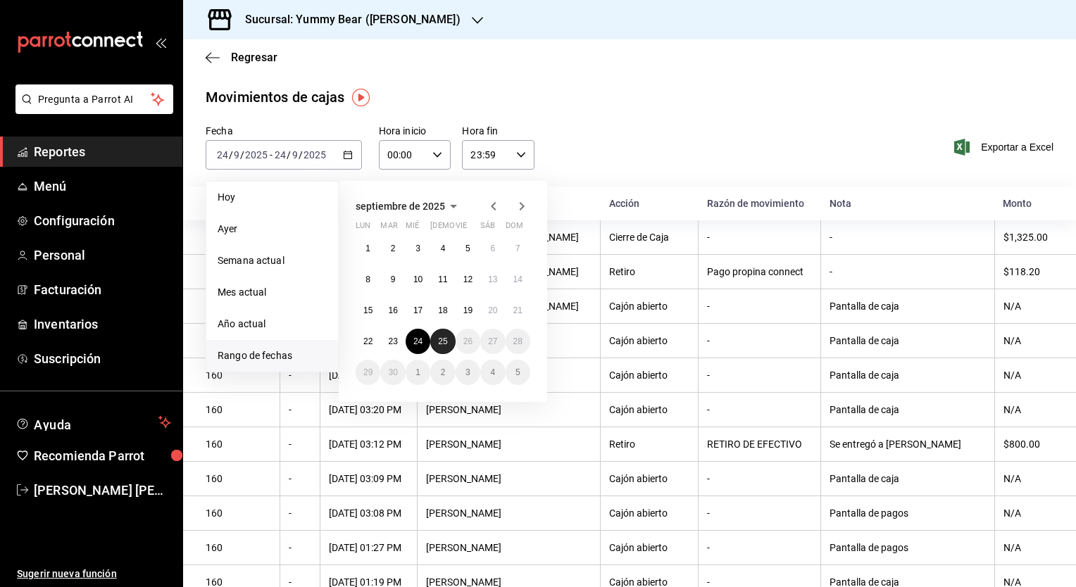
click at [444, 342] on abbr "25" at bounding box center [442, 342] width 9 height 10
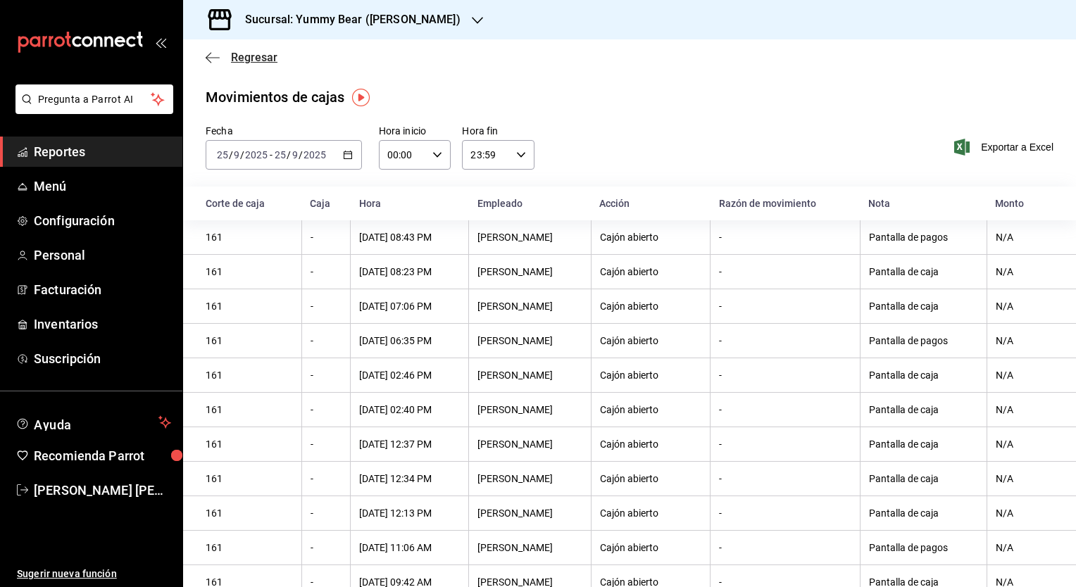
click at [217, 52] on icon "button" at bounding box center [213, 57] width 14 height 13
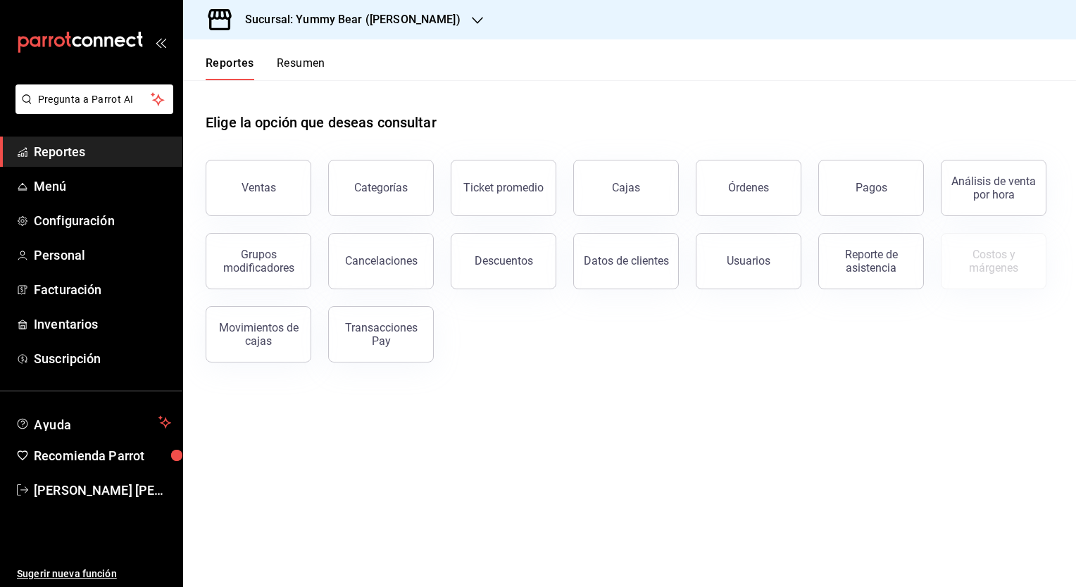
click at [732, 376] on div "Elige la opción que deseas consultar Ventas Categorías Ticket promedio Cajas Ór…" at bounding box center [629, 232] width 893 height 305
click at [75, 485] on span "José Rodríguez Saldaña" at bounding box center [102, 490] width 137 height 19
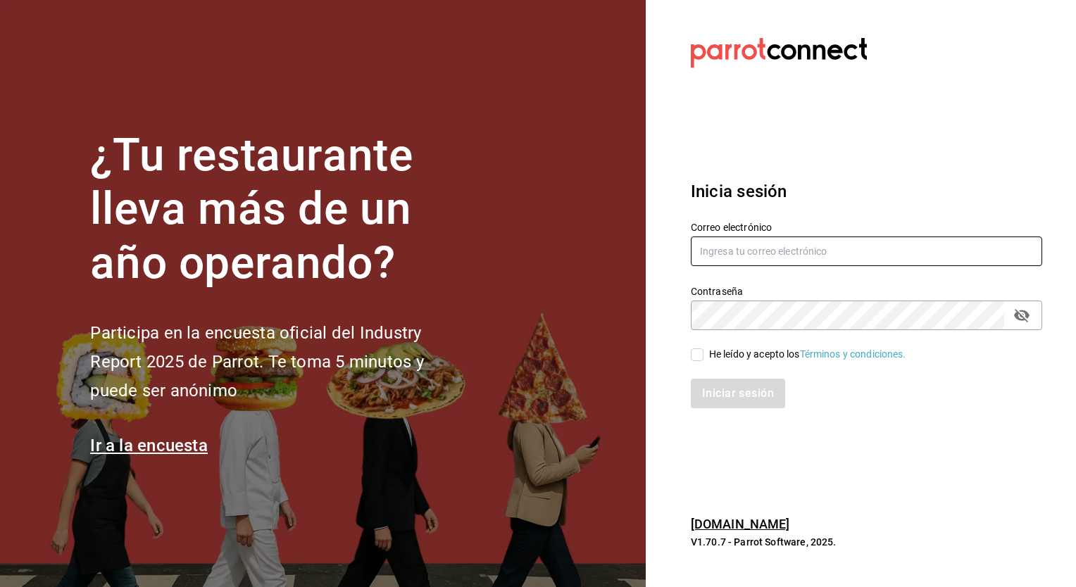
type input "[EMAIL_ADDRESS][DOMAIN_NAME]"
